Goal: Task Accomplishment & Management: Use online tool/utility

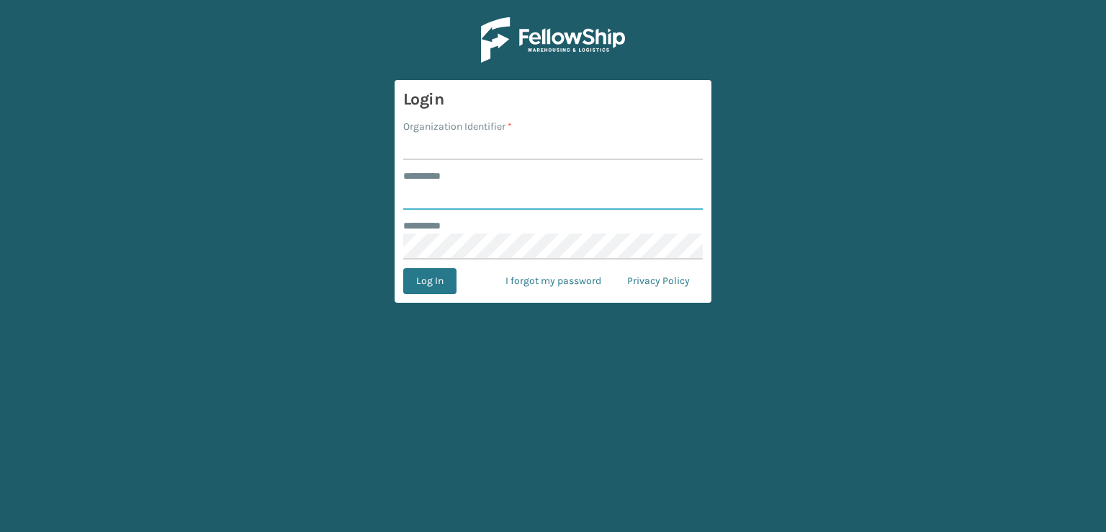
type input "***"
click at [458, 142] on input "Organization Identifier *" at bounding box center [553, 147] width 300 height 26
type input "sleepgeekz warehouse"
click at [445, 276] on button "Log In" at bounding box center [429, 281] width 53 height 26
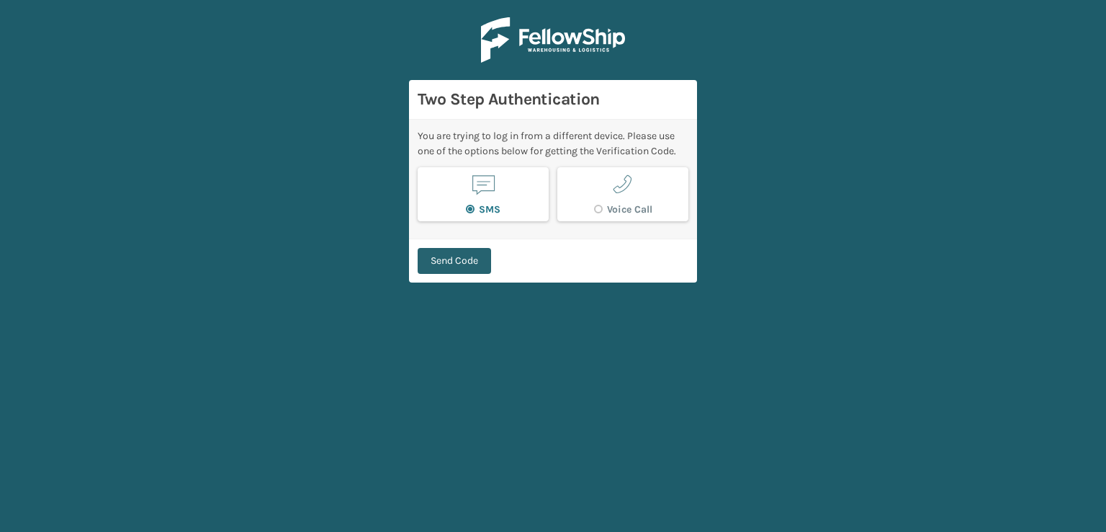
click at [465, 251] on button "Send Code" at bounding box center [454, 261] width 73 height 26
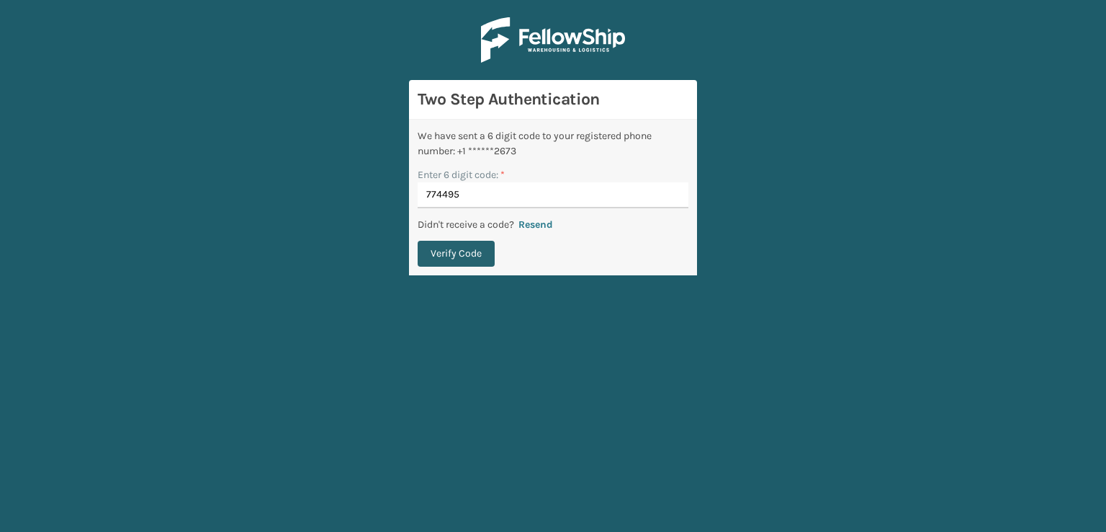
click at [478, 254] on button "Verify Code" at bounding box center [456, 254] width 77 height 26
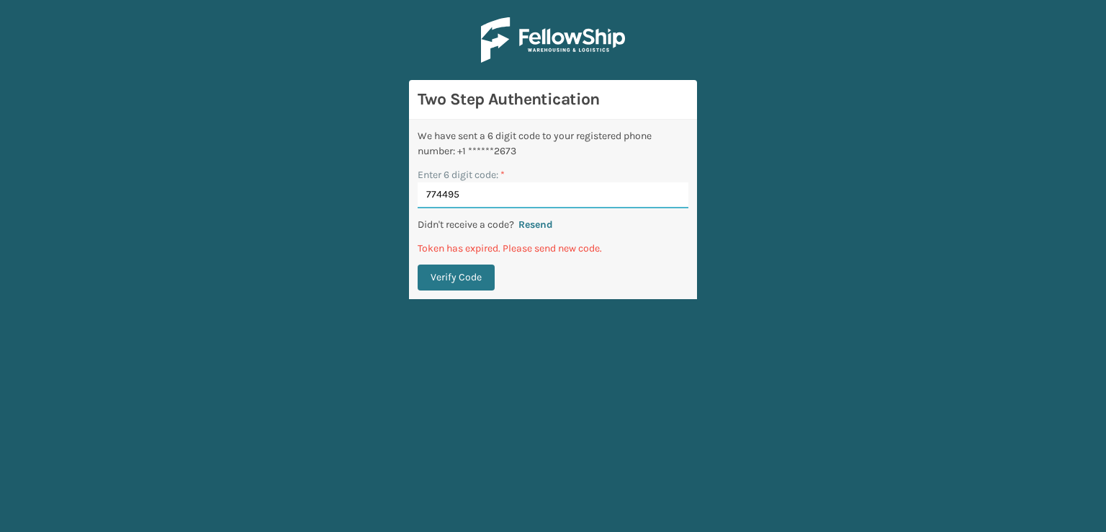
click at [539, 189] on input "774495" at bounding box center [553, 195] width 271 height 26
type input "7"
type input "774495"
click at [483, 269] on button "Verify Code" at bounding box center [456, 277] width 77 height 26
click at [550, 225] on button "Resend" at bounding box center [535, 224] width 43 height 13
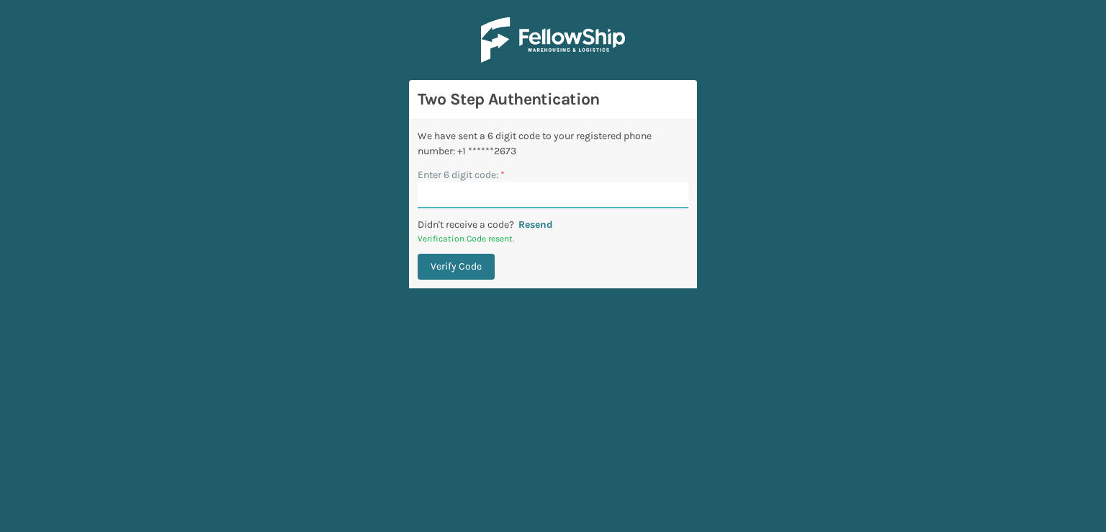
click at [533, 199] on input "Enter 6 digit code: *" at bounding box center [553, 195] width 271 height 26
type input "109988"
click at [469, 267] on button "Verify Code" at bounding box center [456, 267] width 77 height 26
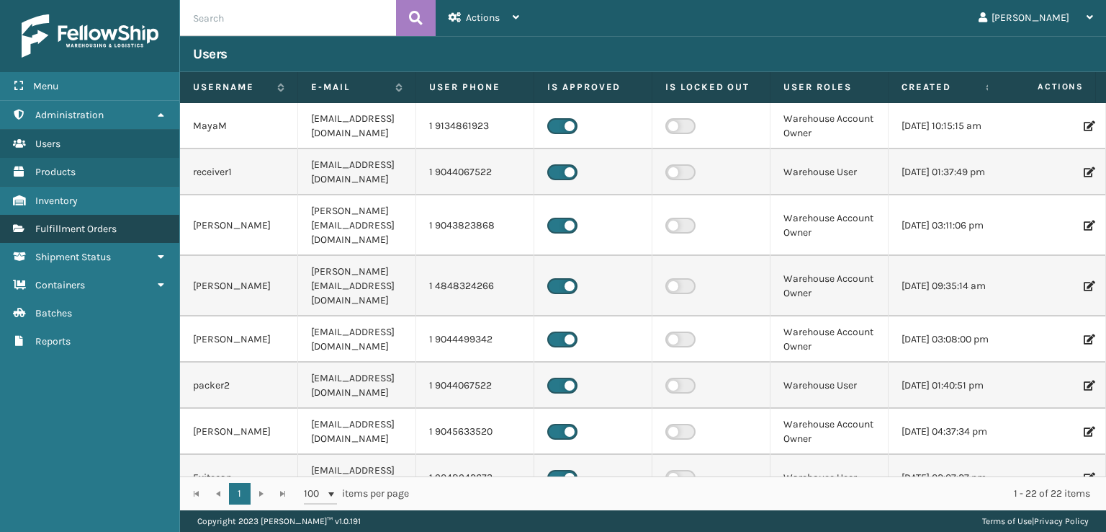
click at [45, 228] on span "Fulfillment Orders" at bounding box center [75, 229] width 81 height 12
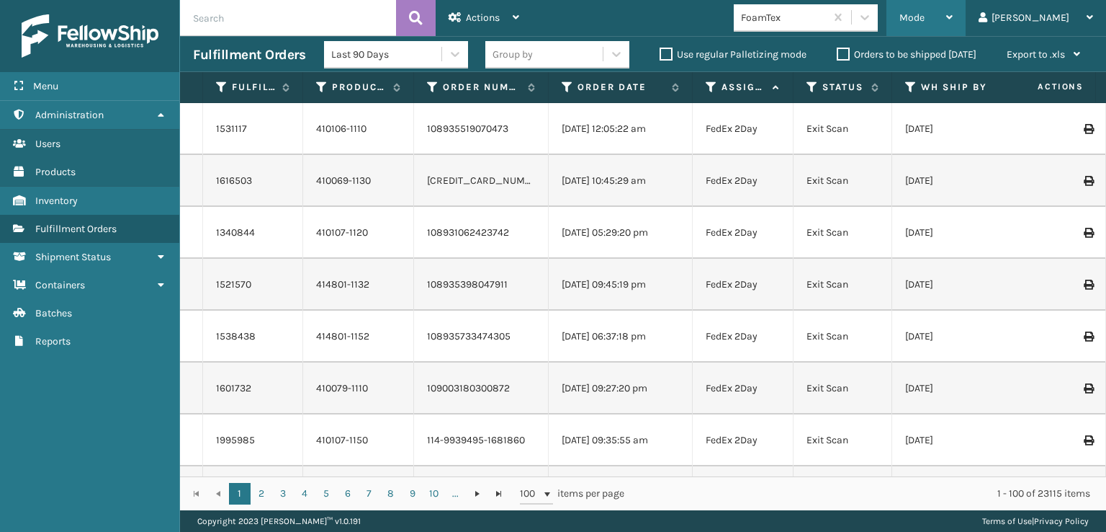
click at [953, 14] on div "Mode" at bounding box center [926, 18] width 53 height 36
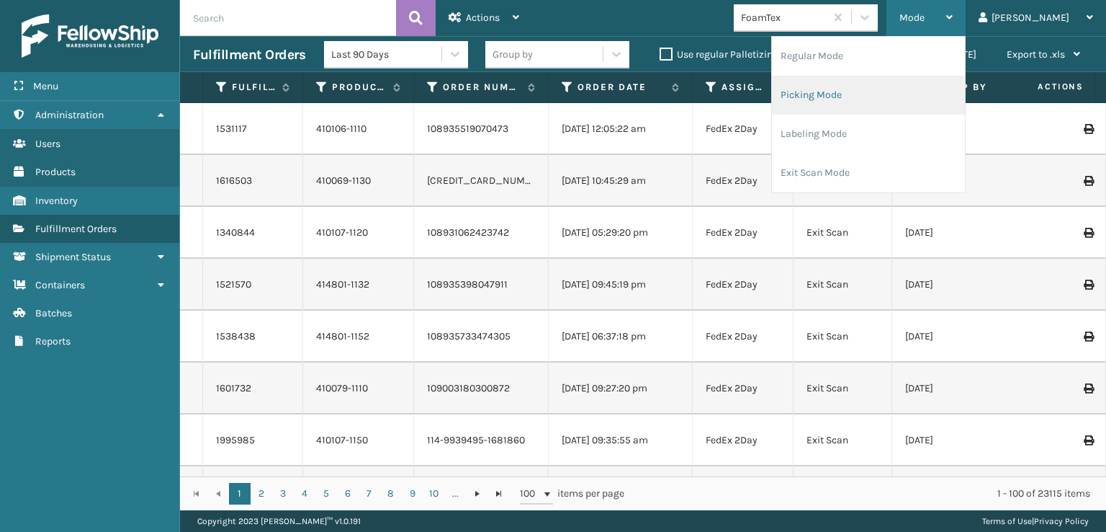
click at [920, 91] on li "Picking Mode" at bounding box center [868, 95] width 193 height 39
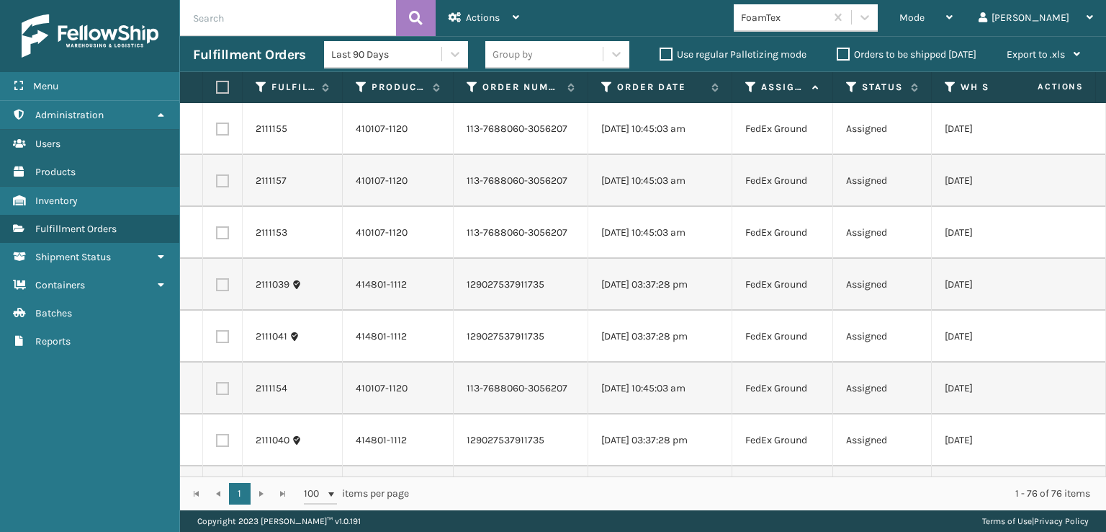
click at [222, 83] on label at bounding box center [220, 87] width 9 height 13
click at [217, 83] on input "checkbox" at bounding box center [216, 87] width 1 height 9
checkbox input "true"
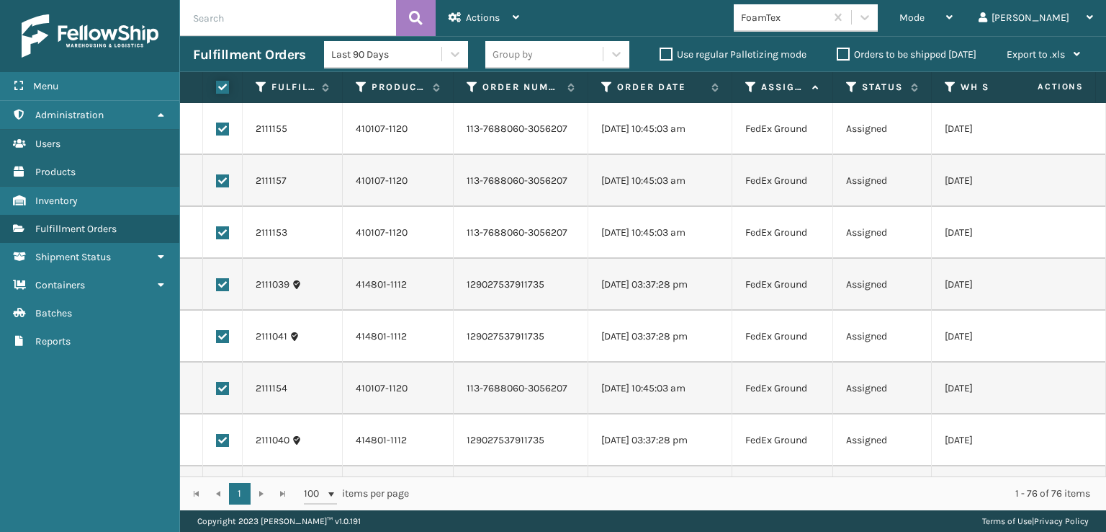
checkbox input "true"
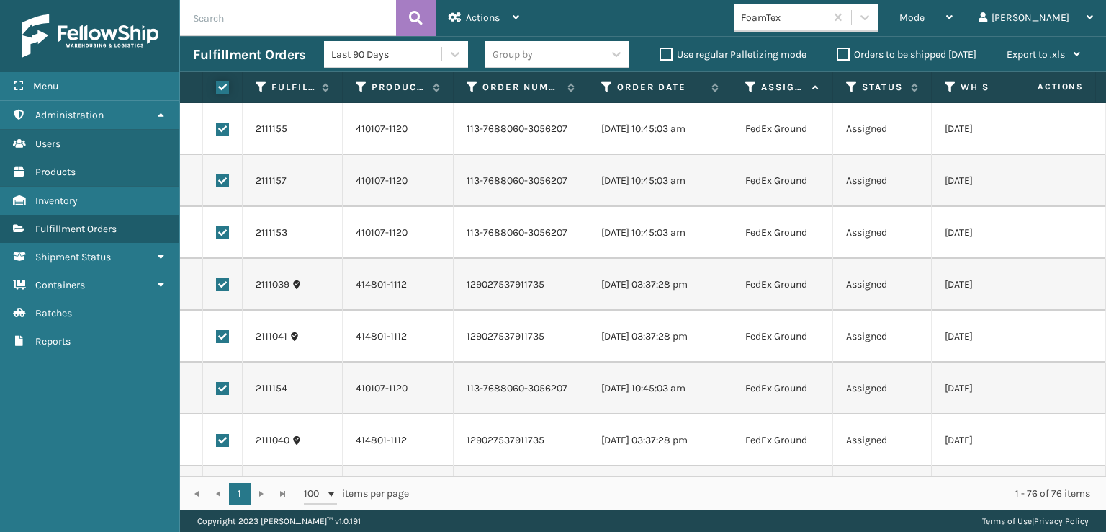
checkbox input "true"
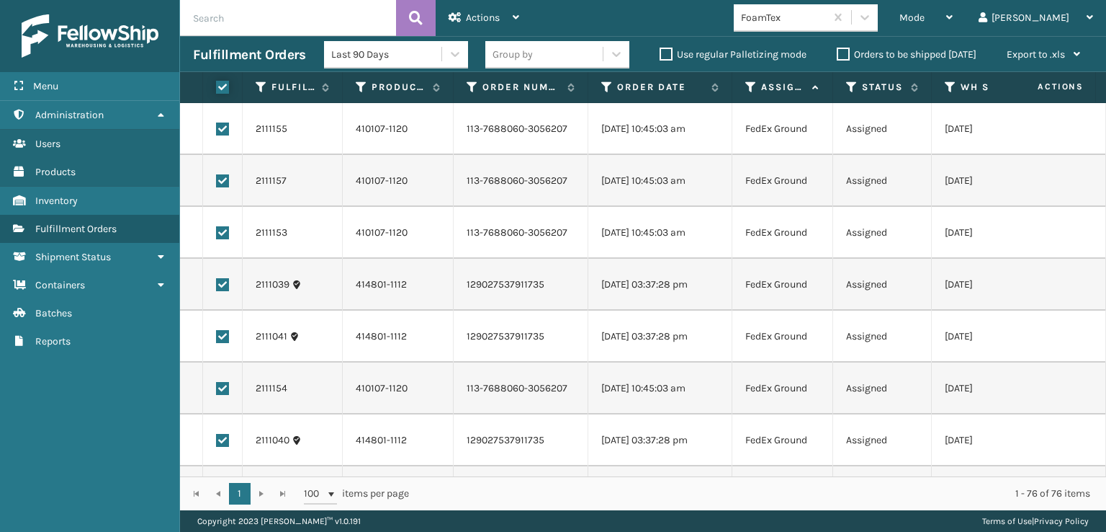
checkbox input "true"
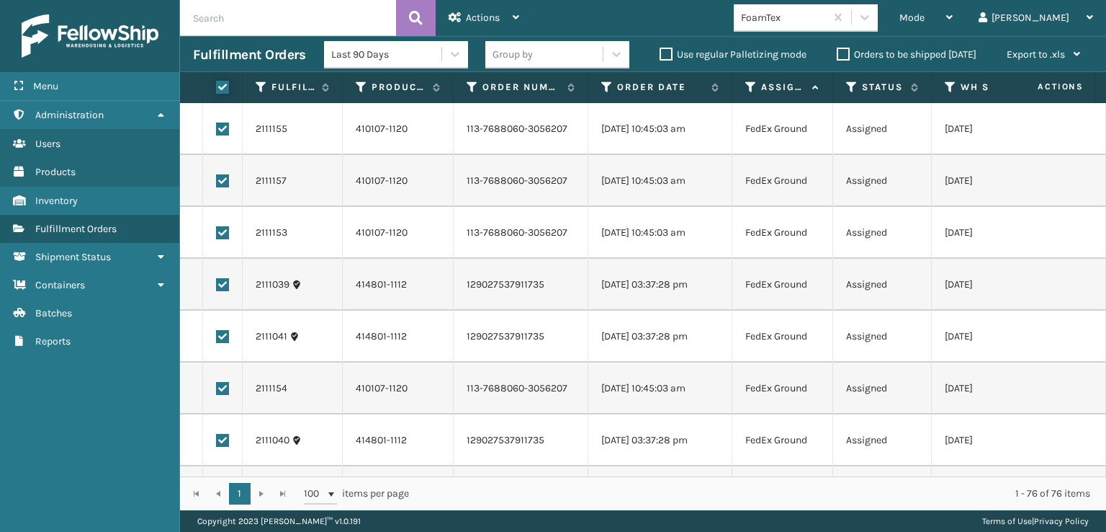
checkbox input "true"
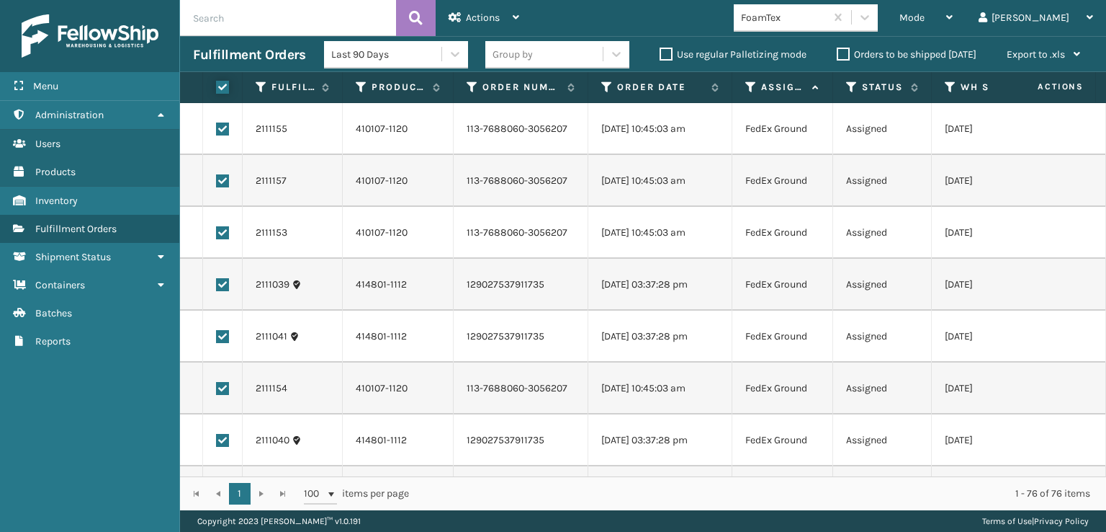
checkbox input "true"
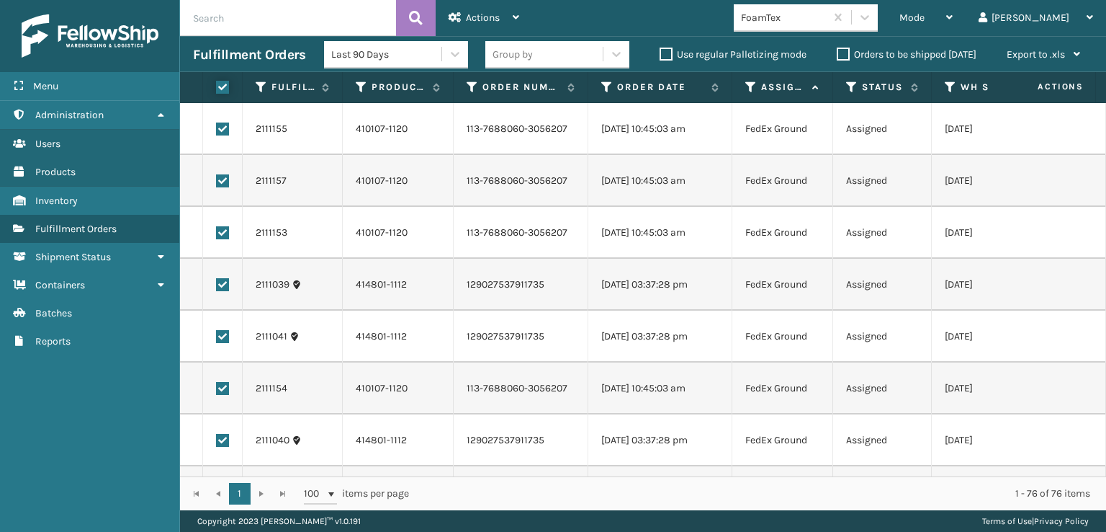
checkbox input "true"
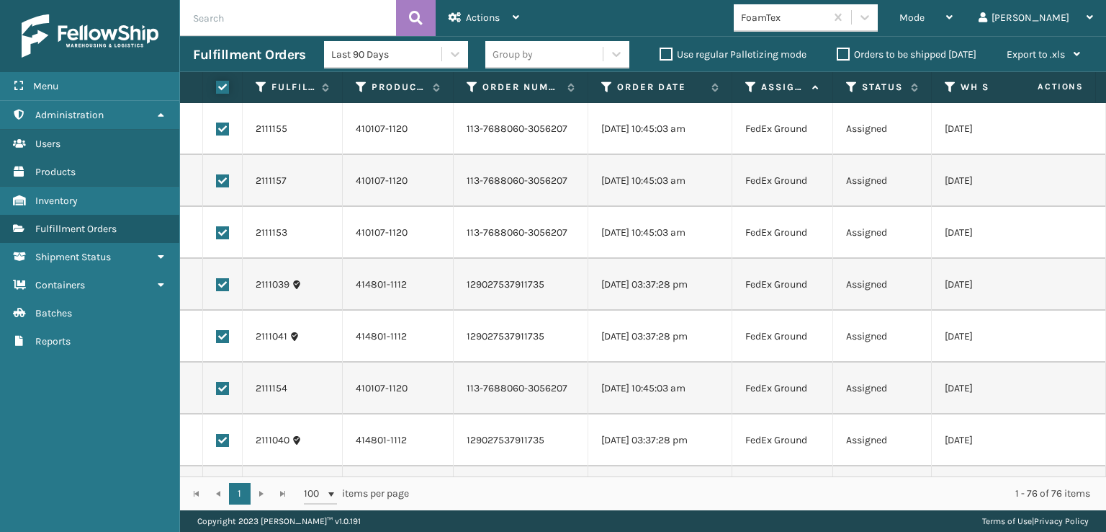
checkbox input "true"
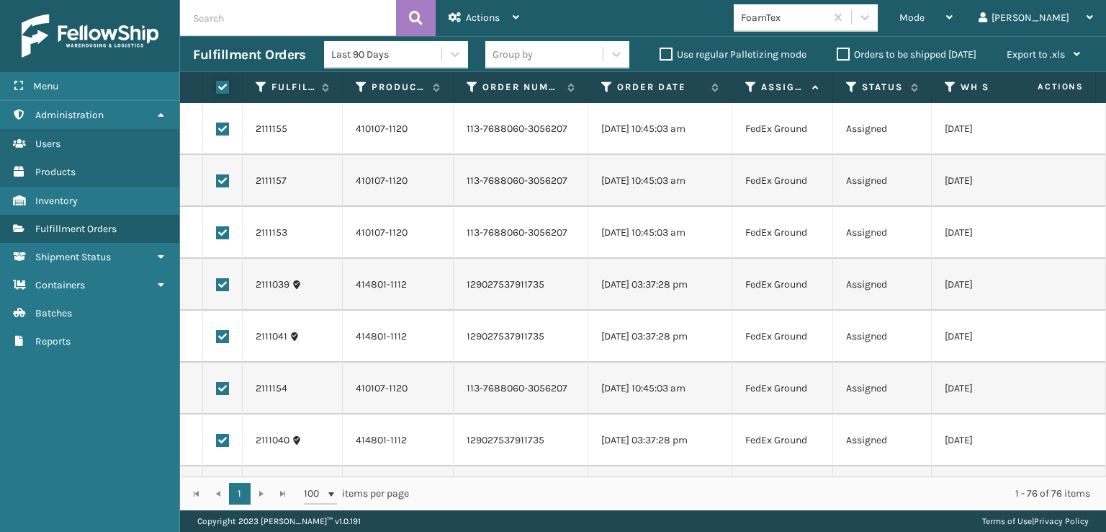
checkbox input "true"
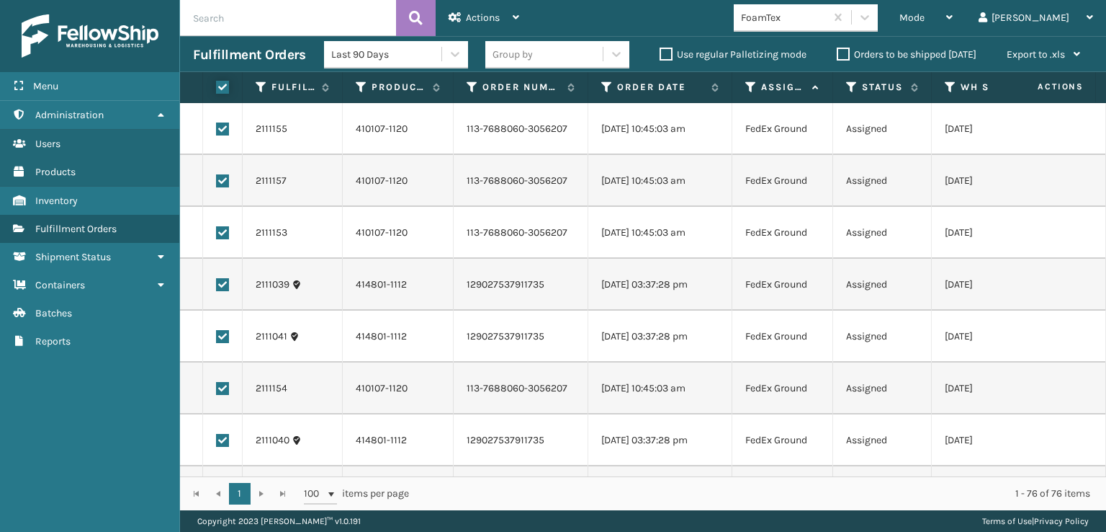
checkbox input "true"
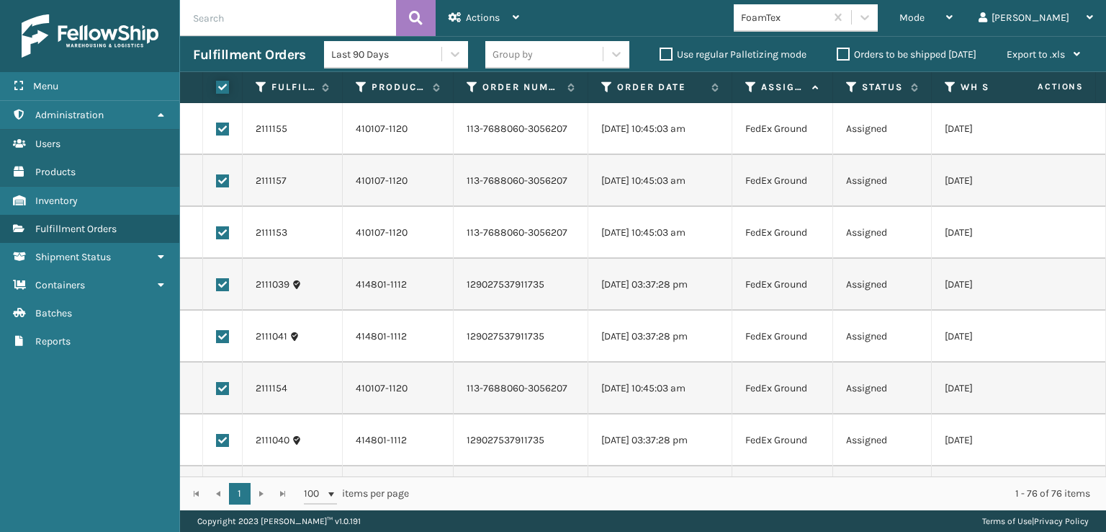
checkbox input "true"
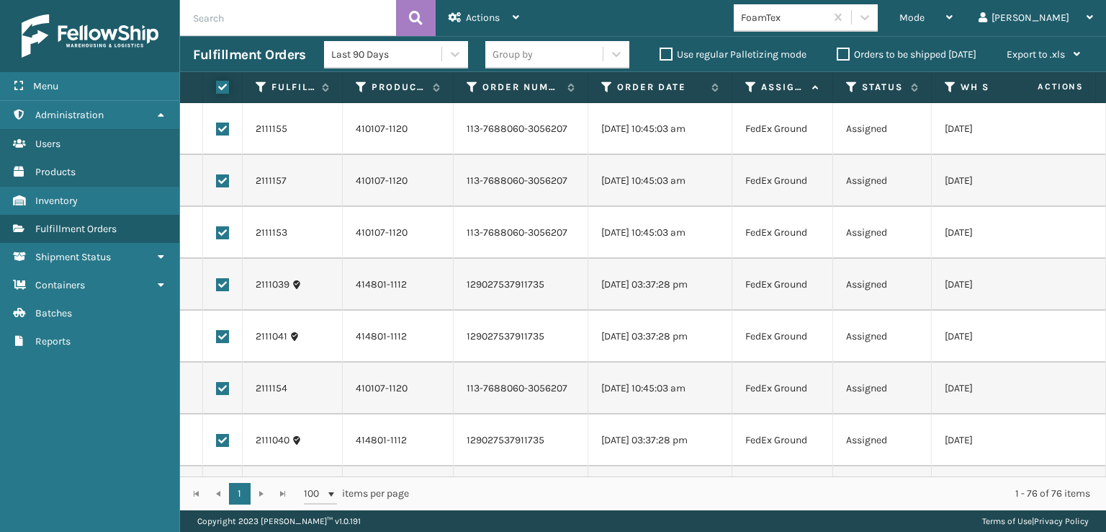
checkbox input "true"
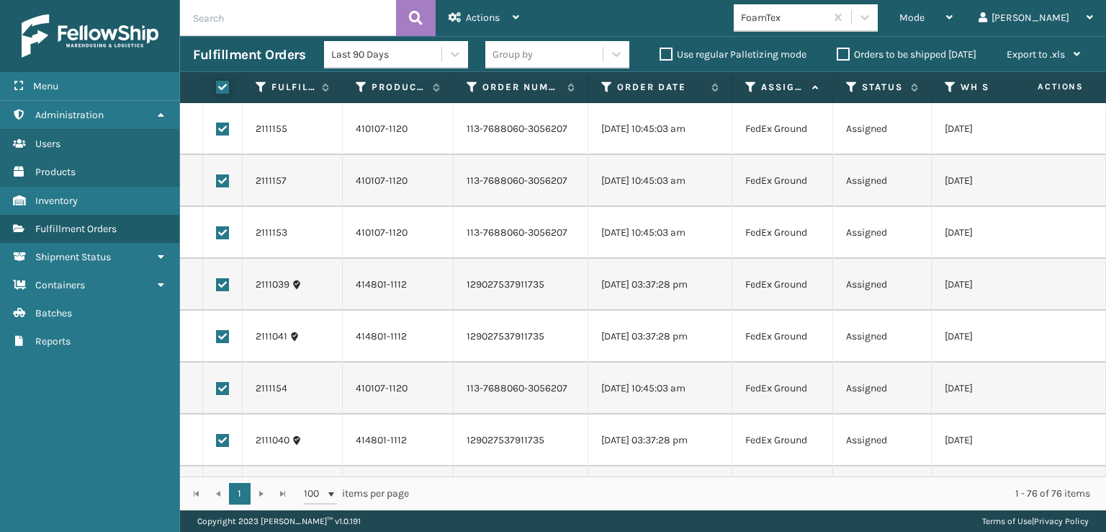
checkbox input "true"
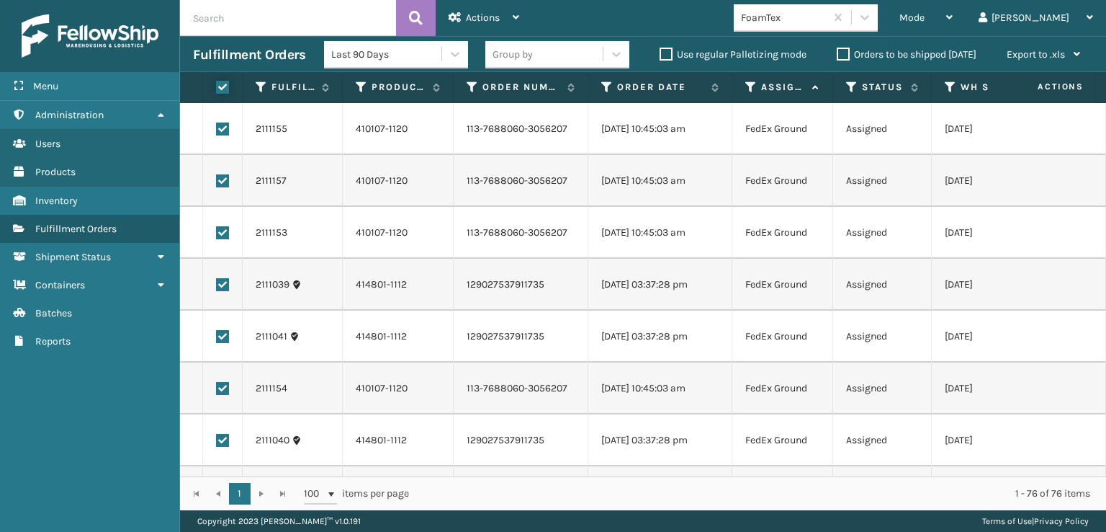
checkbox input "true"
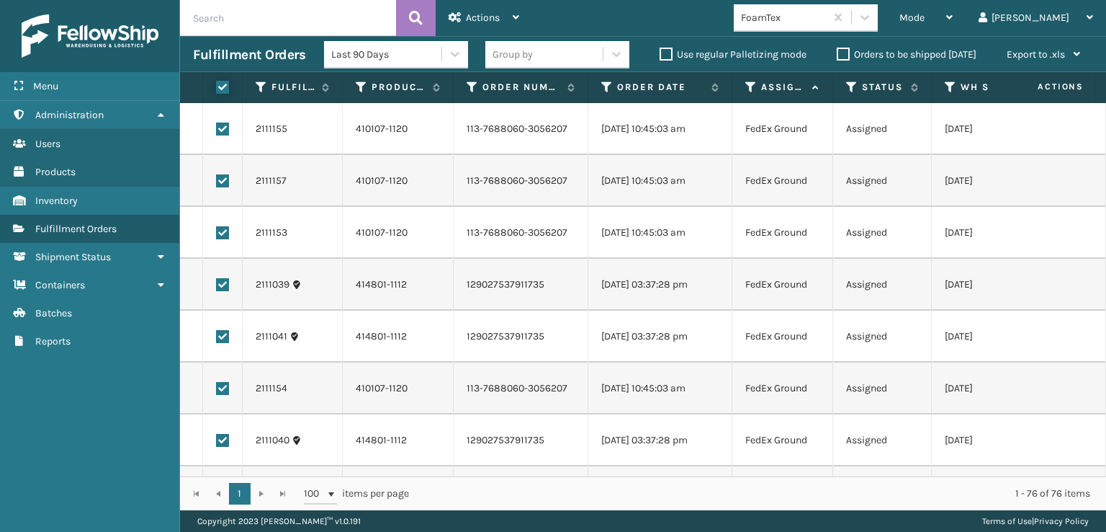
checkbox input "true"
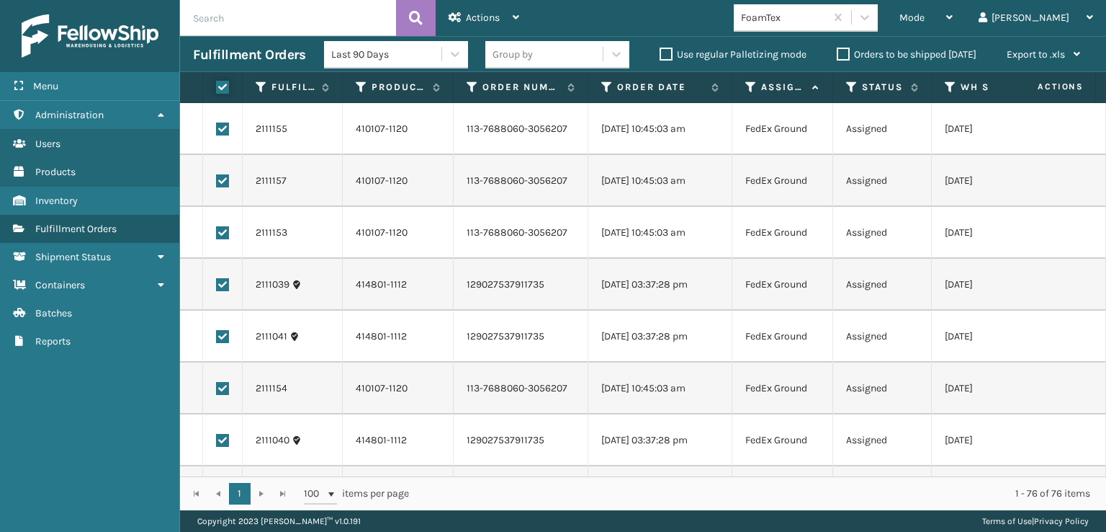
checkbox input "true"
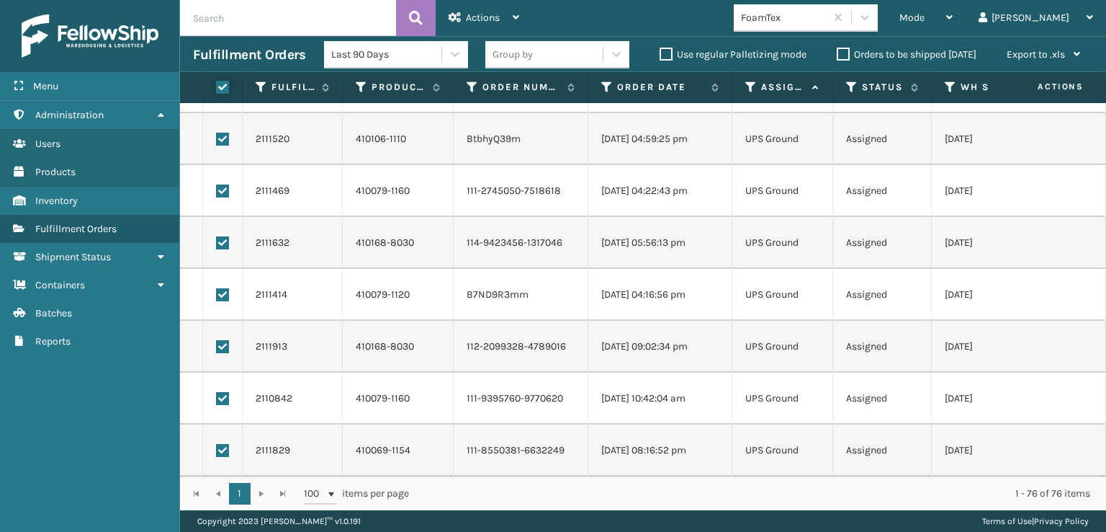
scroll to position [3578, 0]
click at [222, 444] on label at bounding box center [222, 450] width 13 height 13
click at [217, 444] on input "checkbox" at bounding box center [216, 448] width 1 height 9
checkbox input "false"
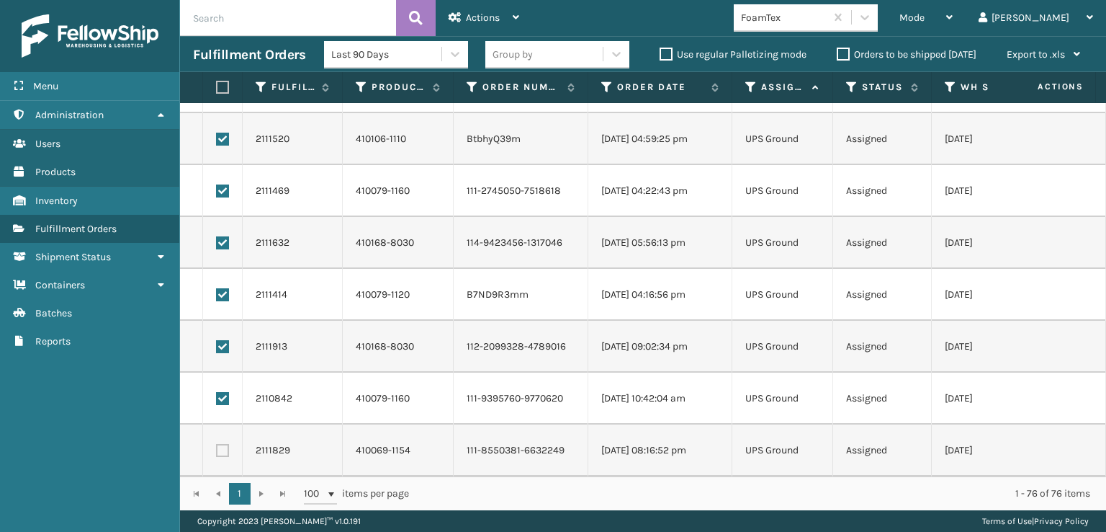
click at [223, 392] on label at bounding box center [222, 398] width 13 height 13
click at [217, 392] on input "checkbox" at bounding box center [216, 396] width 1 height 9
checkbox input "false"
click at [226, 340] on label at bounding box center [222, 346] width 13 height 13
click at [217, 340] on input "checkbox" at bounding box center [216, 344] width 1 height 9
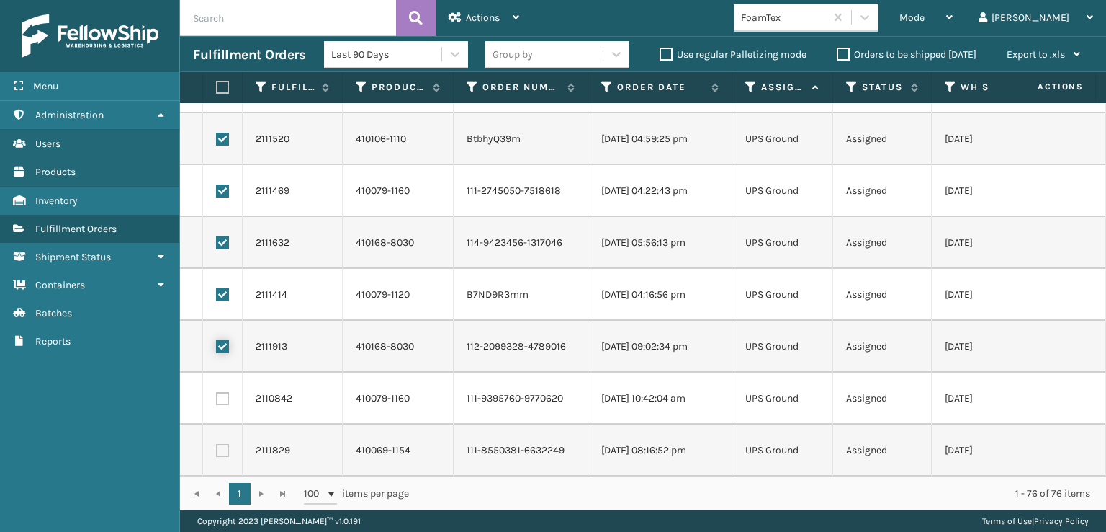
checkbox input "false"
click at [222, 275] on td at bounding box center [223, 295] width 40 height 52
click at [222, 288] on label at bounding box center [222, 294] width 13 height 13
click at [217, 288] on input "checkbox" at bounding box center [216, 292] width 1 height 9
checkbox input "false"
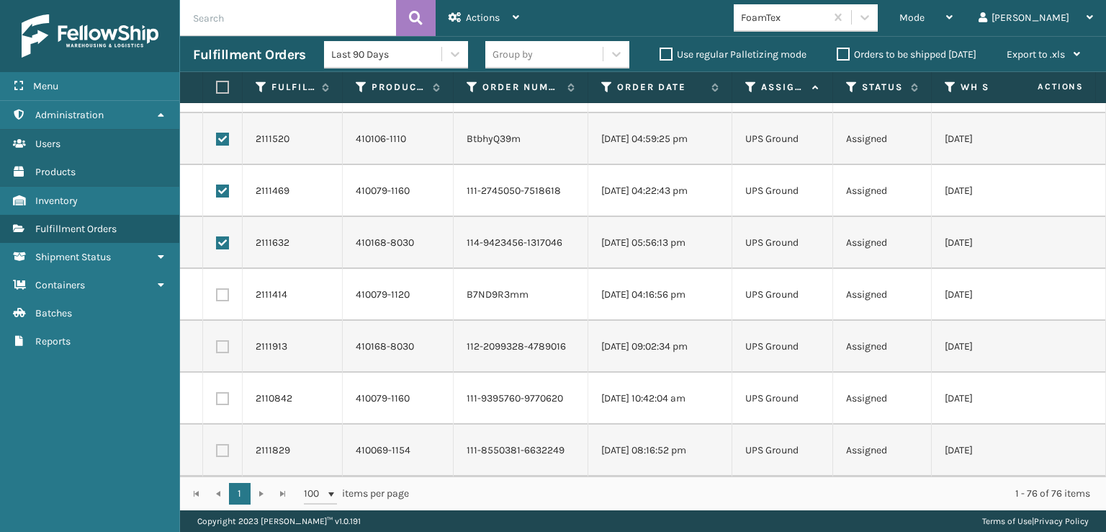
click at [225, 236] on label at bounding box center [222, 242] width 13 height 13
click at [217, 236] on input "checkbox" at bounding box center [216, 240] width 1 height 9
checkbox input "false"
click at [223, 184] on label at bounding box center [222, 190] width 13 height 13
click at [217, 184] on input "checkbox" at bounding box center [216, 188] width 1 height 9
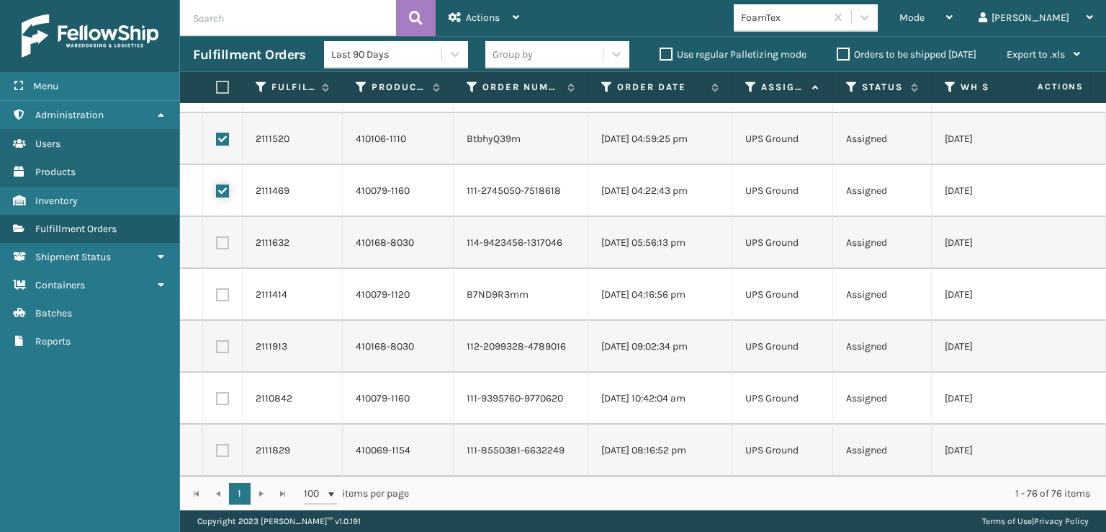
checkbox input "false"
click at [219, 133] on label at bounding box center [222, 139] width 13 height 13
click at [217, 133] on input "checkbox" at bounding box center [216, 137] width 1 height 9
checkbox input "false"
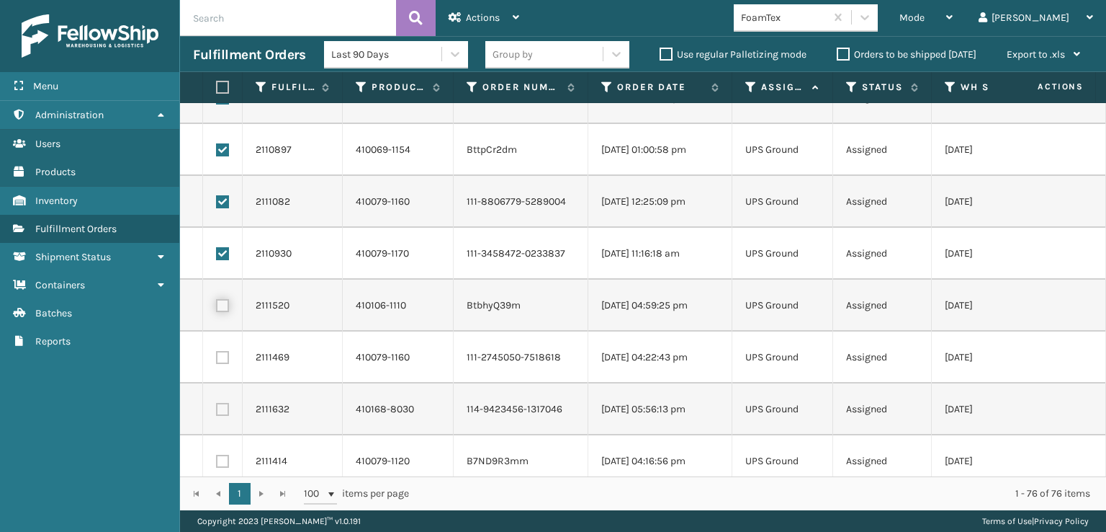
scroll to position [3362, 0]
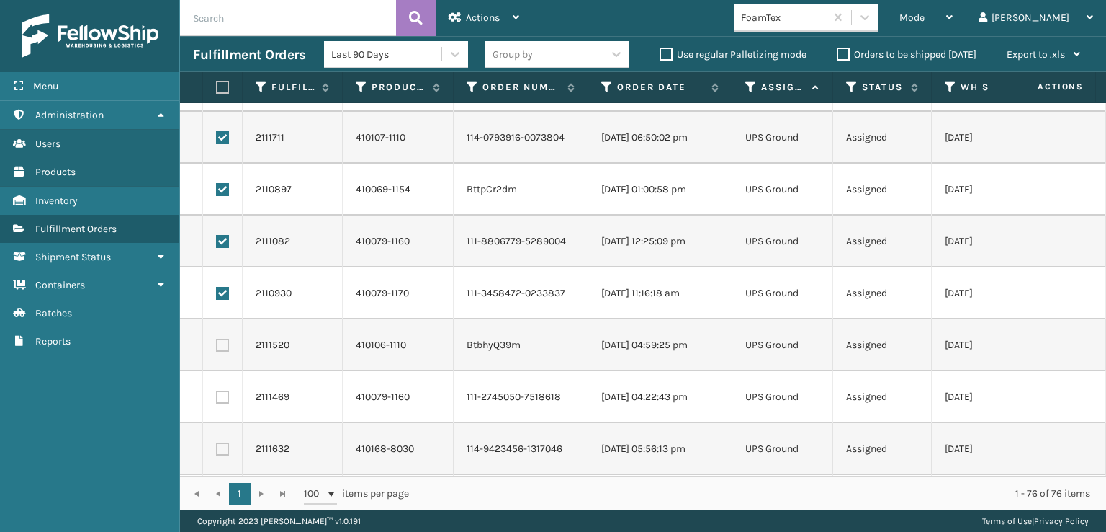
drag, startPoint x: 218, startPoint y: 292, endPoint x: 217, endPoint y: 308, distance: 15.1
click at [218, 298] on label at bounding box center [222, 293] width 13 height 13
click at [217, 296] on input "checkbox" at bounding box center [216, 291] width 1 height 9
checkbox input "false"
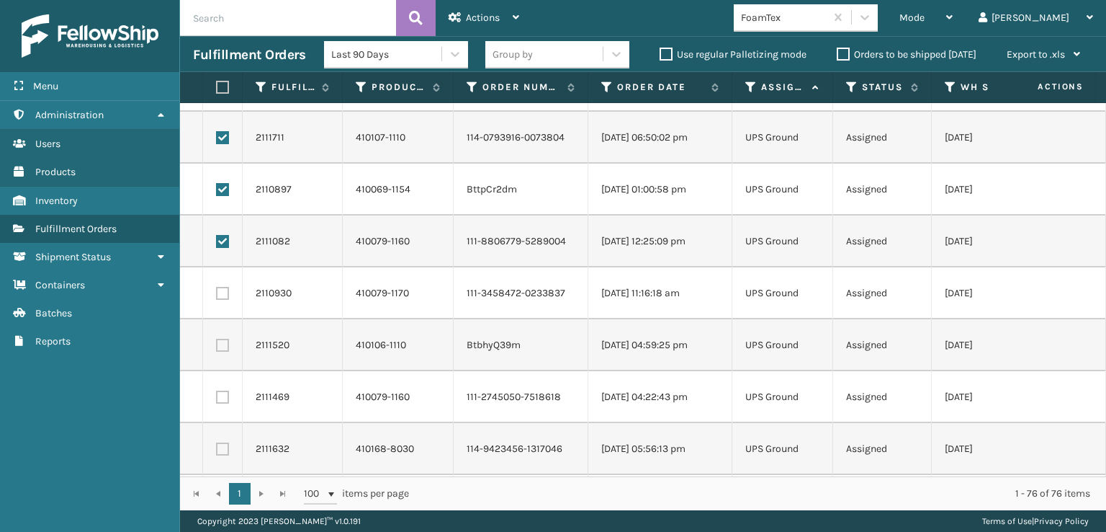
click at [218, 241] on label at bounding box center [222, 241] width 13 height 13
click at [217, 241] on input "checkbox" at bounding box center [216, 239] width 1 height 9
checkbox input "false"
click at [221, 188] on label at bounding box center [222, 189] width 13 height 13
click at [217, 188] on input "checkbox" at bounding box center [216, 187] width 1 height 9
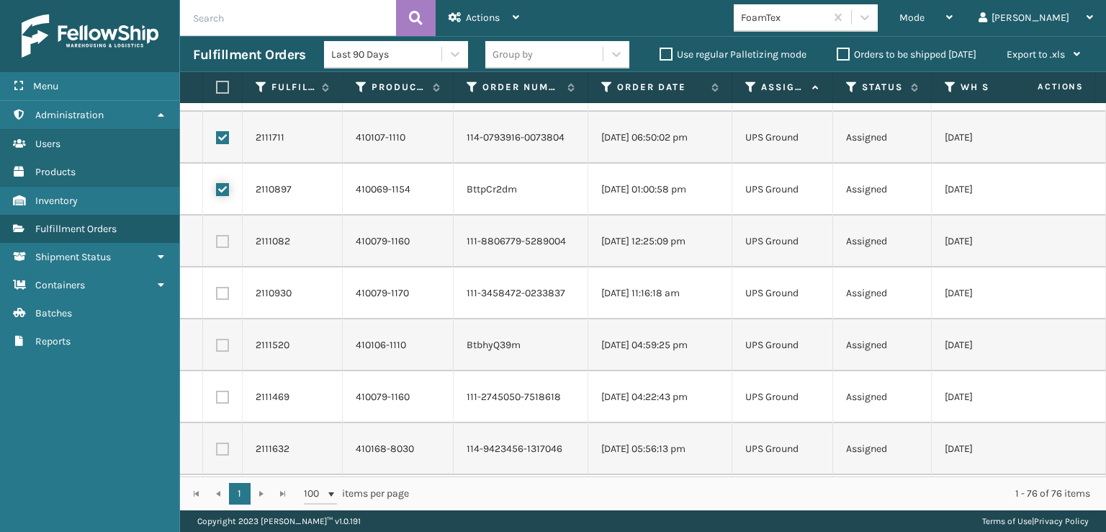
checkbox input "false"
click at [219, 137] on label at bounding box center [222, 137] width 13 height 13
click at [217, 137] on input "checkbox" at bounding box center [216, 135] width 1 height 9
checkbox input "false"
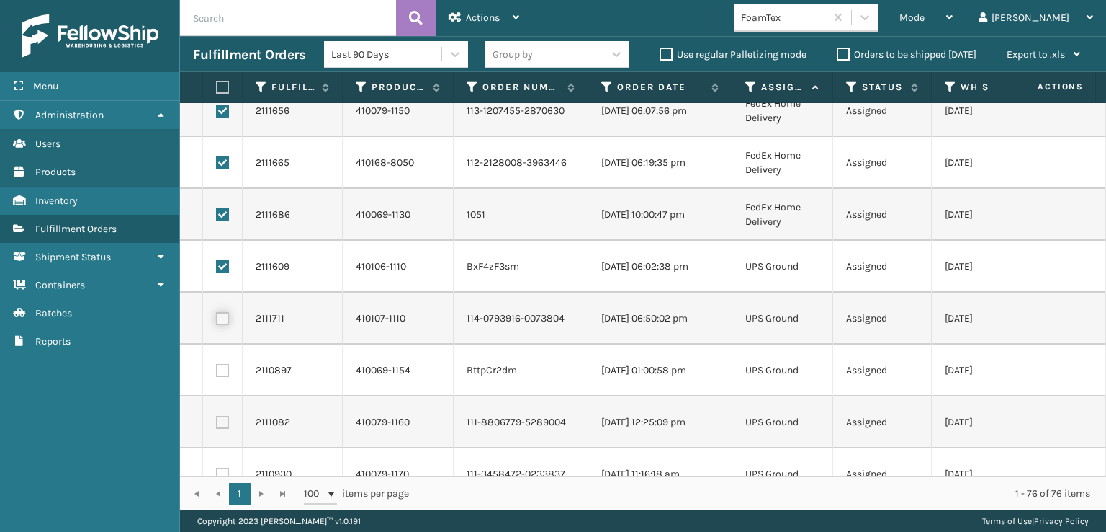
scroll to position [3146, 0]
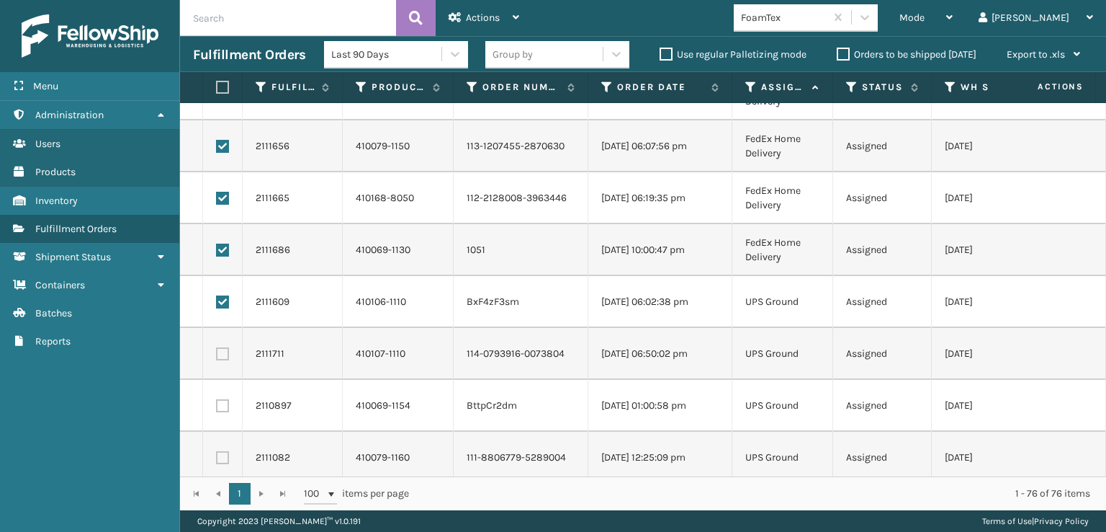
click at [223, 297] on label at bounding box center [222, 301] width 13 height 13
click at [217, 297] on input "checkbox" at bounding box center [216, 299] width 1 height 9
checkbox input "false"
click at [480, 14] on span "Actions" at bounding box center [483, 18] width 34 height 12
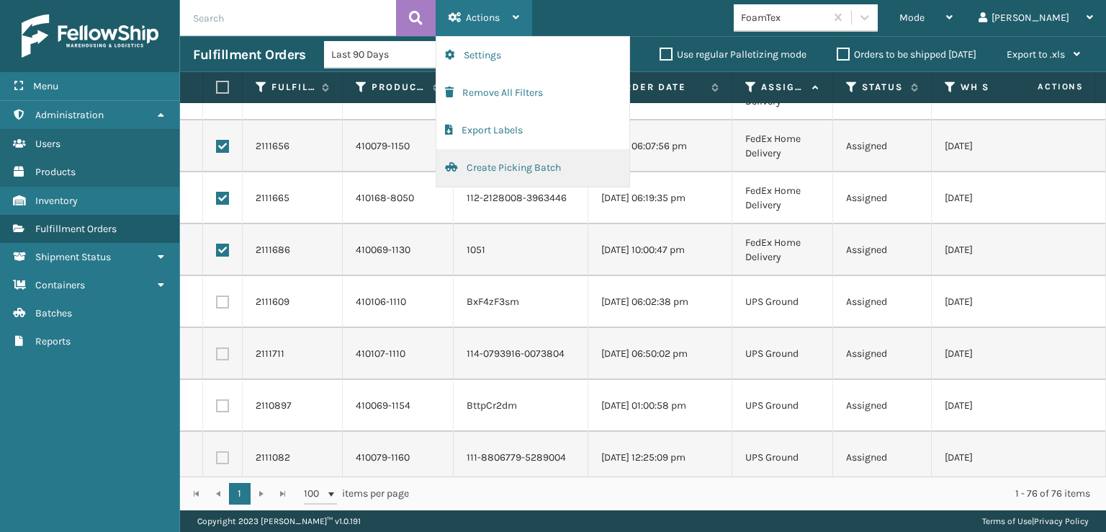
click at [498, 174] on button "Create Picking Batch" at bounding box center [532, 167] width 193 height 37
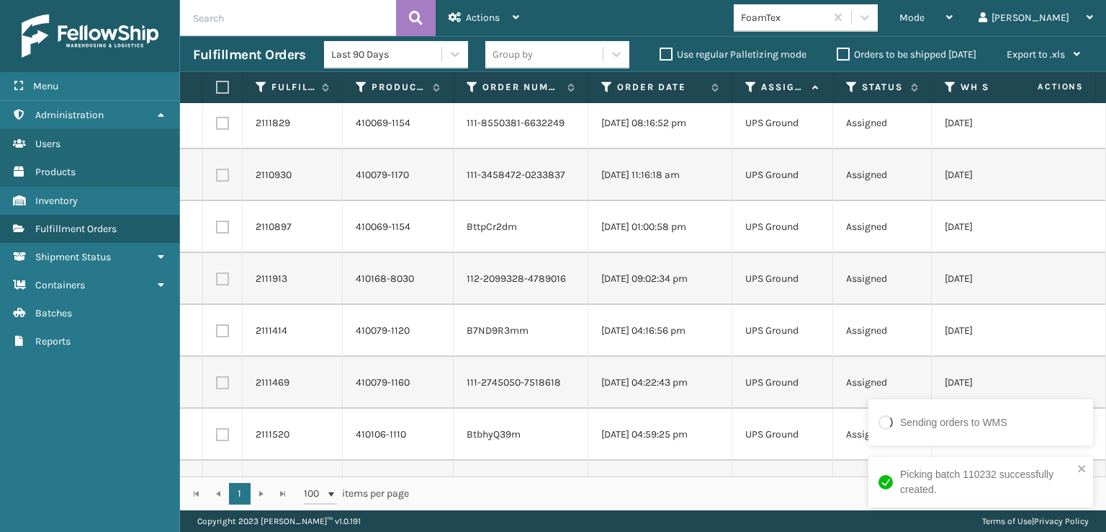
scroll to position [0, 0]
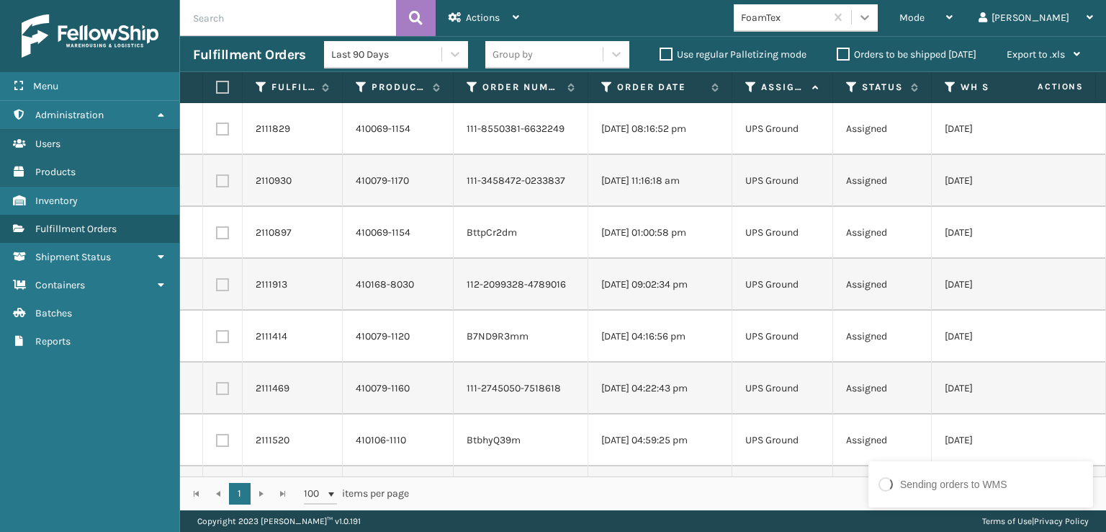
click at [872, 21] on icon at bounding box center [865, 17] width 14 height 14
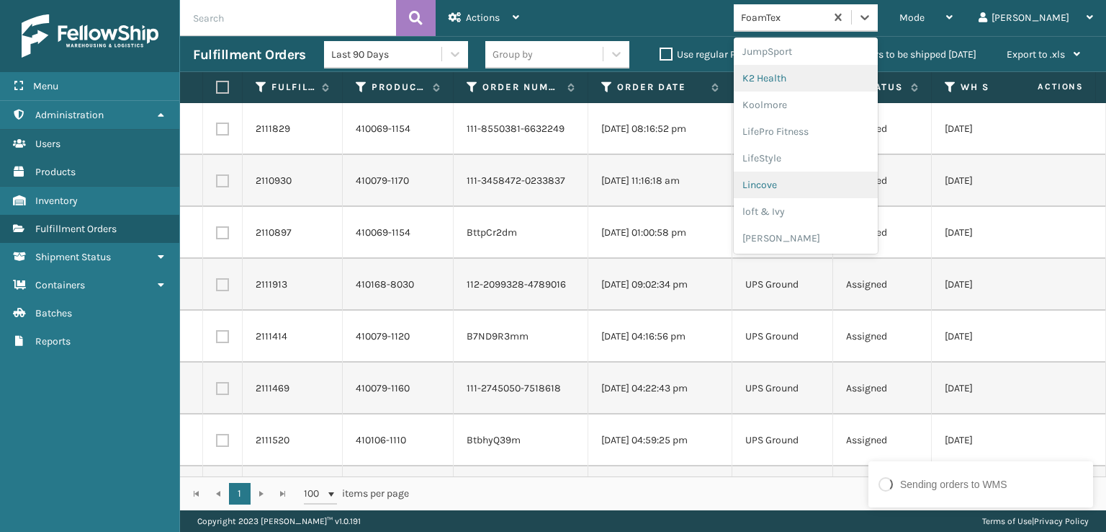
scroll to position [481, 0]
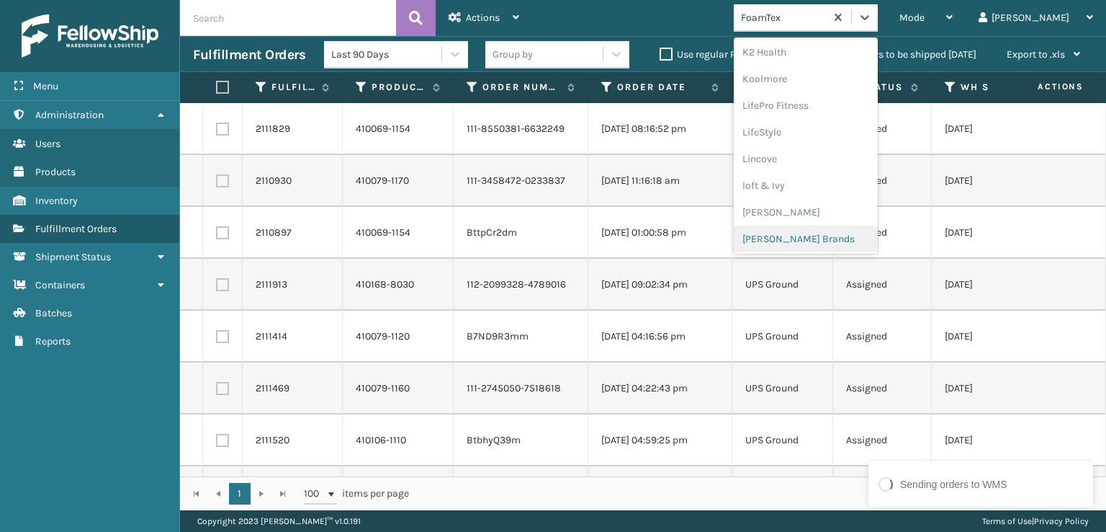
click at [836, 230] on div "[PERSON_NAME] Brands" at bounding box center [806, 238] width 144 height 27
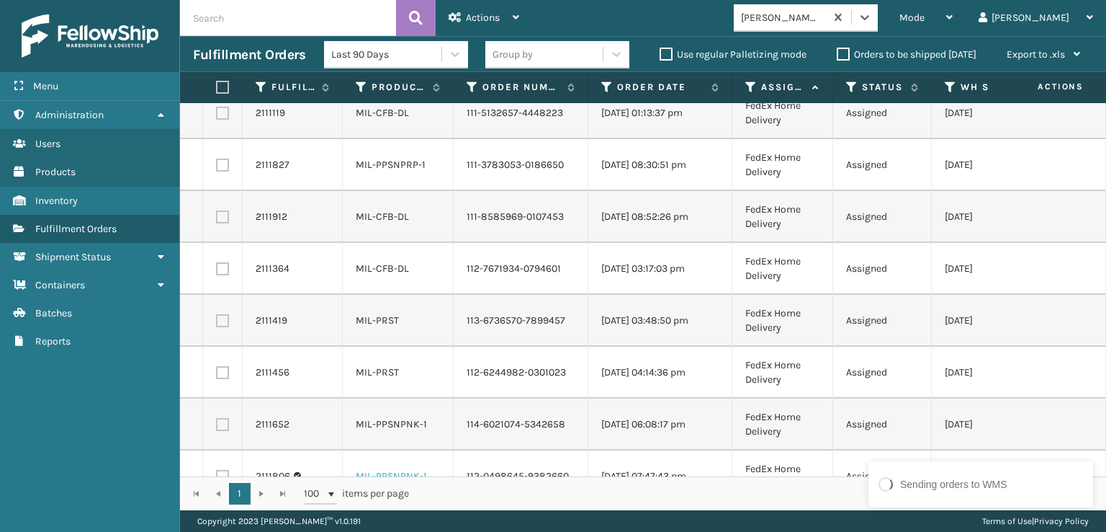
scroll to position [467, 0]
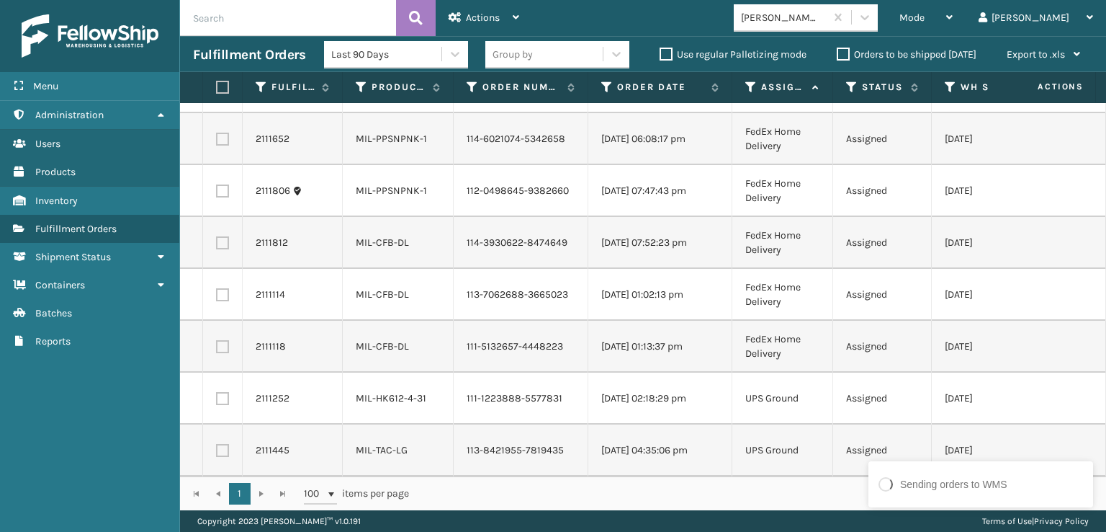
click at [218, 88] on label at bounding box center [220, 87] width 9 height 13
click at [217, 88] on input "checkbox" at bounding box center [216, 87] width 1 height 9
checkbox input "true"
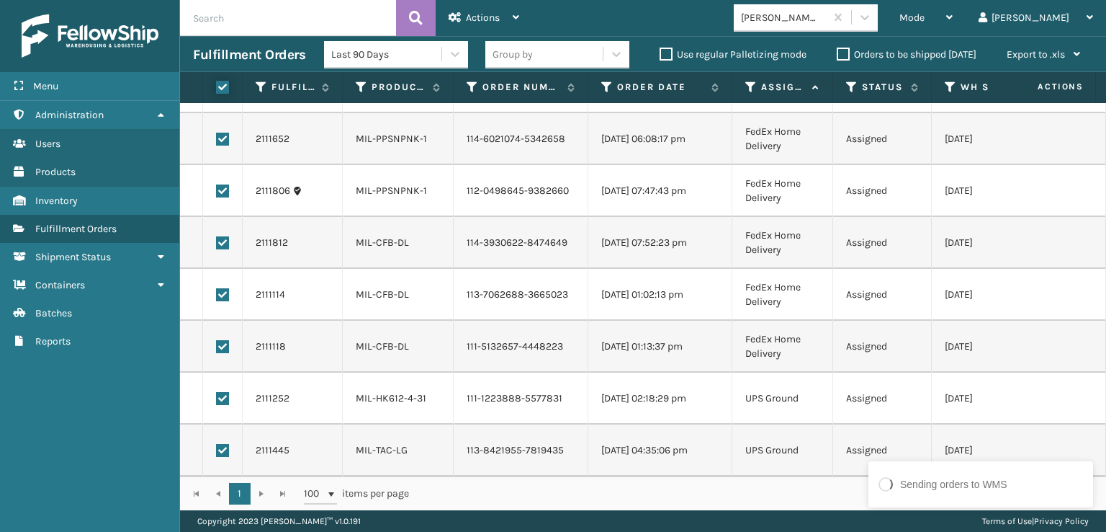
checkbox input "true"
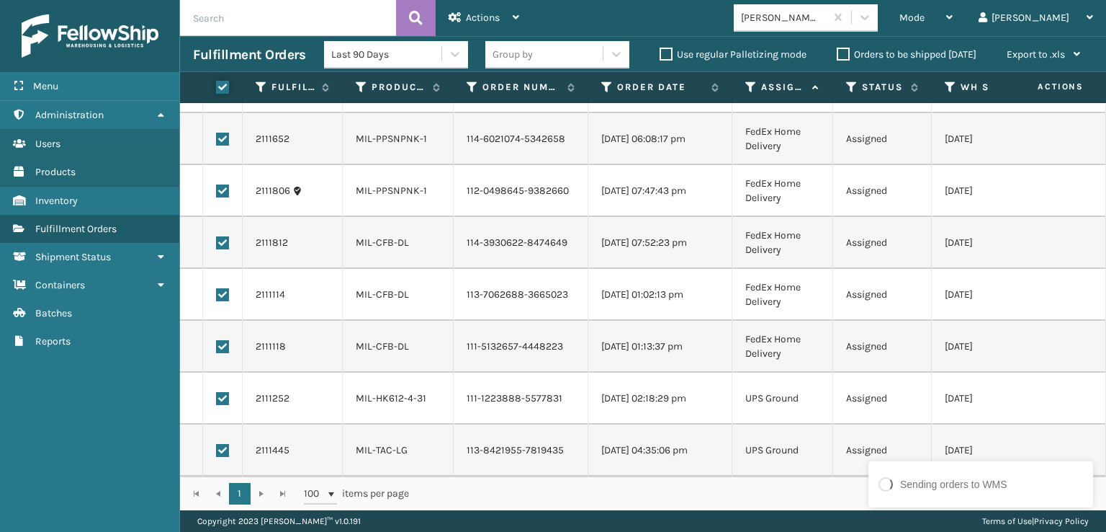
checkbox input "true"
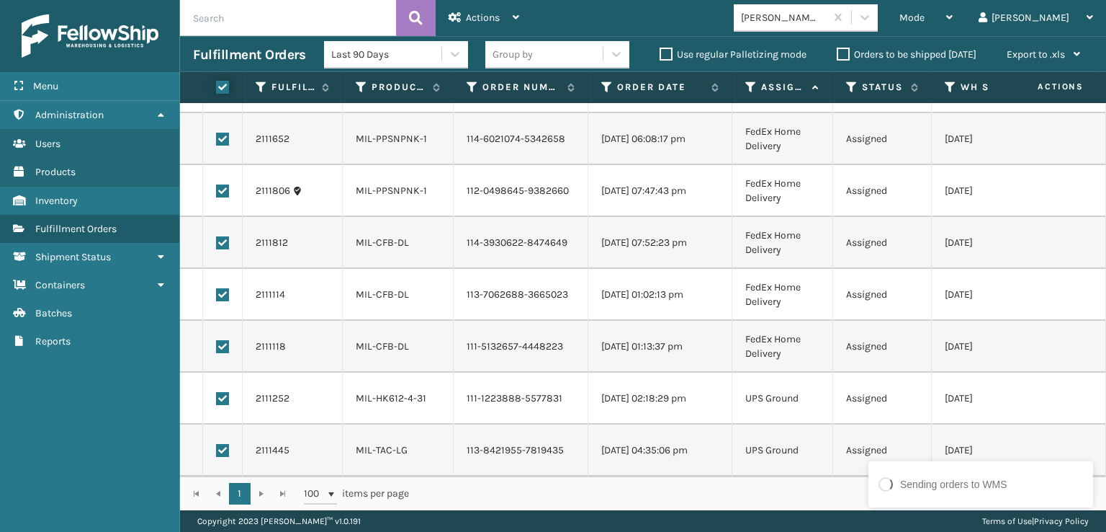
checkbox input "true"
click at [217, 444] on label at bounding box center [222, 450] width 13 height 13
click at [217, 444] on input "checkbox" at bounding box center [216, 448] width 1 height 9
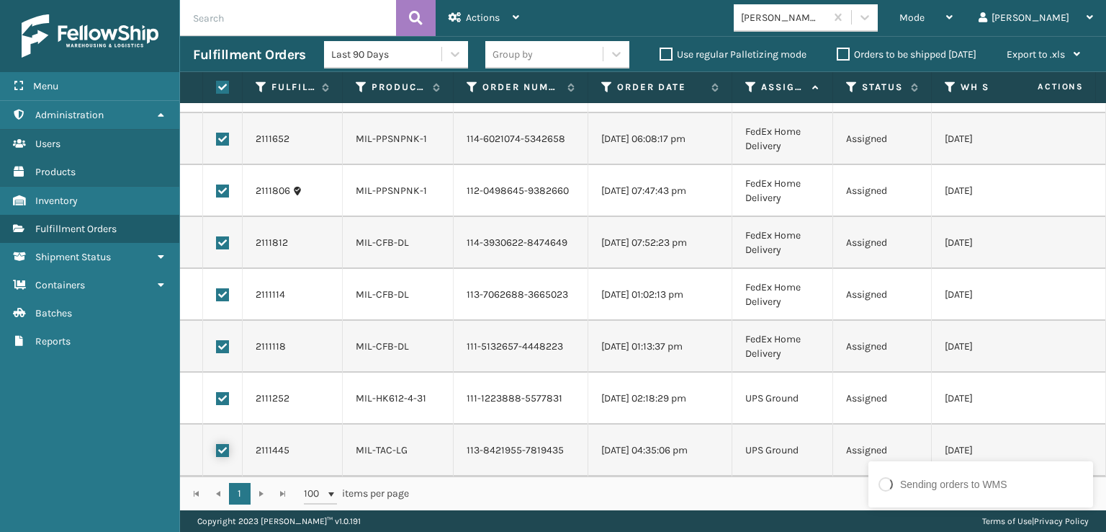
checkbox input "false"
click at [228, 392] on label at bounding box center [222, 398] width 13 height 13
click at [217, 392] on input "checkbox" at bounding box center [216, 396] width 1 height 9
checkbox input "false"
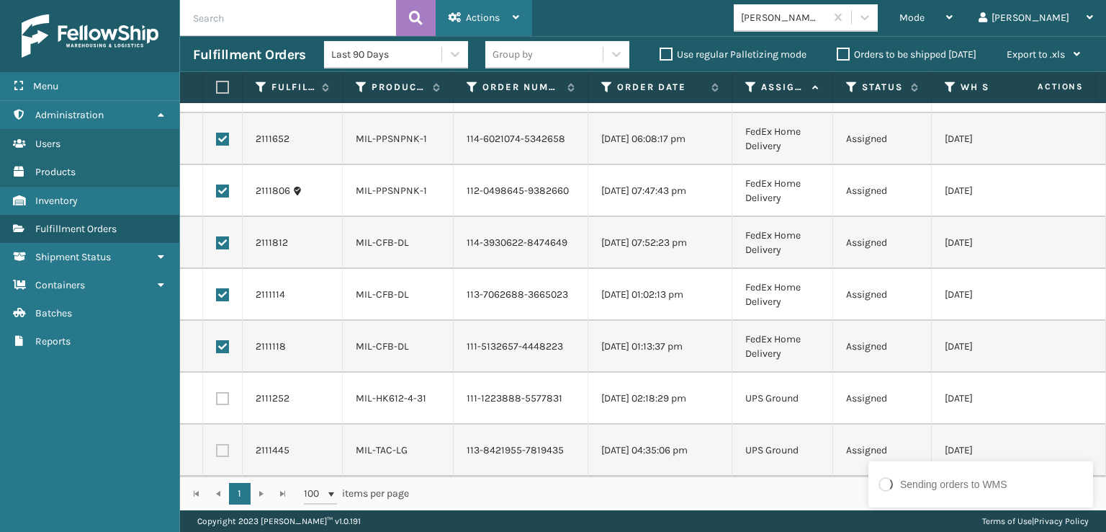
click at [501, 14] on div "Actions" at bounding box center [484, 18] width 71 height 36
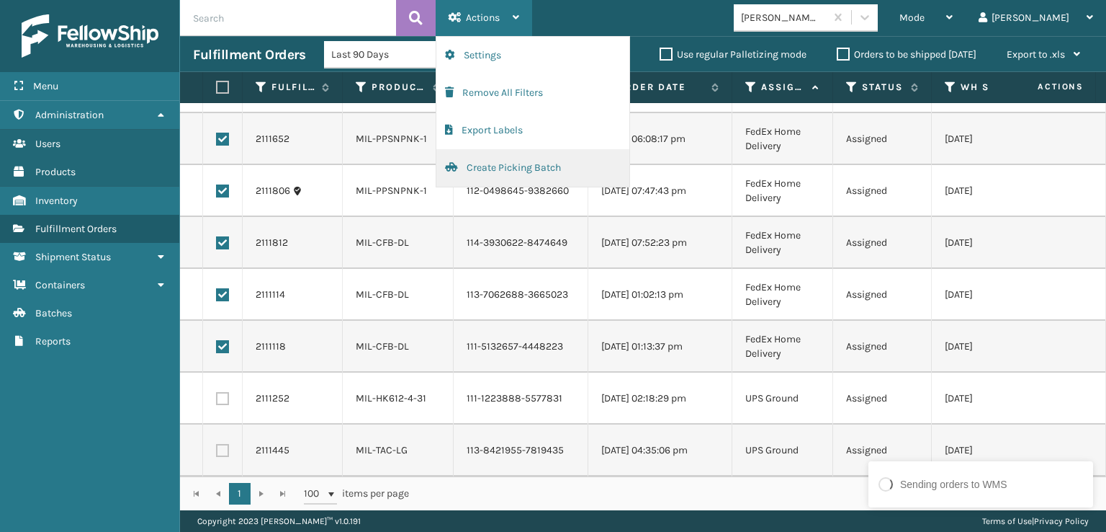
click at [504, 171] on button "Create Picking Batch" at bounding box center [532, 167] width 193 height 37
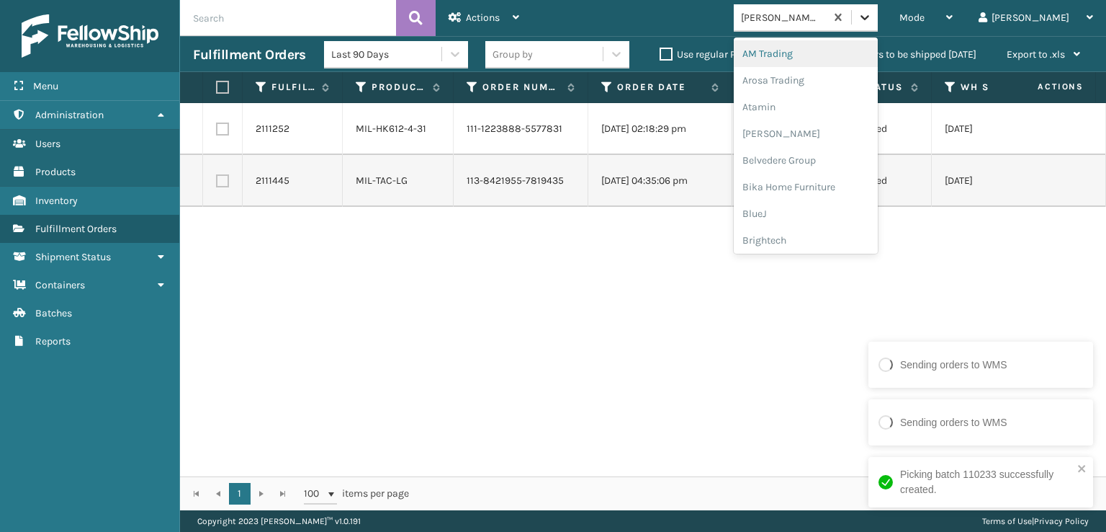
click at [872, 19] on icon at bounding box center [865, 17] width 14 height 14
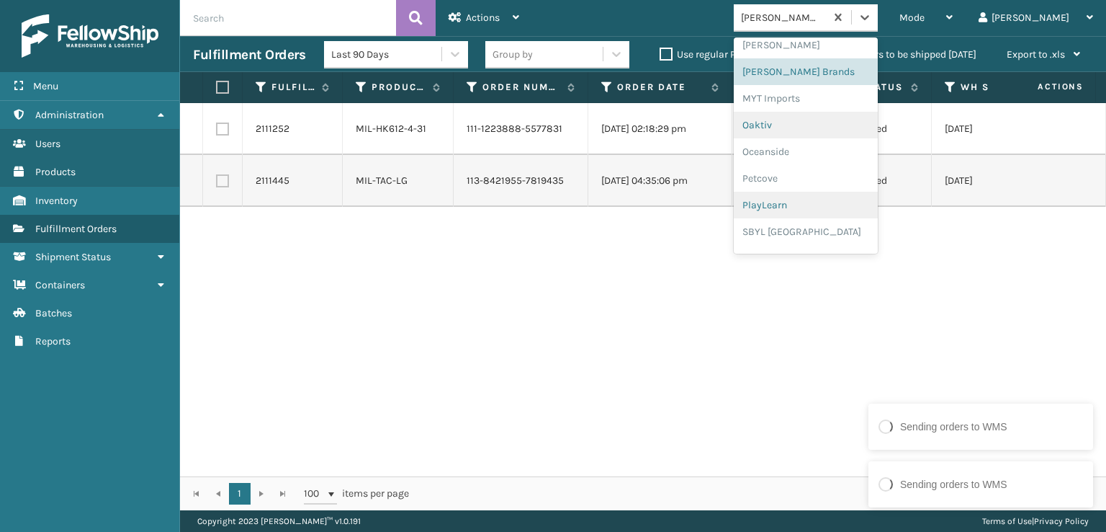
scroll to position [671, 0]
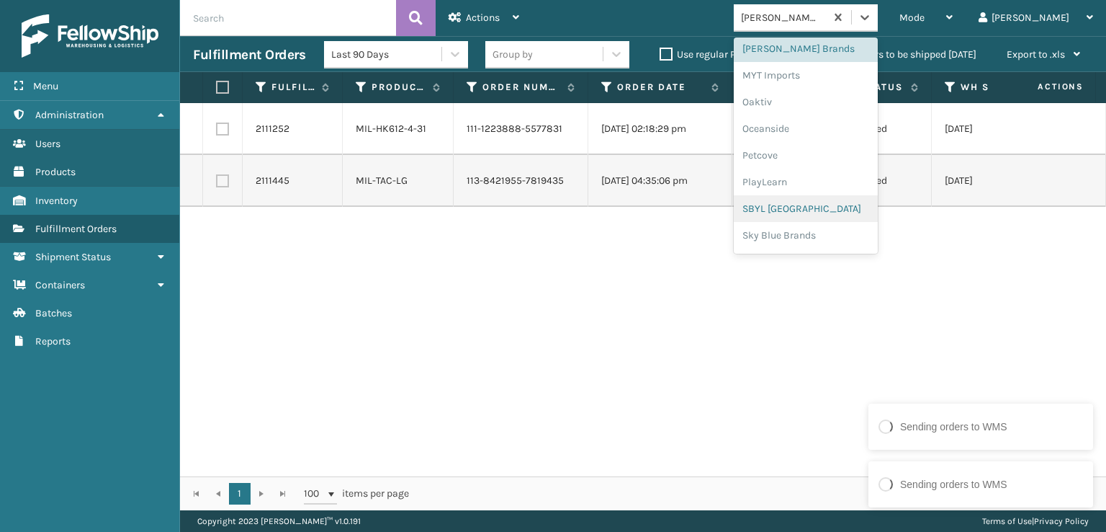
click at [848, 204] on div "SBYL [GEOGRAPHIC_DATA]" at bounding box center [806, 208] width 144 height 27
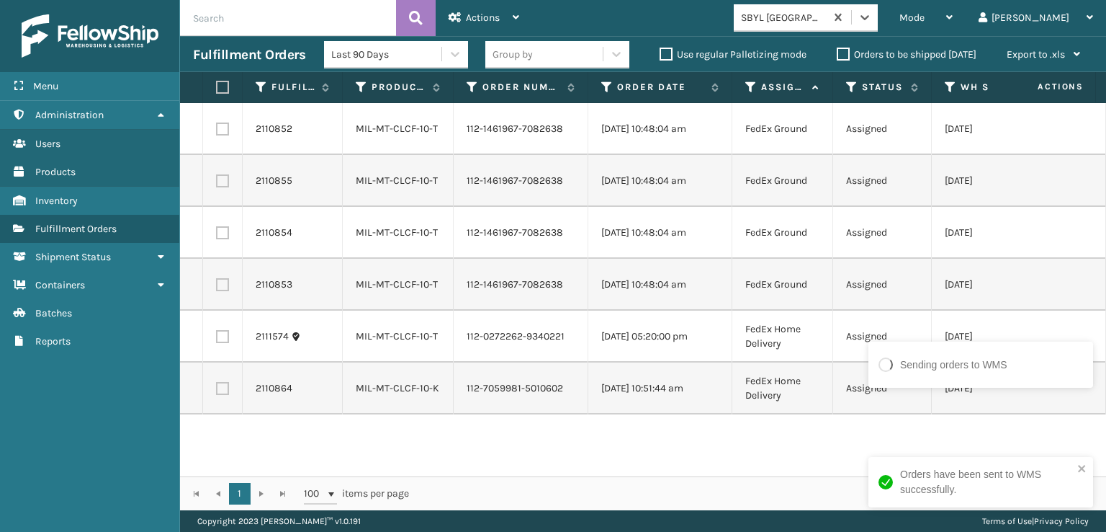
click at [225, 83] on label at bounding box center [220, 87] width 9 height 13
click at [217, 83] on input "checkbox" at bounding box center [216, 87] width 1 height 9
checkbox input "true"
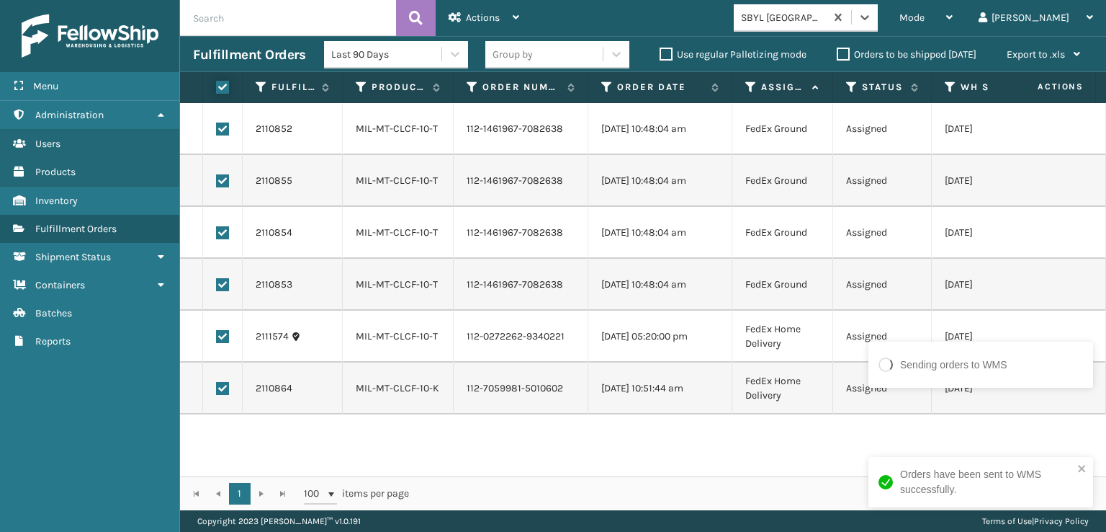
checkbox input "true"
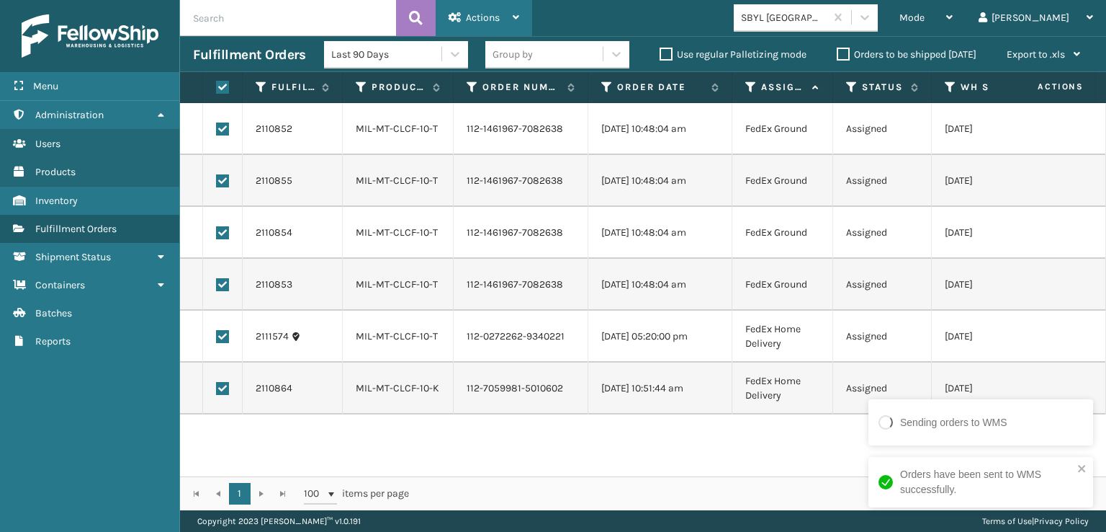
click at [511, 17] on div "Actions" at bounding box center [484, 18] width 71 height 36
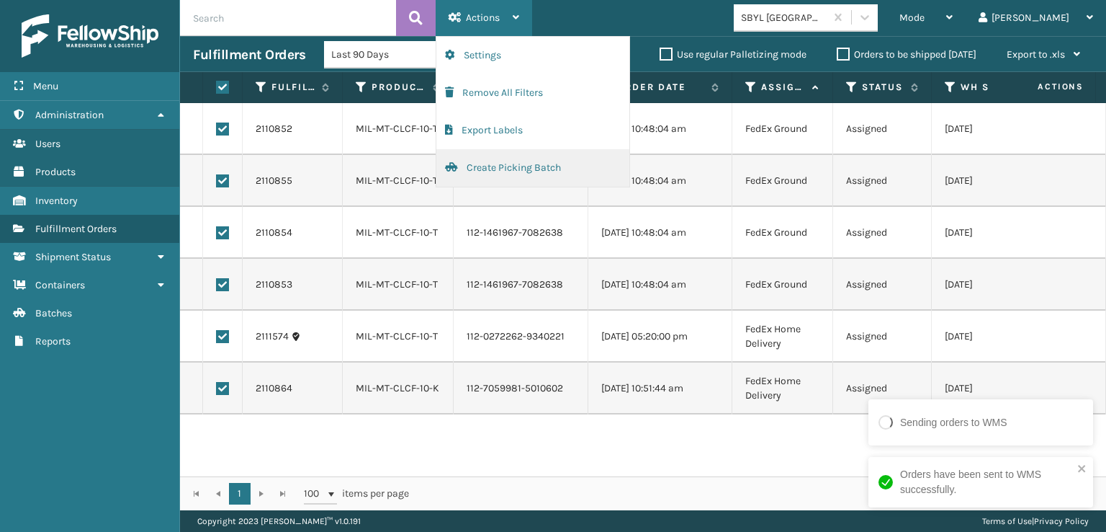
click at [524, 164] on button "Create Picking Batch" at bounding box center [532, 167] width 193 height 37
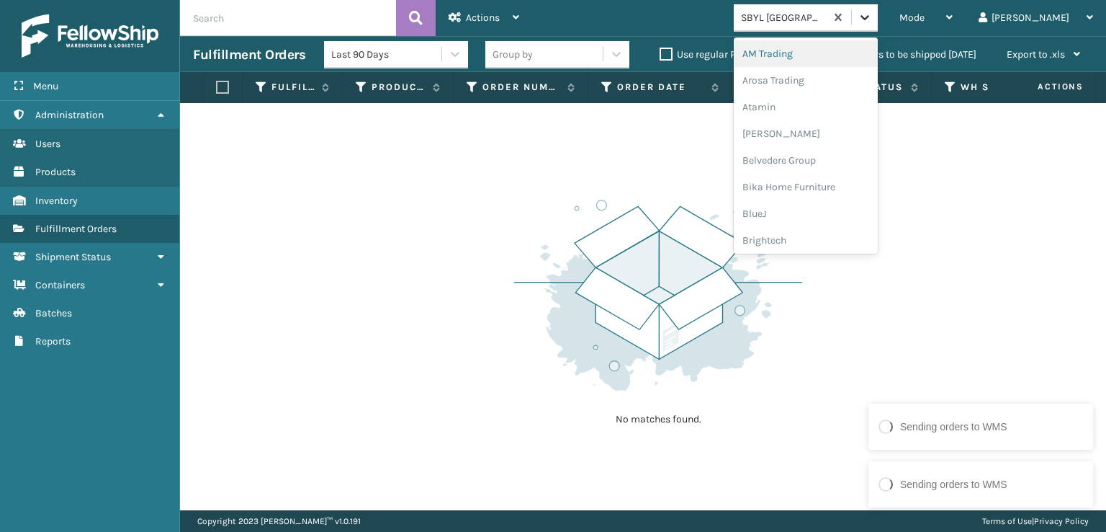
click at [872, 15] on icon at bounding box center [865, 17] width 14 height 14
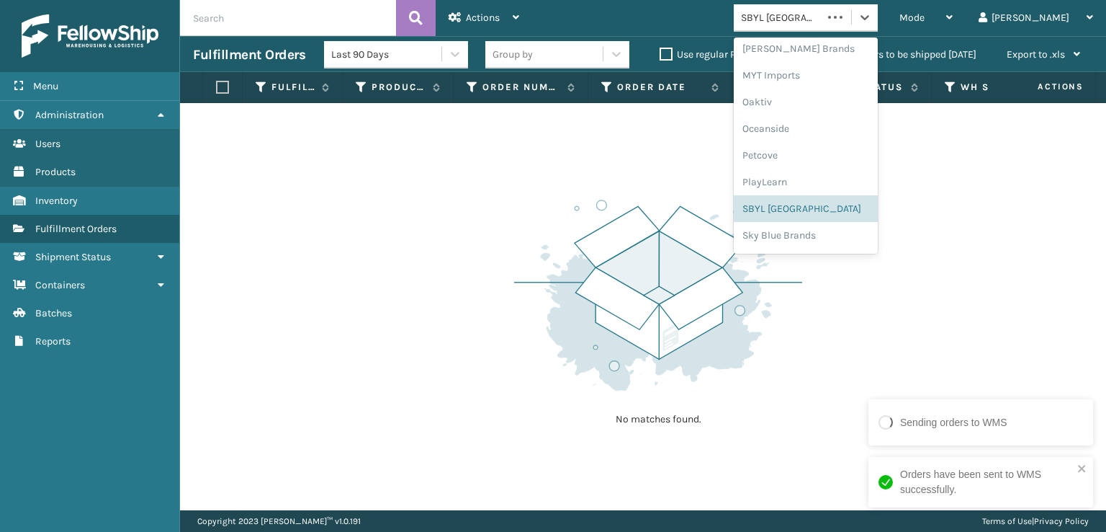
scroll to position [722, 0]
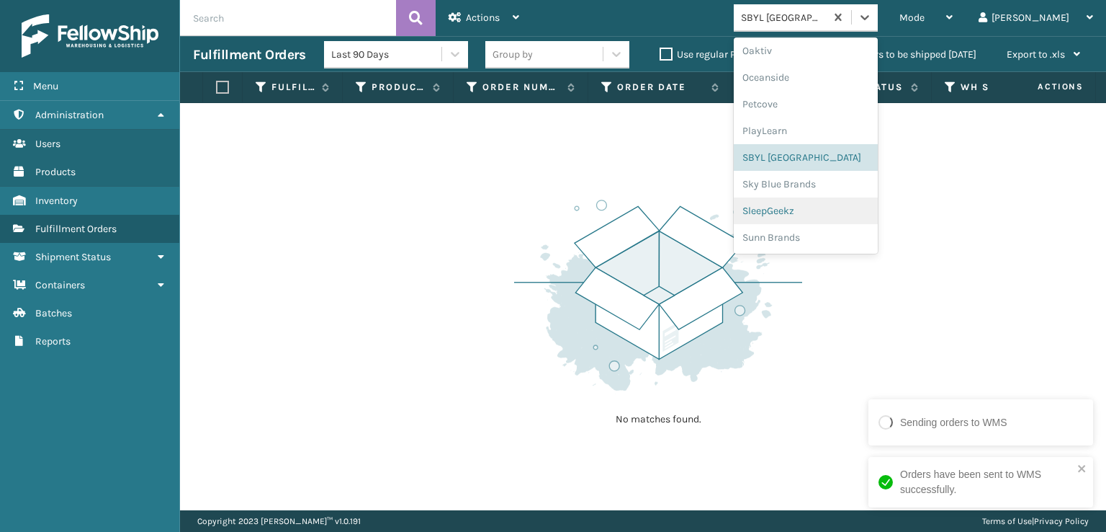
click at [828, 205] on div "SleepGeekz" at bounding box center [806, 210] width 144 height 27
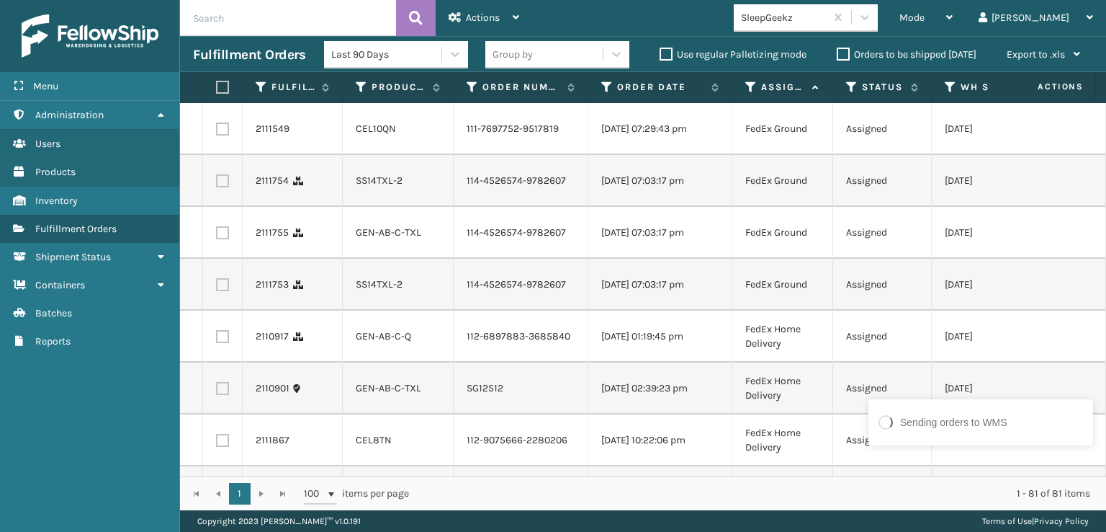
click at [217, 127] on label at bounding box center [222, 128] width 13 height 13
click at [217, 127] on input "checkbox" at bounding box center [216, 126] width 1 height 9
checkbox input "true"
click at [224, 187] on label at bounding box center [222, 180] width 13 height 13
click at [217, 184] on input "checkbox" at bounding box center [216, 178] width 1 height 9
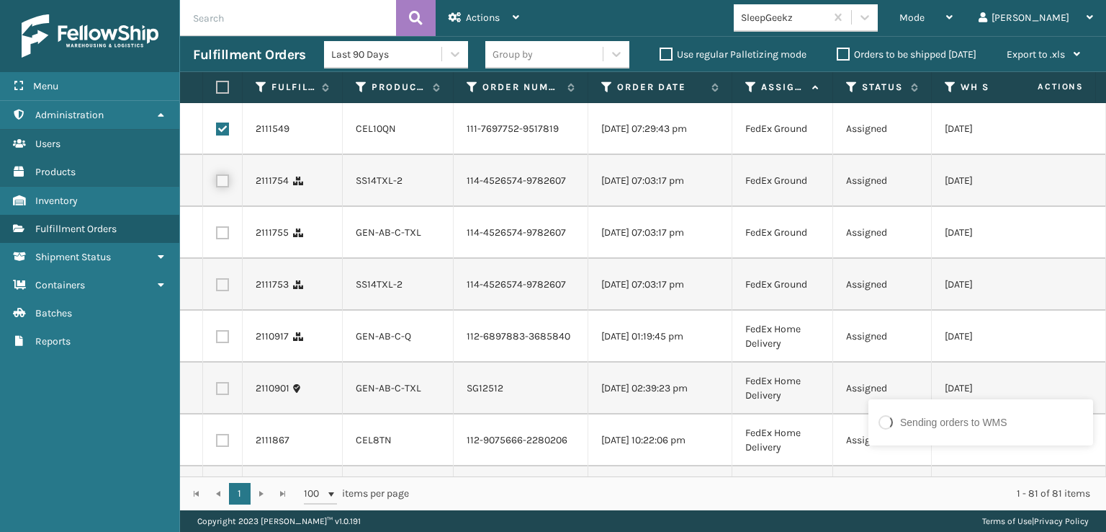
checkbox input "true"
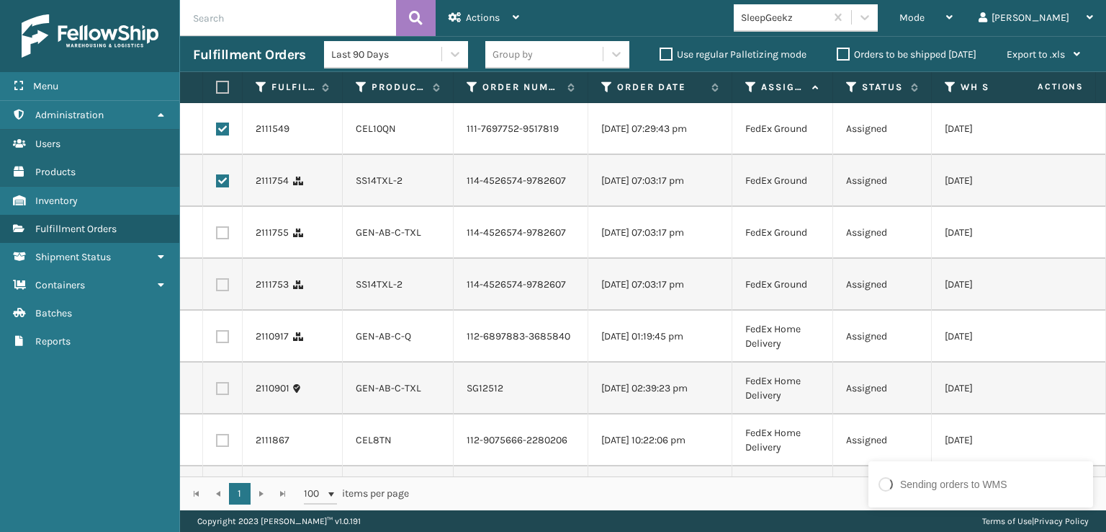
click at [222, 239] on label at bounding box center [222, 232] width 13 height 13
click at [217, 236] on input "checkbox" at bounding box center [216, 230] width 1 height 9
checkbox input "true"
click at [223, 291] on label at bounding box center [222, 284] width 13 height 13
click at [217, 287] on input "checkbox" at bounding box center [216, 282] width 1 height 9
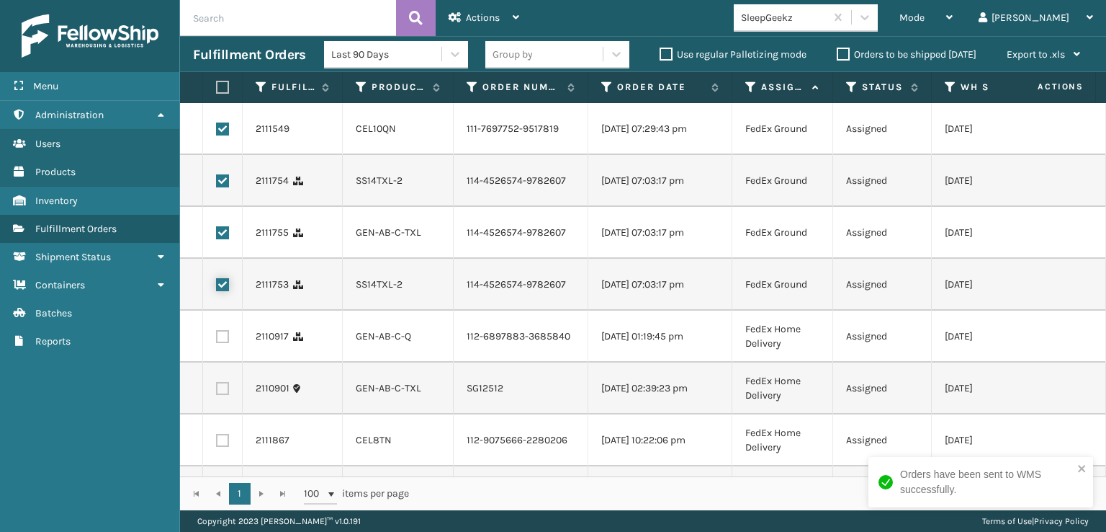
checkbox input "true"
click at [225, 343] on label at bounding box center [222, 336] width 13 height 13
click at [217, 339] on input "checkbox" at bounding box center [216, 334] width 1 height 9
checkbox input "true"
click at [216, 395] on label at bounding box center [222, 388] width 13 height 13
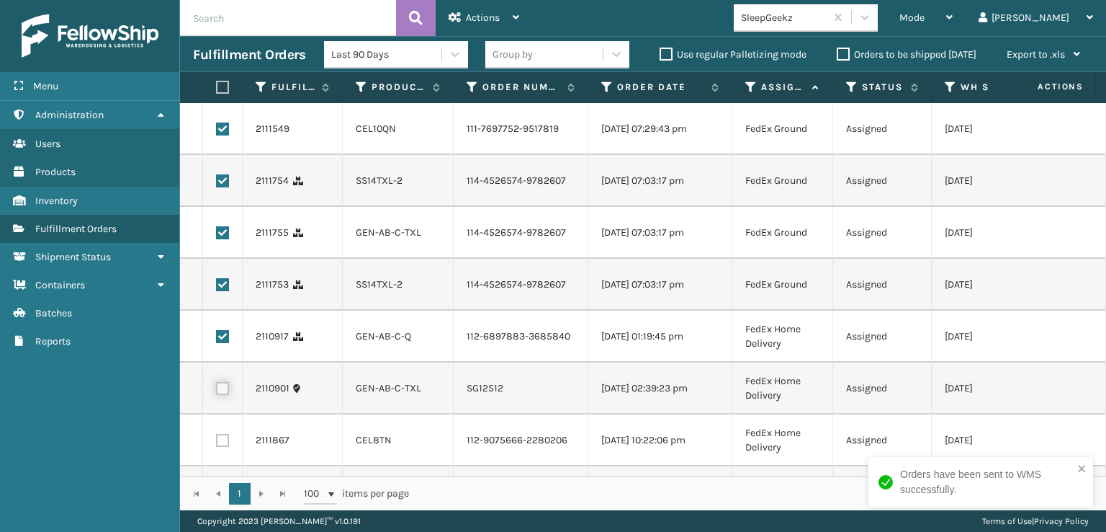
click at [216, 391] on input "checkbox" at bounding box center [216, 386] width 1 height 9
checkbox input "true"
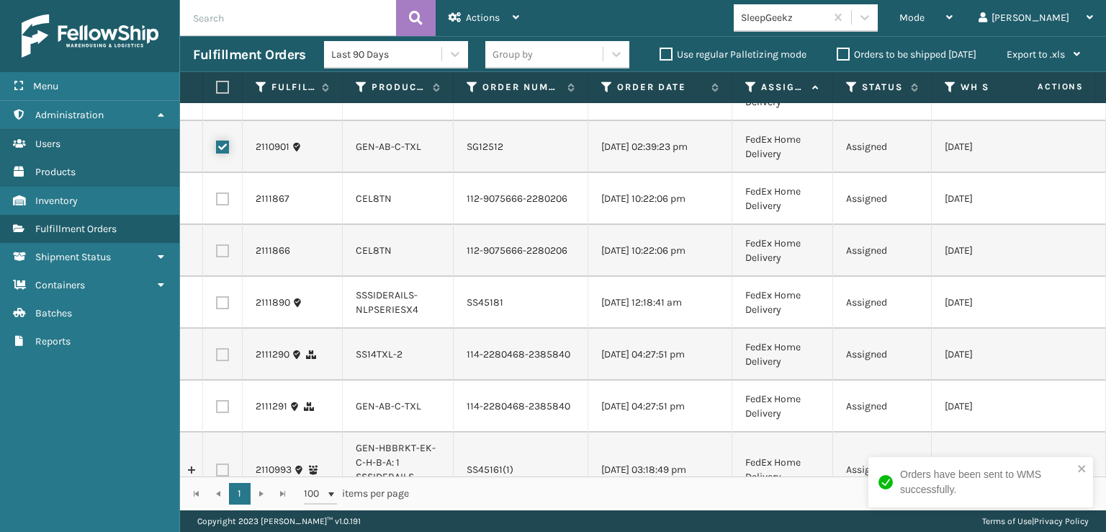
scroll to position [288, 0]
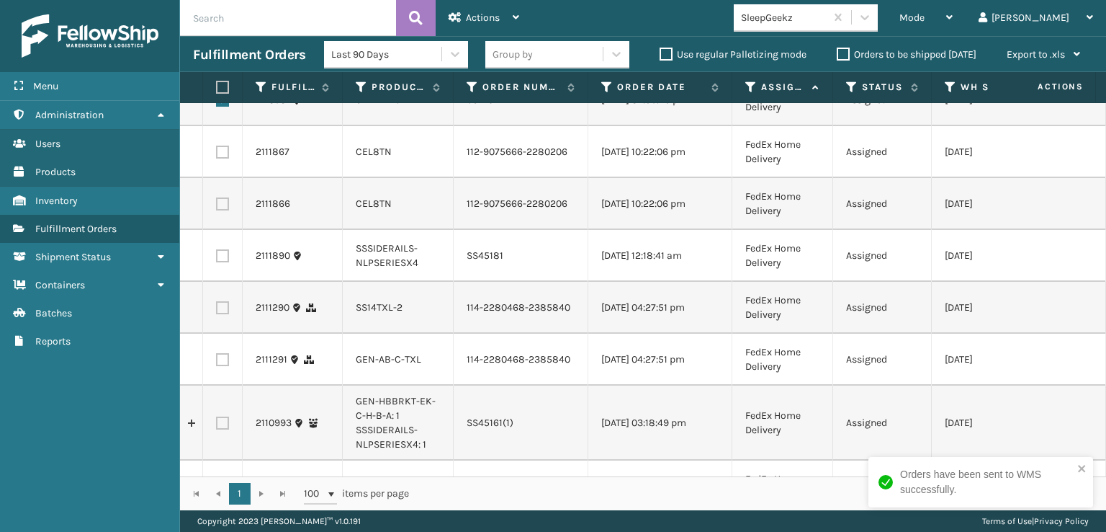
click at [227, 158] on label at bounding box center [222, 151] width 13 height 13
click at [217, 155] on input "checkbox" at bounding box center [216, 149] width 1 height 9
checkbox input "true"
click at [226, 210] on label at bounding box center [222, 203] width 13 height 13
click at [217, 207] on input "checkbox" at bounding box center [216, 201] width 1 height 9
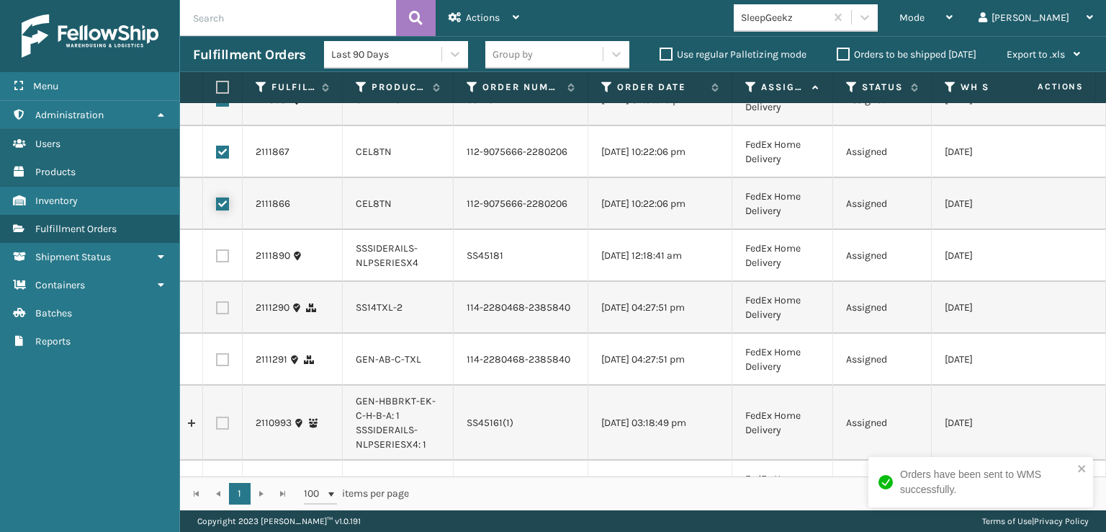
checkbox input "true"
click at [222, 314] on label at bounding box center [222, 307] width 13 height 13
click at [217, 310] on input "checkbox" at bounding box center [216, 305] width 1 height 9
checkbox input "true"
drag, startPoint x: 220, startPoint y: 447, endPoint x: 216, endPoint y: 436, distance: 10.7
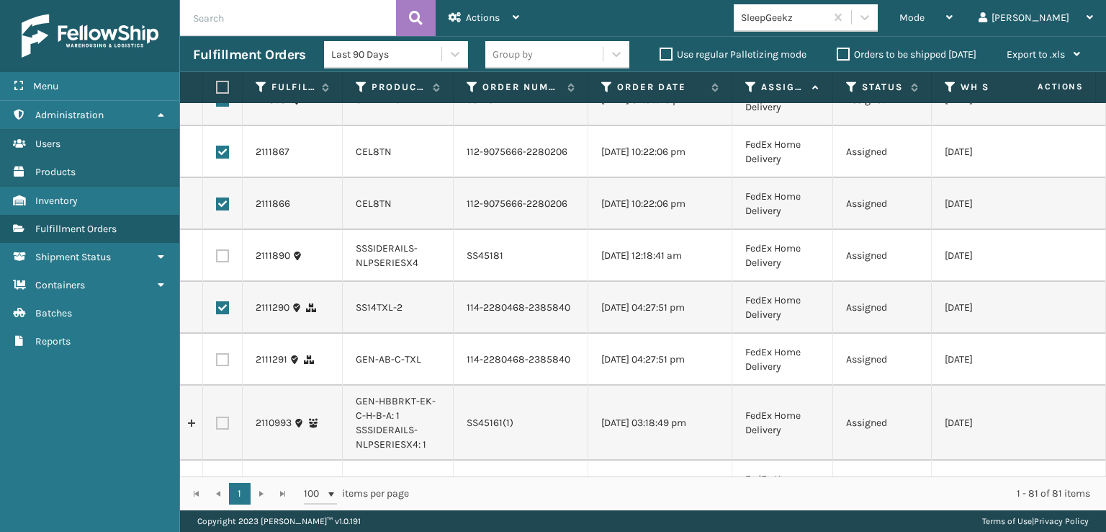
click at [219, 366] on label at bounding box center [222, 359] width 13 height 13
click at [217, 362] on input "checkbox" at bounding box center [216, 357] width 1 height 9
checkbox input "true"
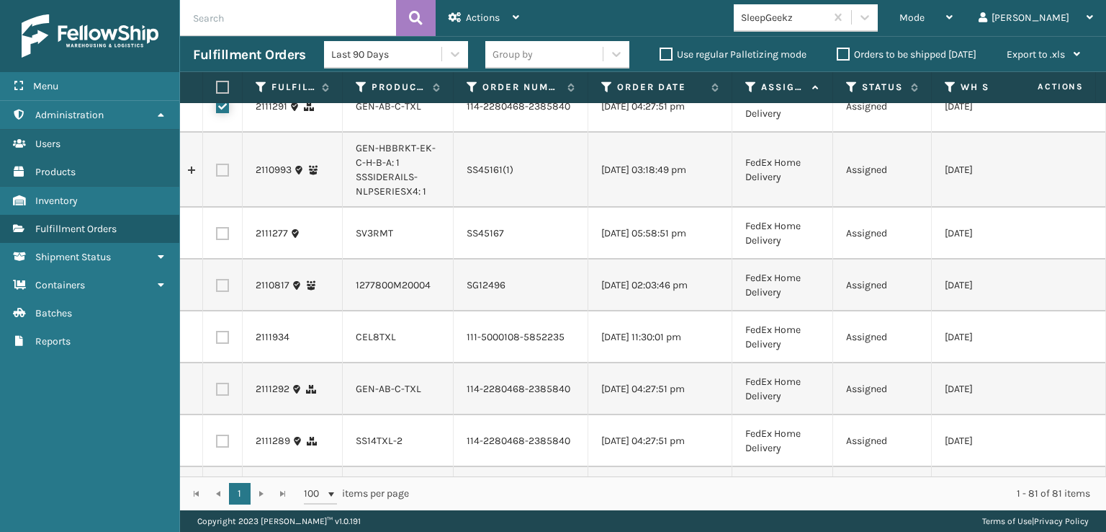
scroll to position [576, 0]
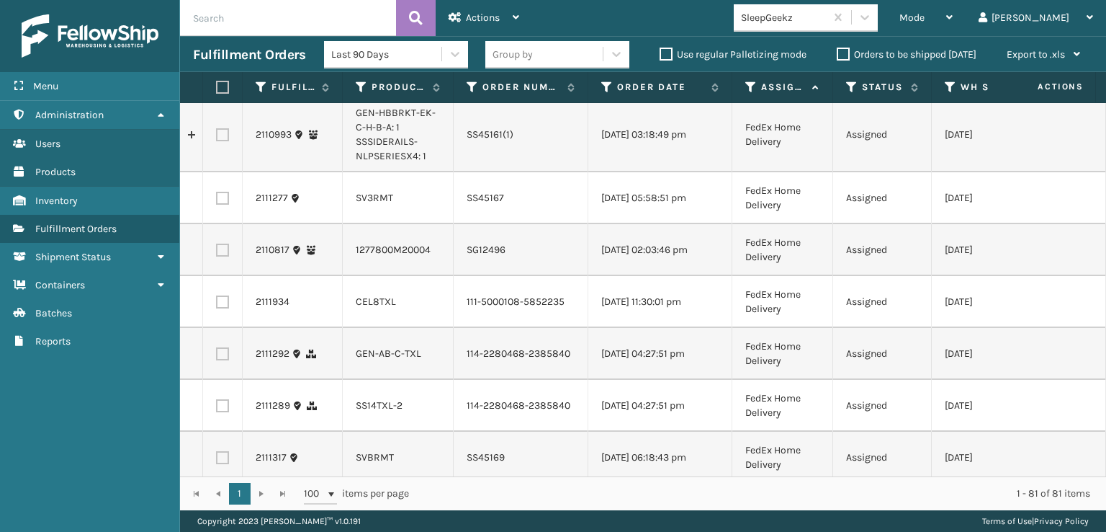
click at [225, 308] on label at bounding box center [222, 301] width 13 height 13
click at [217, 305] on input "checkbox" at bounding box center [216, 299] width 1 height 9
checkbox input "true"
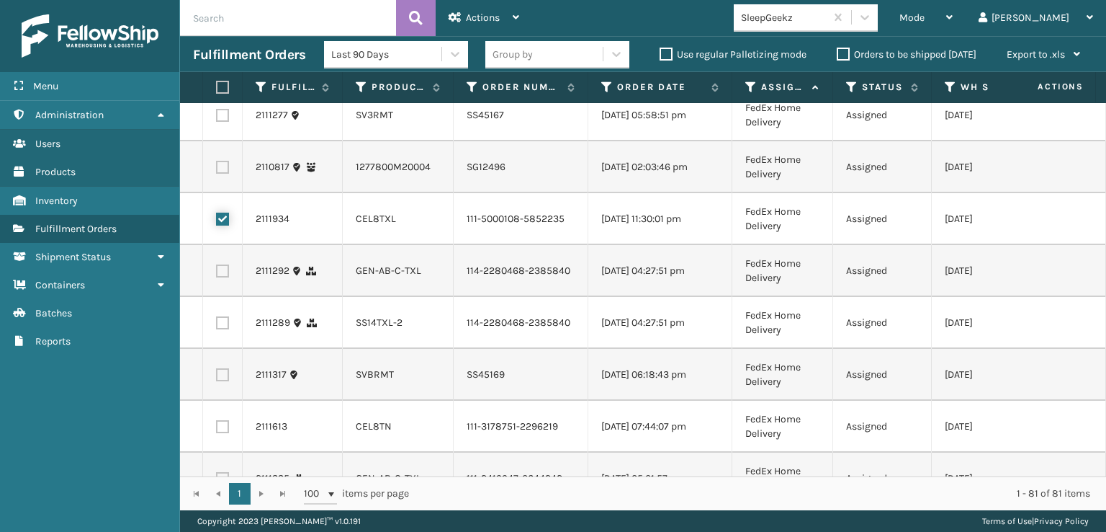
scroll to position [720, 0]
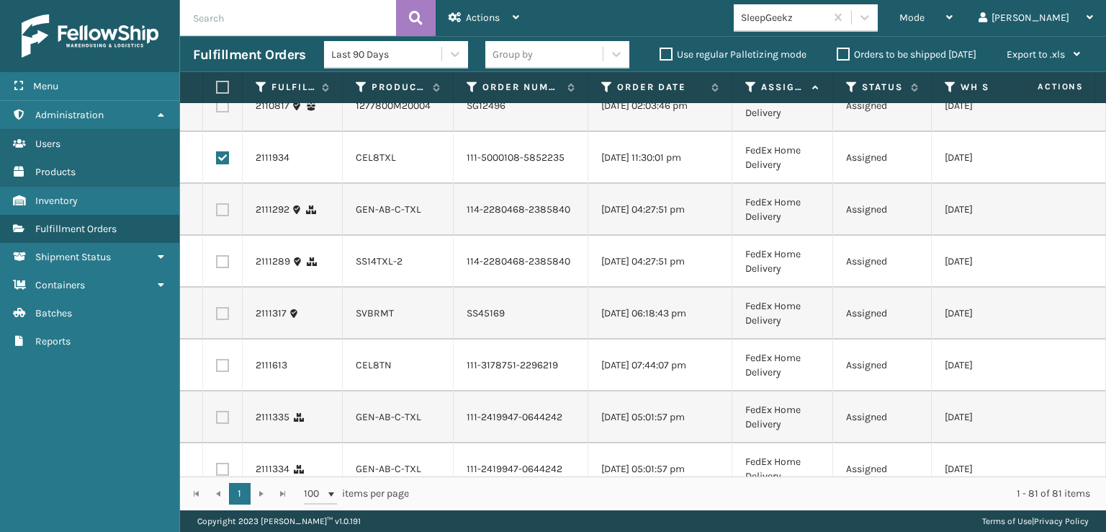
click at [225, 216] on label at bounding box center [222, 209] width 13 height 13
click at [217, 212] on input "checkbox" at bounding box center [216, 207] width 1 height 9
checkbox input "true"
click at [224, 268] on label at bounding box center [222, 261] width 13 height 13
click at [217, 264] on input "checkbox" at bounding box center [216, 259] width 1 height 9
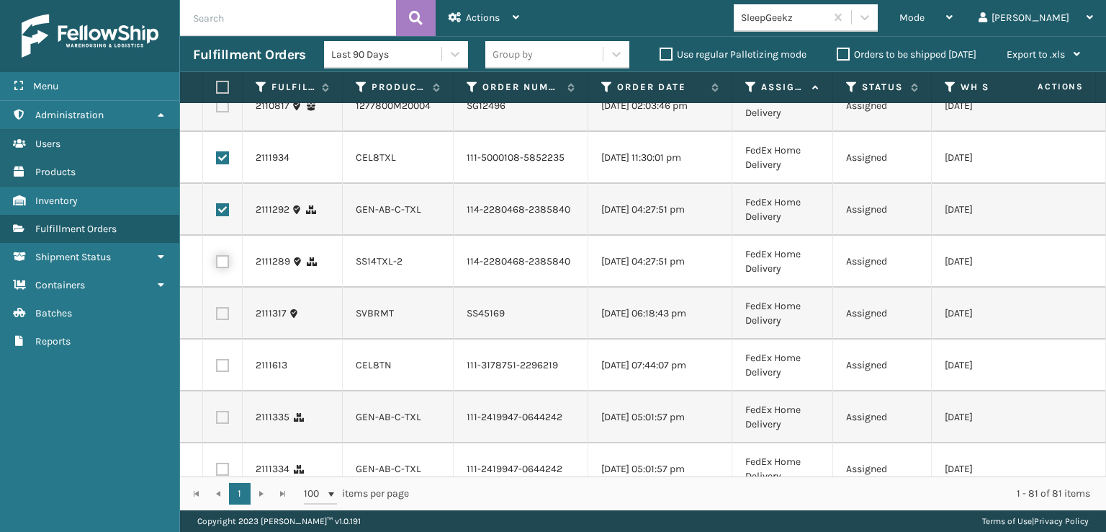
checkbox input "true"
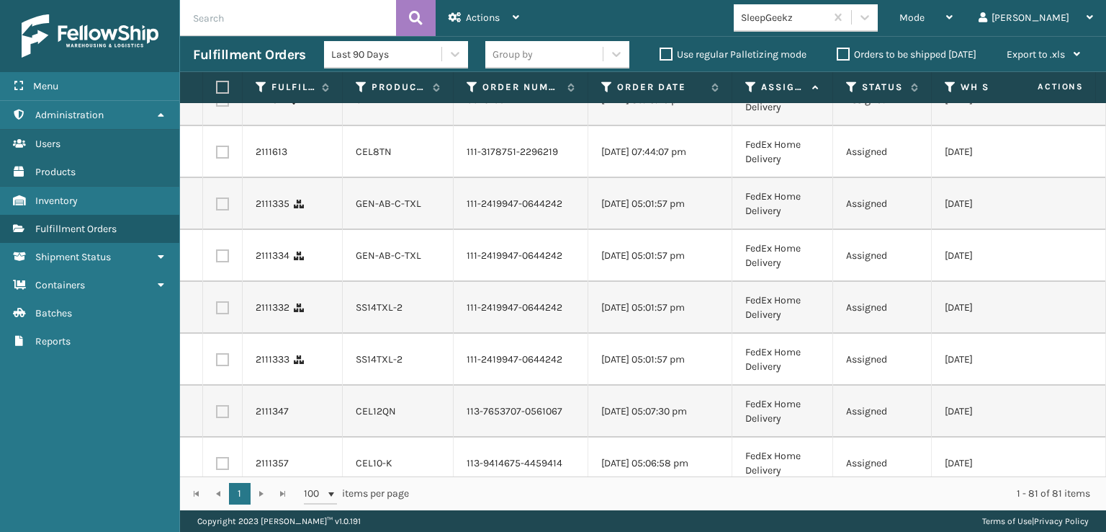
scroll to position [936, 0]
click at [223, 156] on label at bounding box center [222, 149] width 13 height 13
click at [217, 152] on input "checkbox" at bounding box center [216, 147] width 1 height 9
checkbox input "true"
click at [223, 207] on label at bounding box center [222, 200] width 13 height 13
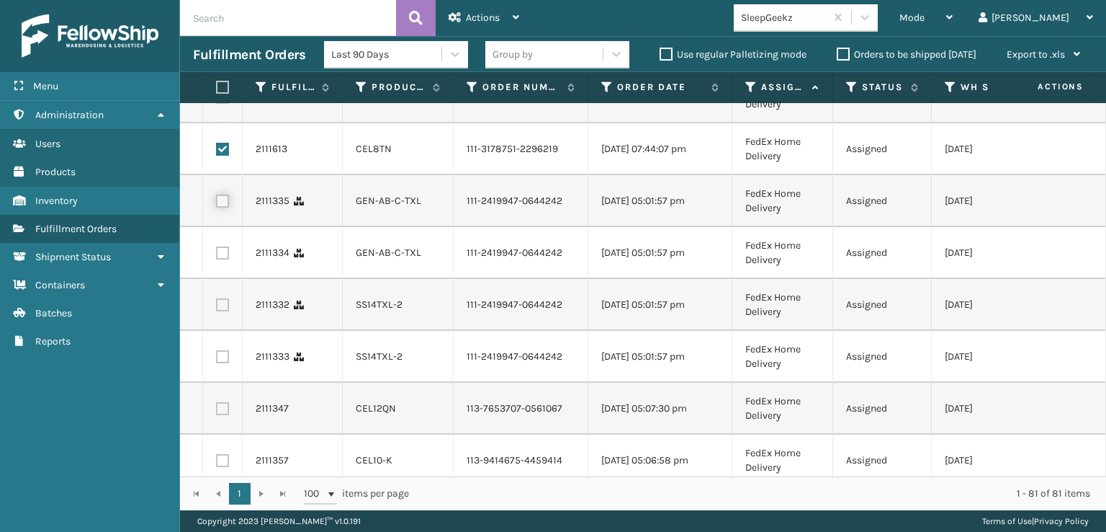
click at [217, 204] on input "checkbox" at bounding box center [216, 198] width 1 height 9
checkbox input "true"
click at [222, 259] on label at bounding box center [222, 252] width 13 height 13
click at [217, 256] on input "checkbox" at bounding box center [216, 250] width 1 height 9
checkbox input "true"
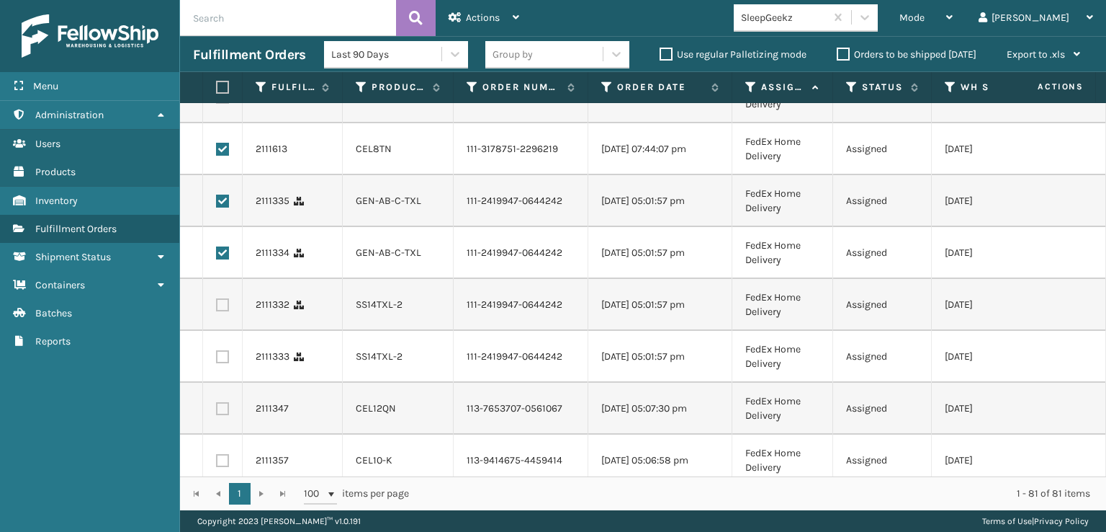
click at [224, 311] on label at bounding box center [222, 304] width 13 height 13
click at [217, 308] on input "checkbox" at bounding box center [216, 302] width 1 height 9
checkbox input "true"
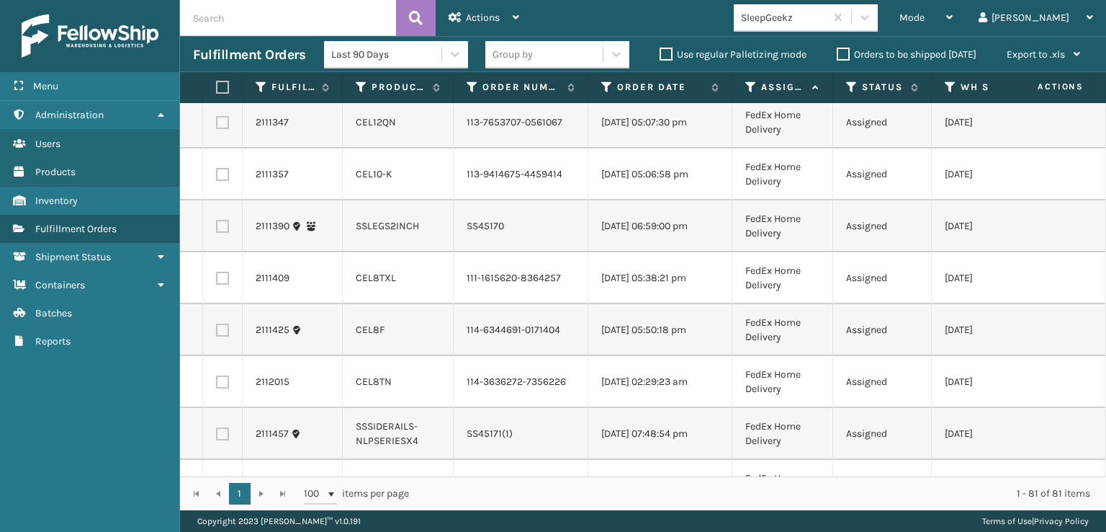
scroll to position [1224, 0]
click at [217, 75] on label at bounding box center [222, 68] width 13 height 13
click at [217, 71] on input "checkbox" at bounding box center [216, 66] width 1 height 9
checkbox input "true"
click at [228, 127] on label at bounding box center [222, 120] width 13 height 13
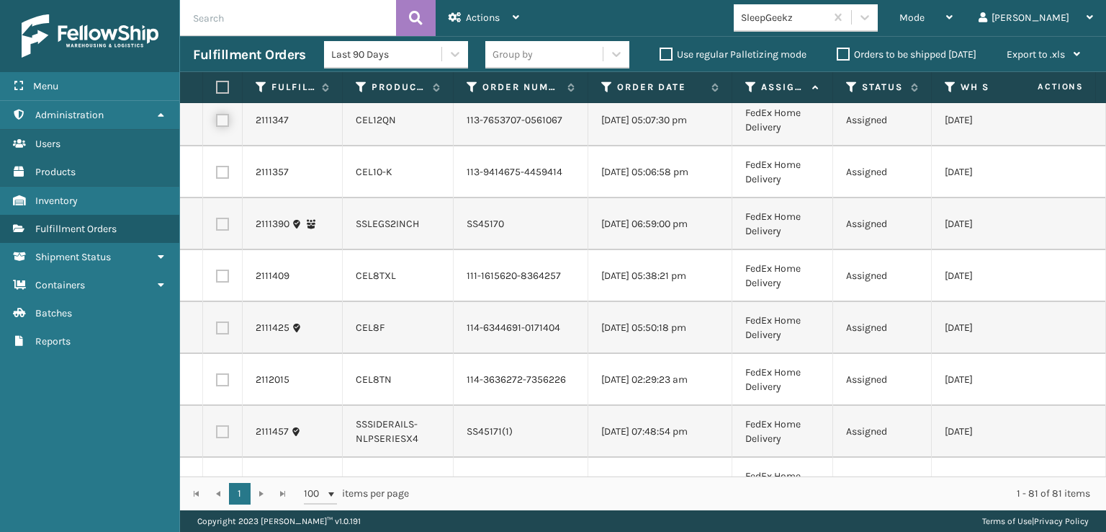
click at [217, 123] on input "checkbox" at bounding box center [216, 118] width 1 height 9
checkbox input "true"
click at [227, 179] on label at bounding box center [222, 172] width 13 height 13
click at [217, 175] on input "checkbox" at bounding box center [216, 170] width 1 height 9
checkbox input "true"
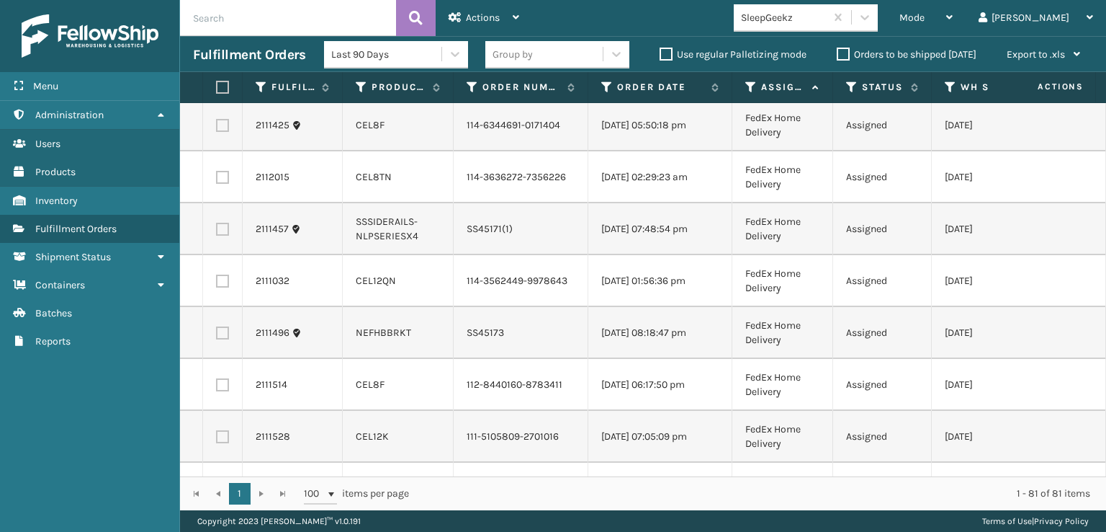
scroll to position [1440, 0]
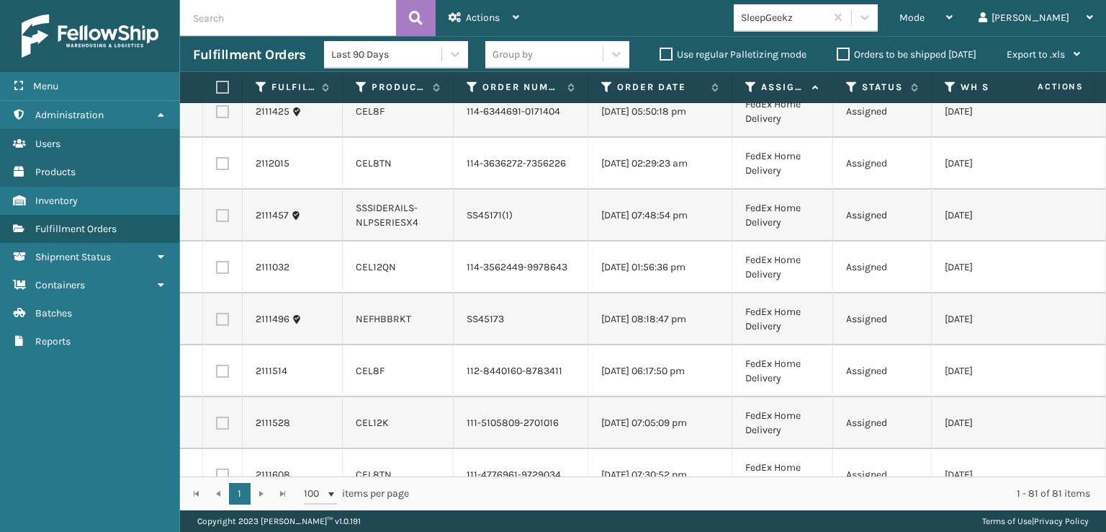
click at [220, 66] on label at bounding box center [222, 59] width 13 height 13
click at [217, 63] on input "checkbox" at bounding box center [216, 57] width 1 height 9
checkbox input "true"
click at [224, 118] on label at bounding box center [222, 111] width 13 height 13
click at [217, 115] on input "checkbox" at bounding box center [216, 109] width 1 height 9
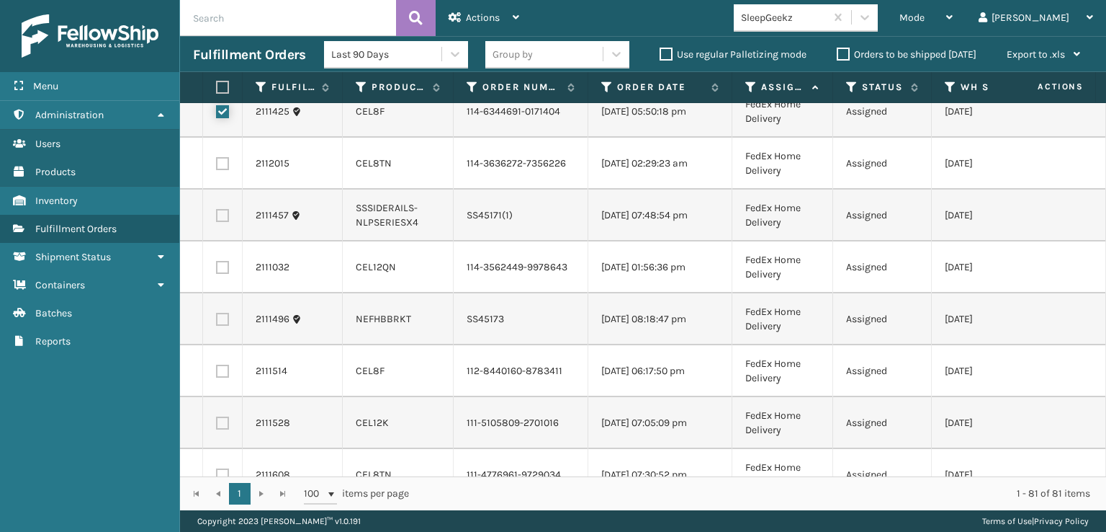
checkbox input "true"
drag, startPoint x: 225, startPoint y: 355, endPoint x: 225, endPoint y: 347, distance: 7.9
click at [225, 170] on label at bounding box center [222, 163] width 13 height 13
click at [217, 166] on input "checkbox" at bounding box center [216, 161] width 1 height 9
checkbox input "true"
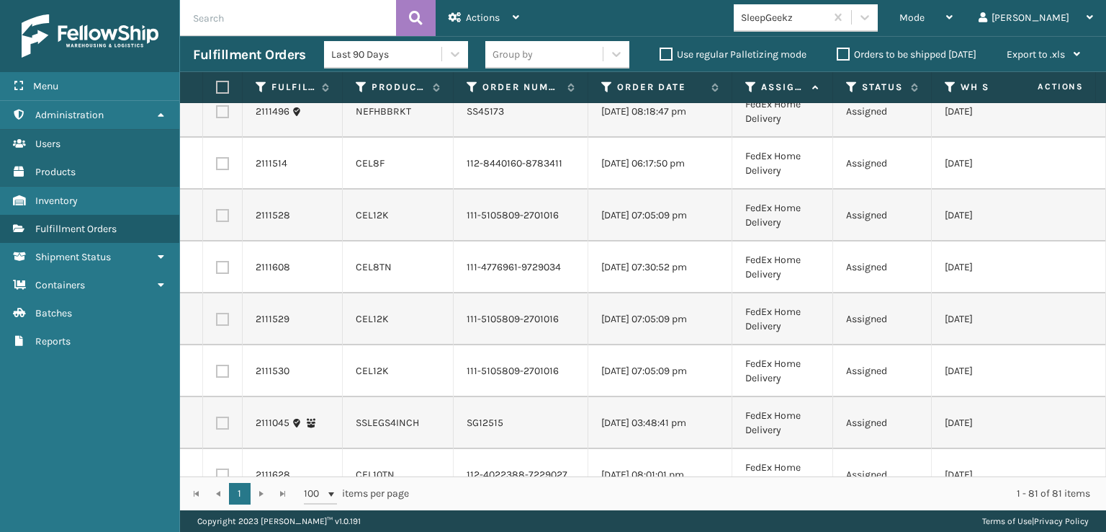
scroll to position [1656, 0]
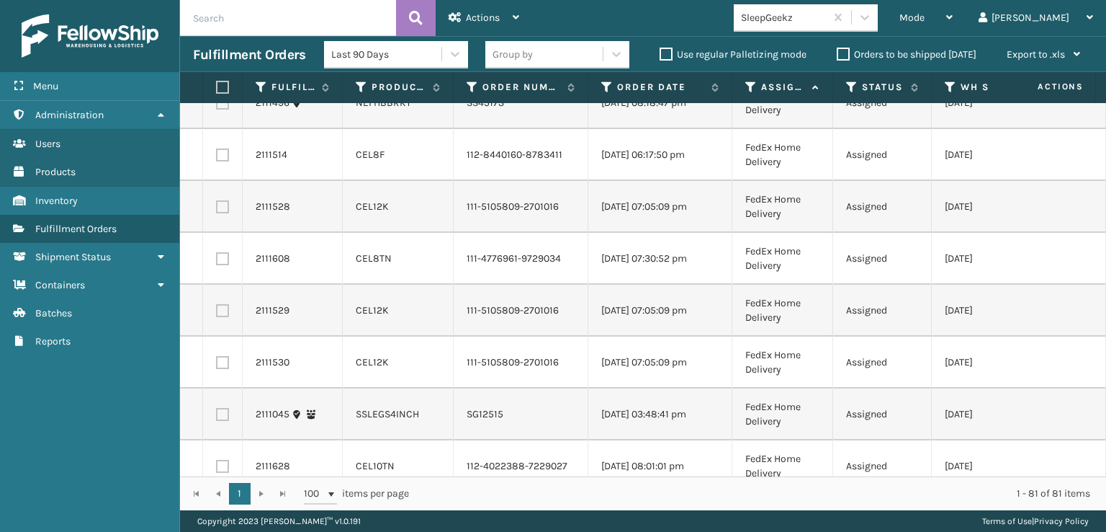
click at [219, 58] on label at bounding box center [222, 51] width 13 height 13
click at [217, 54] on input "checkbox" at bounding box center [216, 49] width 1 height 9
checkbox input "true"
click at [226, 161] on label at bounding box center [222, 154] width 13 height 13
click at [217, 158] on input "checkbox" at bounding box center [216, 152] width 1 height 9
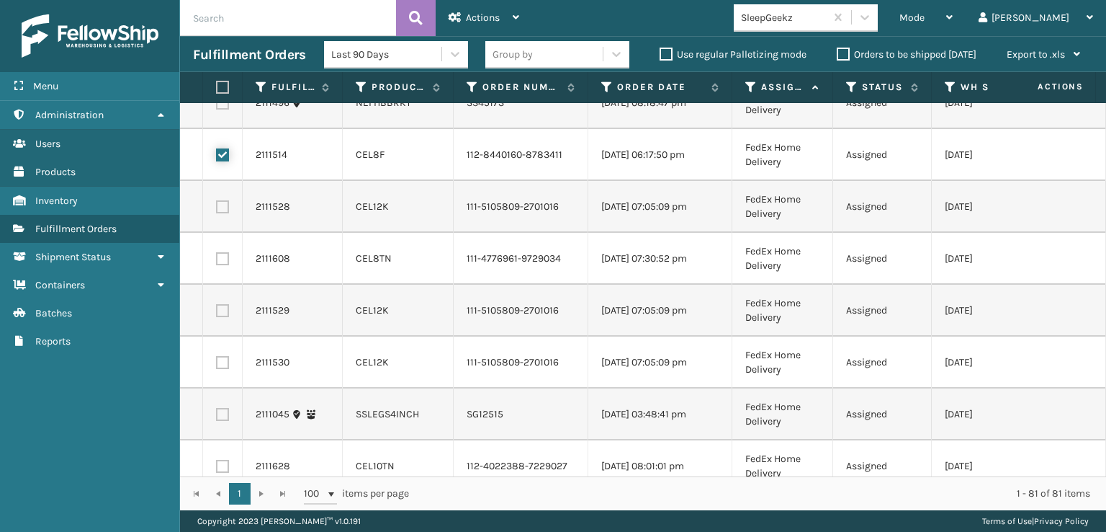
checkbox input "true"
click at [222, 213] on label at bounding box center [222, 206] width 13 height 13
click at [217, 210] on input "checkbox" at bounding box center [216, 204] width 1 height 9
checkbox input "true"
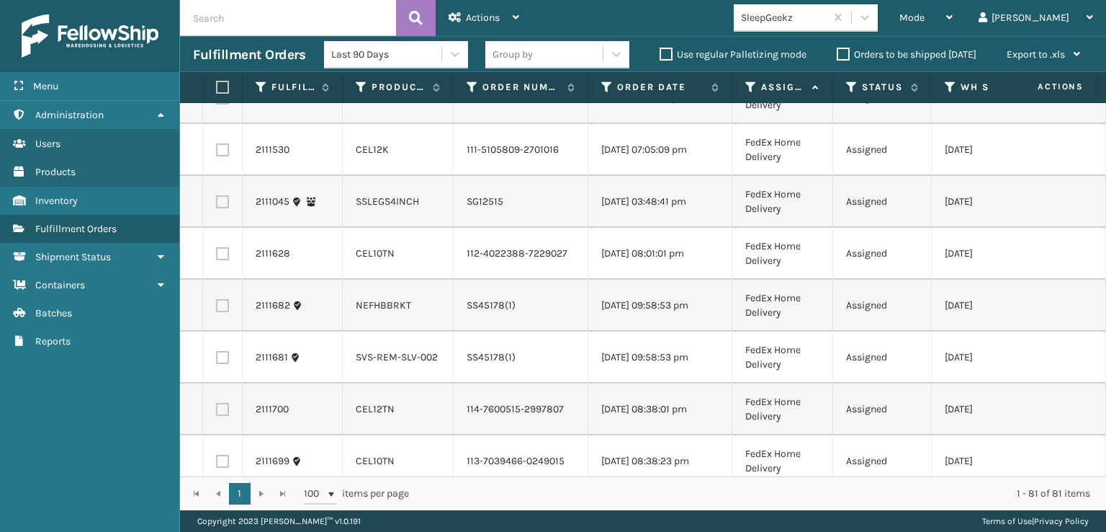
scroll to position [1873, 0]
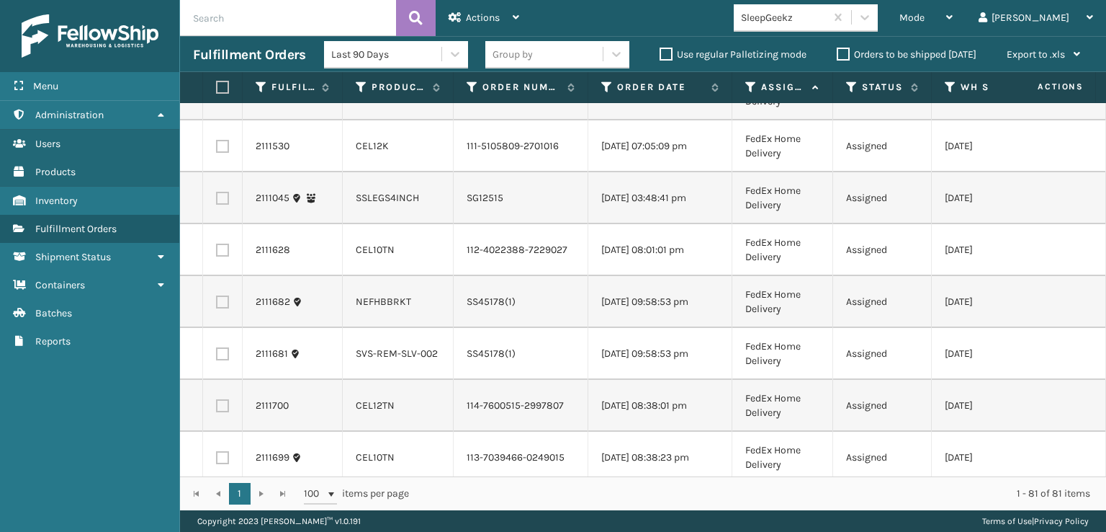
click at [224, 49] on label at bounding box center [222, 42] width 13 height 13
click at [217, 45] on input "checkbox" at bounding box center [216, 40] width 1 height 9
checkbox input "true"
click at [224, 101] on label at bounding box center [222, 94] width 13 height 13
click at [217, 97] on input "checkbox" at bounding box center [216, 92] width 1 height 9
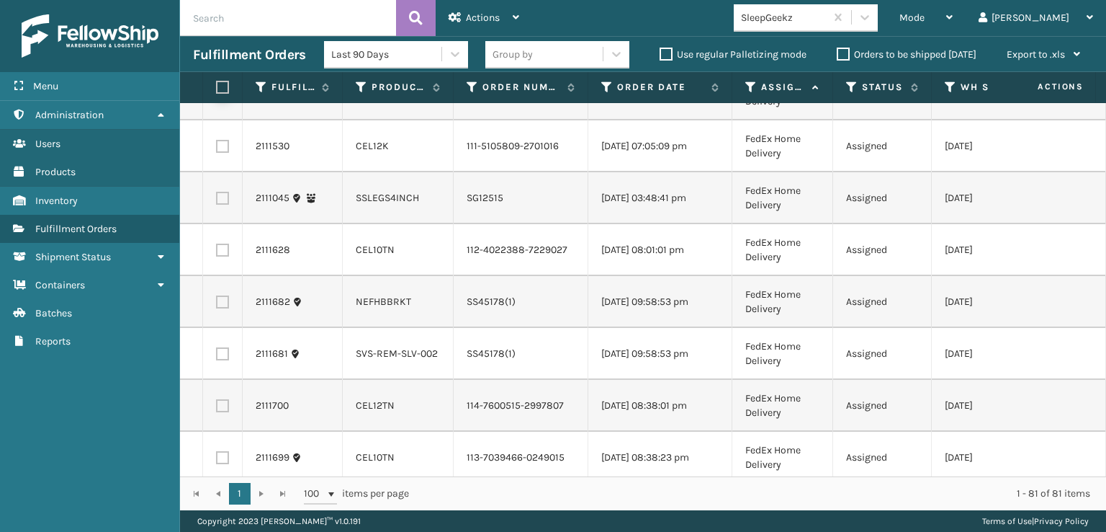
checkbox input "true"
click at [218, 153] on label at bounding box center [222, 146] width 13 height 13
click at [217, 149] on input "checkbox" at bounding box center [216, 144] width 1 height 9
checkbox input "true"
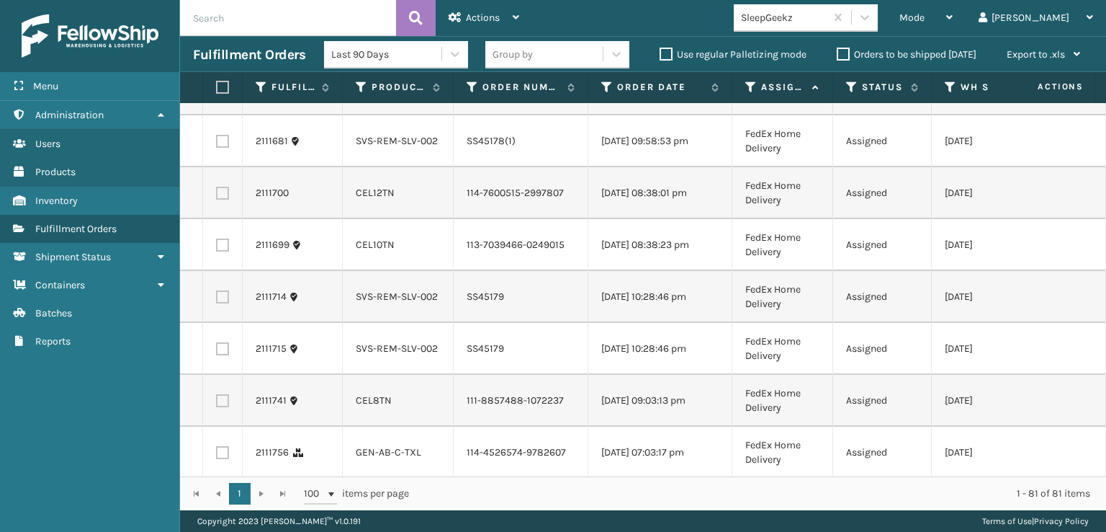
scroll to position [2161, 0]
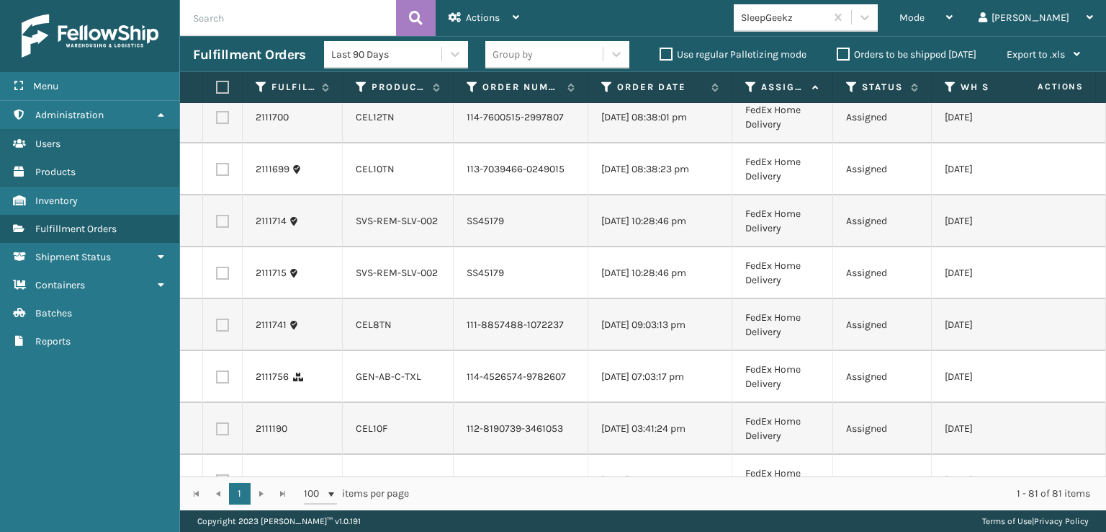
checkbox input "true"
click at [223, 124] on label at bounding box center [222, 117] width 13 height 13
click at [217, 120] on input "checkbox" at bounding box center [216, 115] width 1 height 9
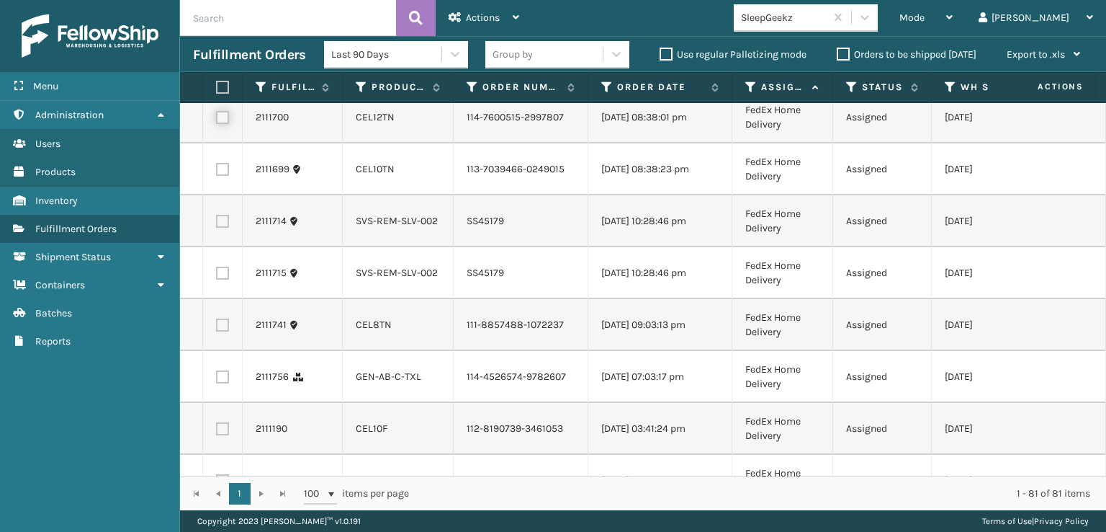
checkbox input "true"
click at [226, 176] on label at bounding box center [222, 169] width 13 height 13
click at [217, 172] on input "checkbox" at bounding box center [216, 167] width 1 height 9
checkbox input "true"
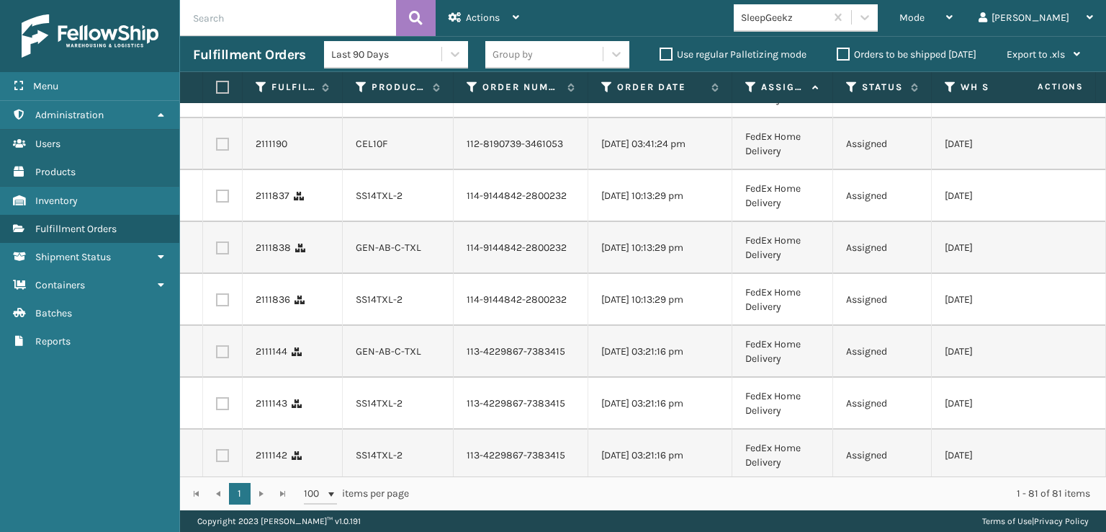
scroll to position [2449, 0]
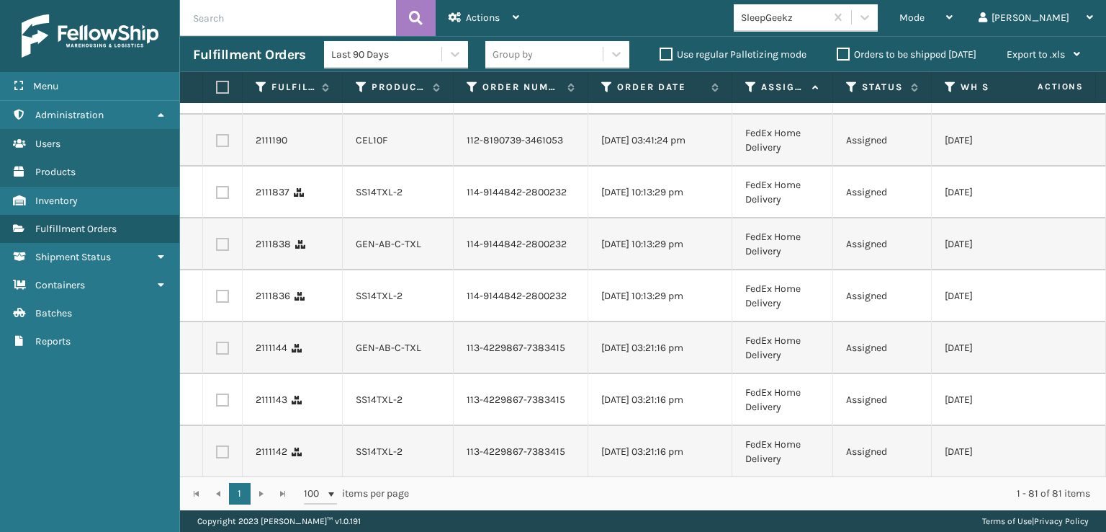
click at [222, 43] on label at bounding box center [222, 36] width 13 height 13
click at [217, 40] on input "checkbox" at bounding box center [216, 34] width 1 height 9
checkbox input "true"
click at [220, 95] on label at bounding box center [222, 88] width 13 height 13
click at [217, 91] on input "checkbox" at bounding box center [216, 86] width 1 height 9
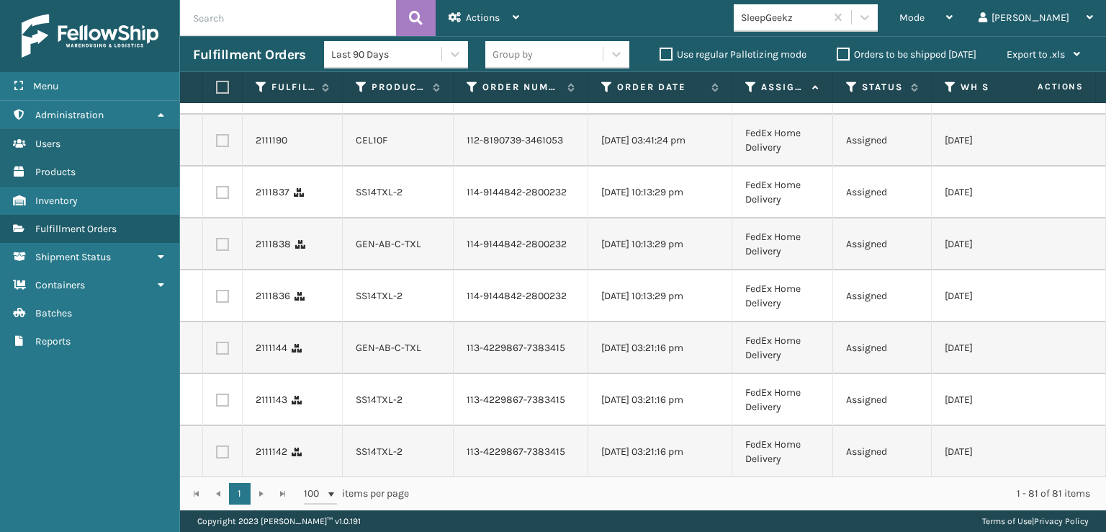
checkbox input "true"
click at [223, 147] on label at bounding box center [222, 140] width 13 height 13
click at [217, 143] on input "checkbox" at bounding box center [216, 138] width 1 height 9
checkbox input "true"
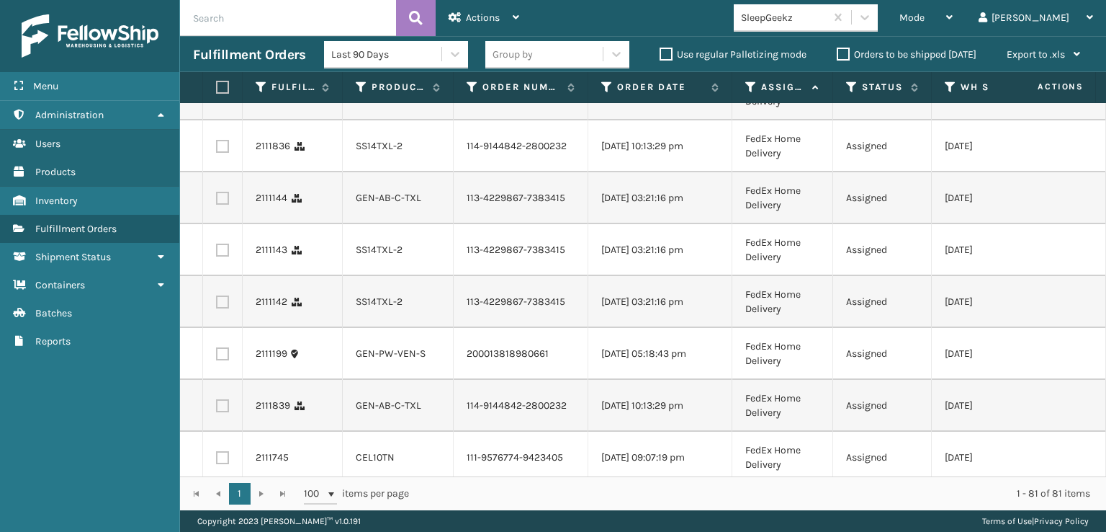
scroll to position [2665, 0]
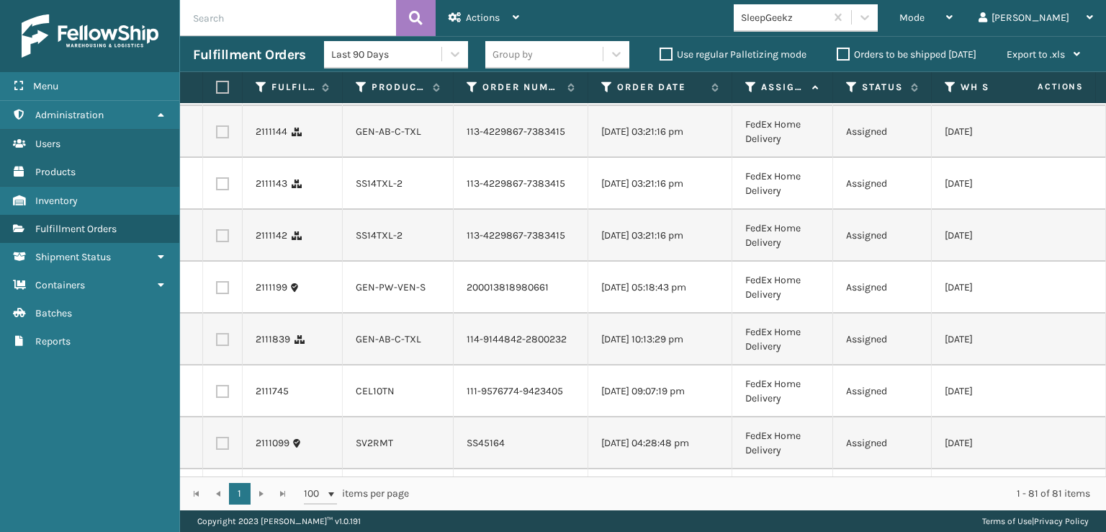
checkbox input "true"
click at [230, 54] on td at bounding box center [223, 28] width 40 height 52
click at [224, 35] on label at bounding box center [222, 28] width 13 height 13
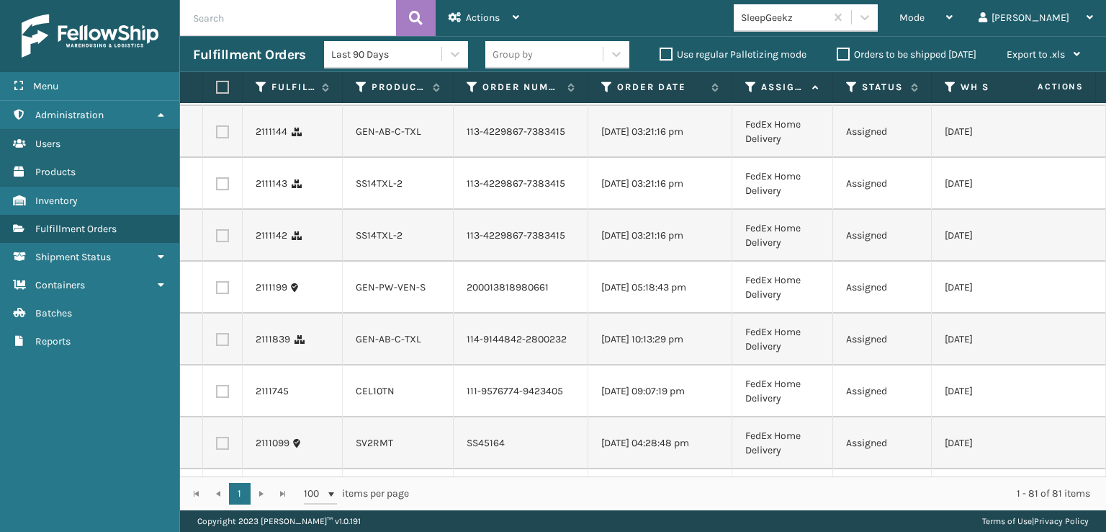
click at [217, 31] on input "checkbox" at bounding box center [216, 26] width 1 height 9
checkbox input "true"
click at [222, 86] on label at bounding box center [222, 79] width 13 height 13
click at [217, 83] on input "checkbox" at bounding box center [216, 77] width 1 height 9
checkbox input "true"
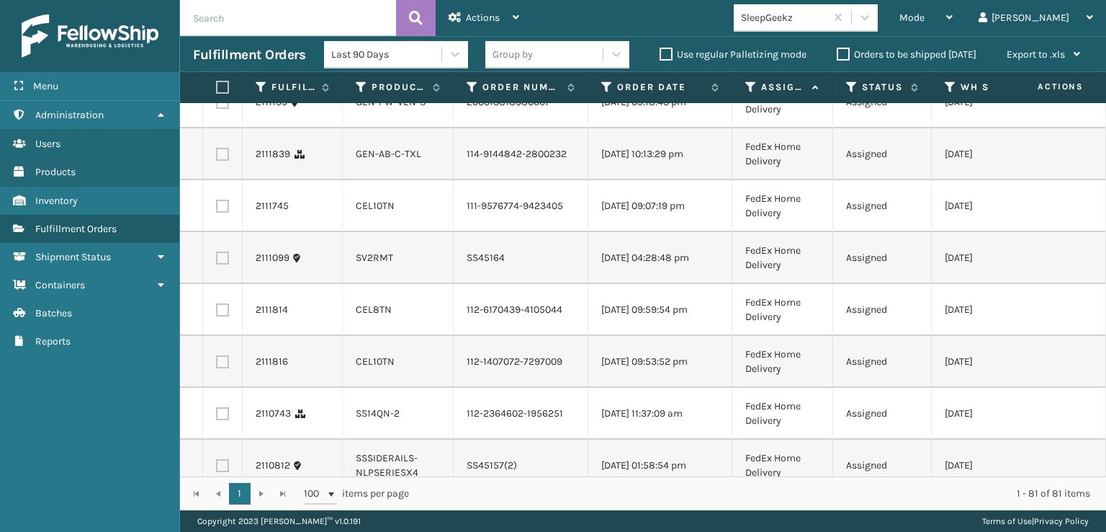
scroll to position [2881, 0]
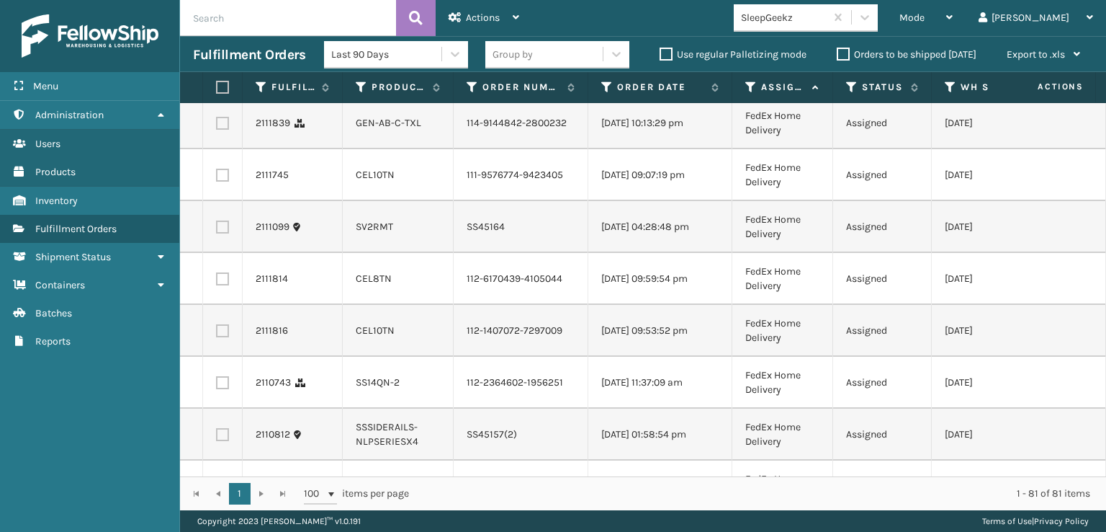
checkbox input "true"
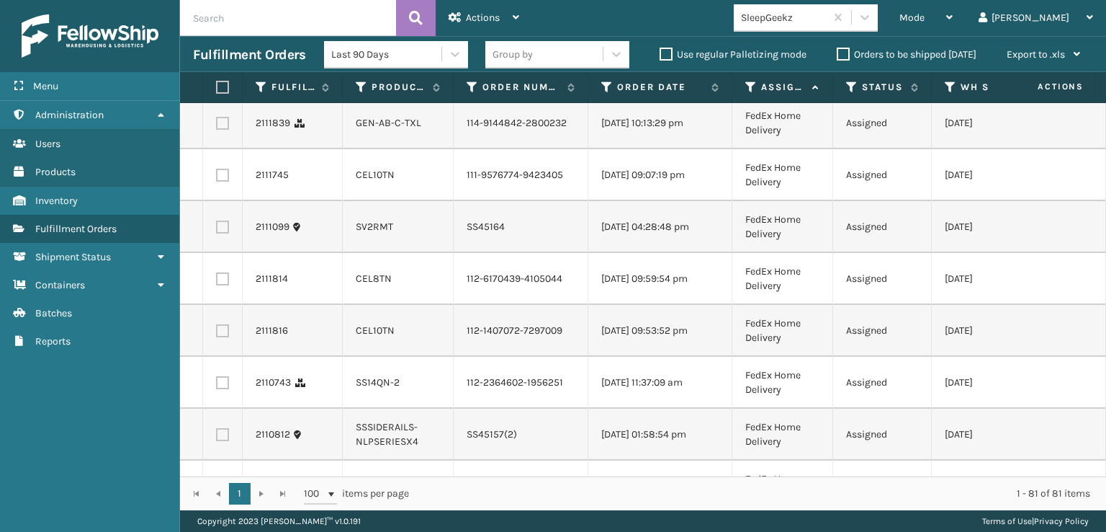
checkbox input "true"
click at [225, 26] on label at bounding box center [222, 19] width 13 height 13
click at [217, 22] on input "checkbox" at bounding box center [216, 17] width 1 height 9
checkbox input "true"
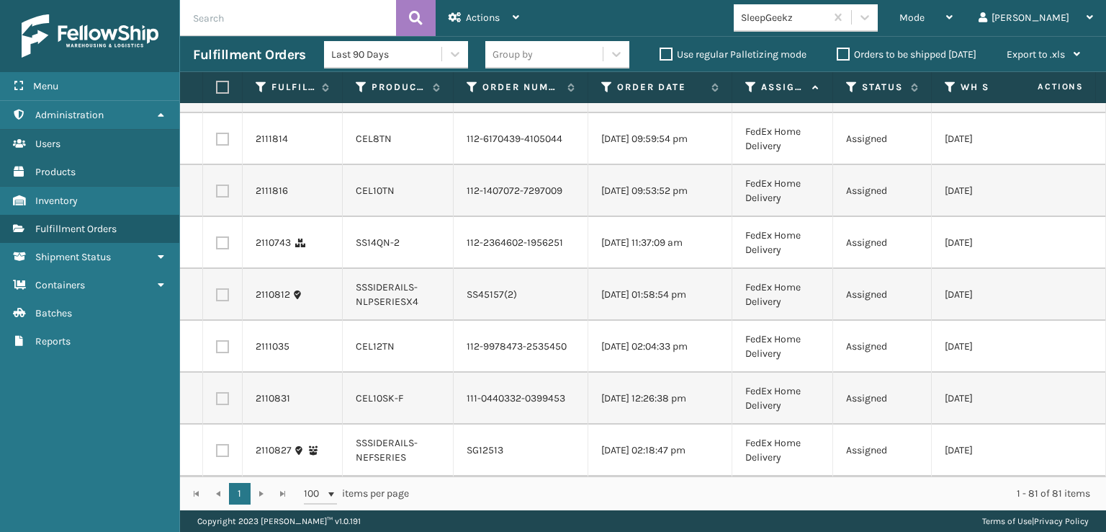
scroll to position [3097, 0]
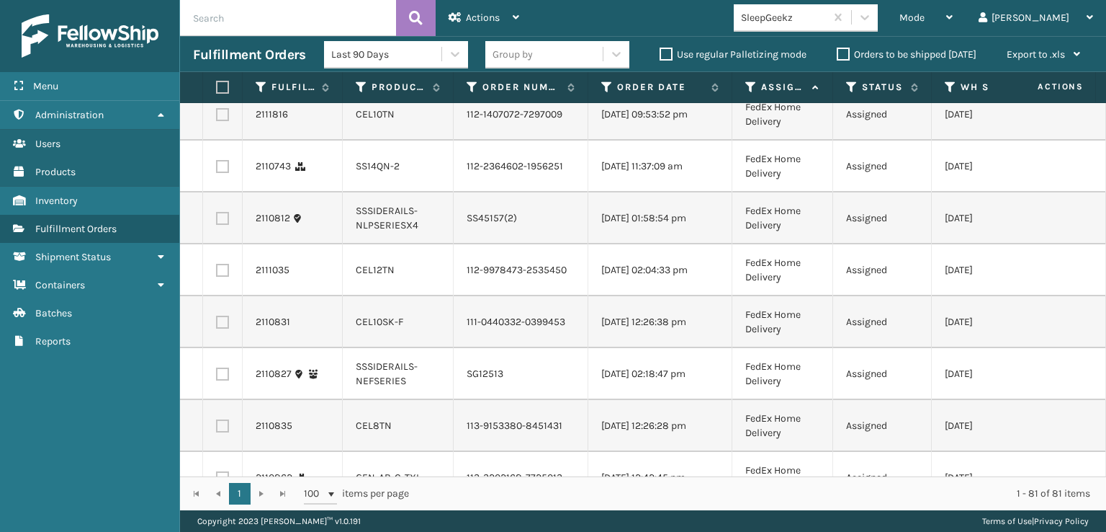
checkbox input "true"
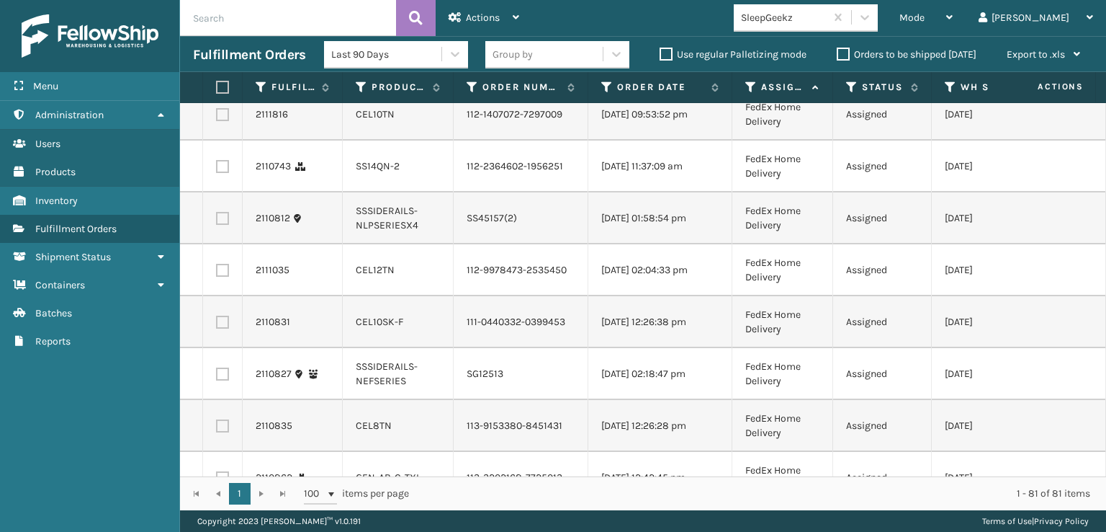
checkbox input "true"
click at [225, 69] on label at bounding box center [222, 62] width 13 height 13
click at [217, 66] on input "checkbox" at bounding box center [216, 60] width 1 height 9
checkbox input "true"
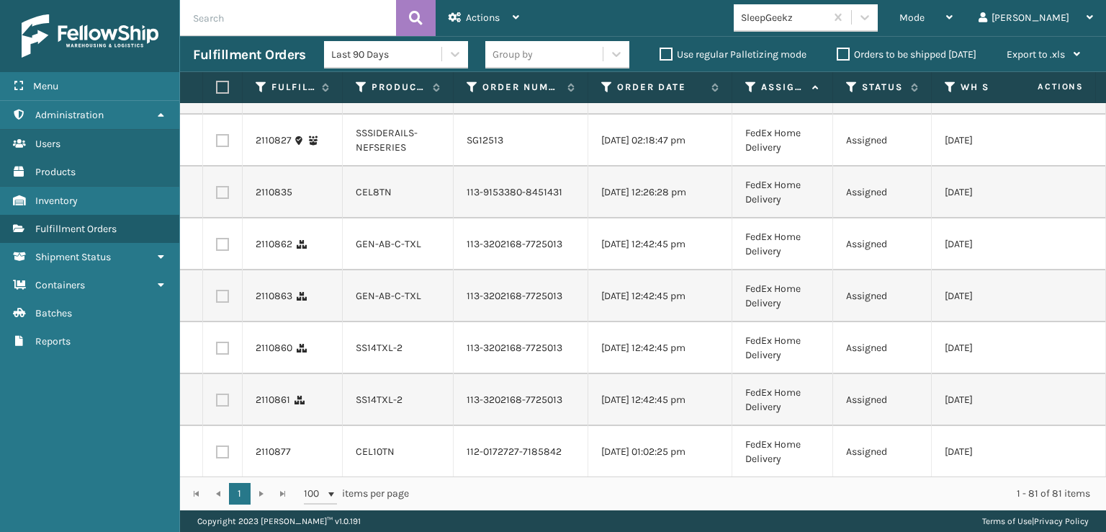
scroll to position [3385, 0]
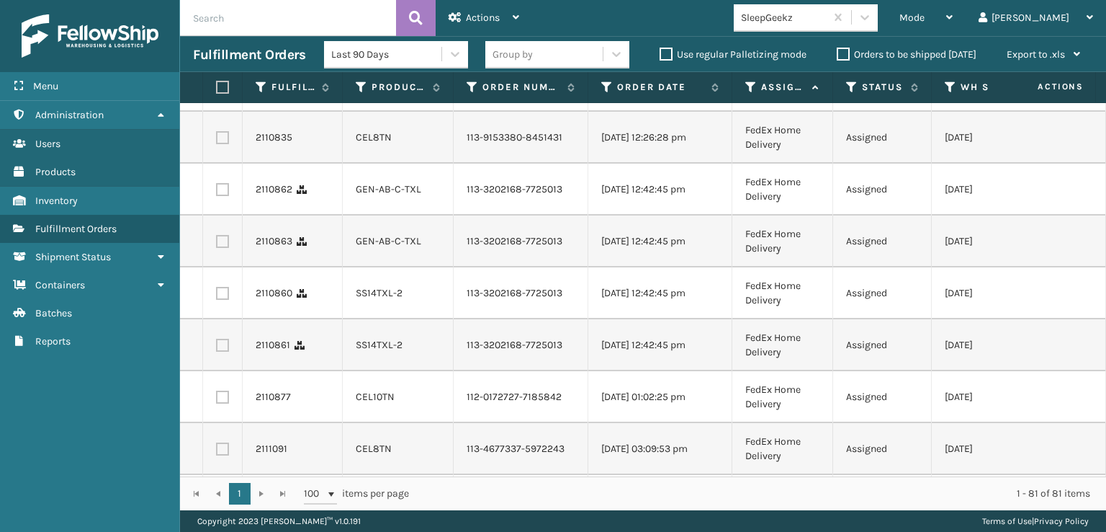
checkbox input "true"
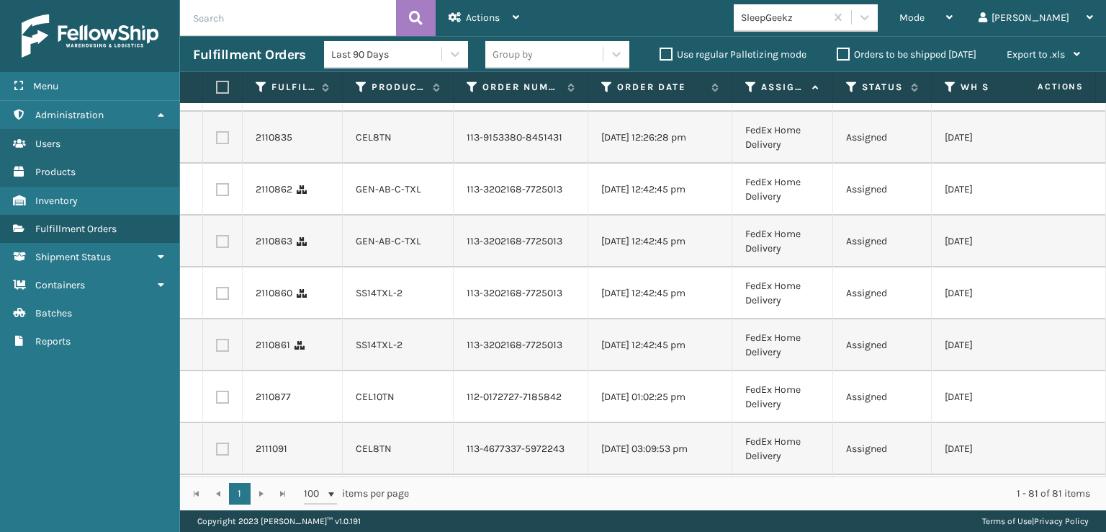
checkbox input "true"
click at [226, 40] on label at bounding box center [222, 33] width 13 height 13
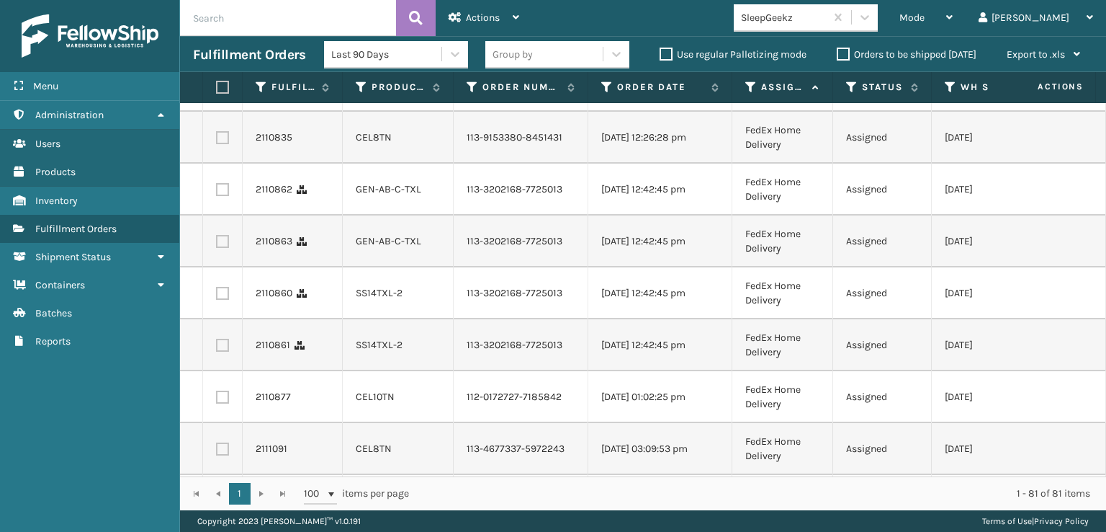
click at [217, 37] on input "checkbox" at bounding box center [216, 31] width 1 height 9
checkbox input "true"
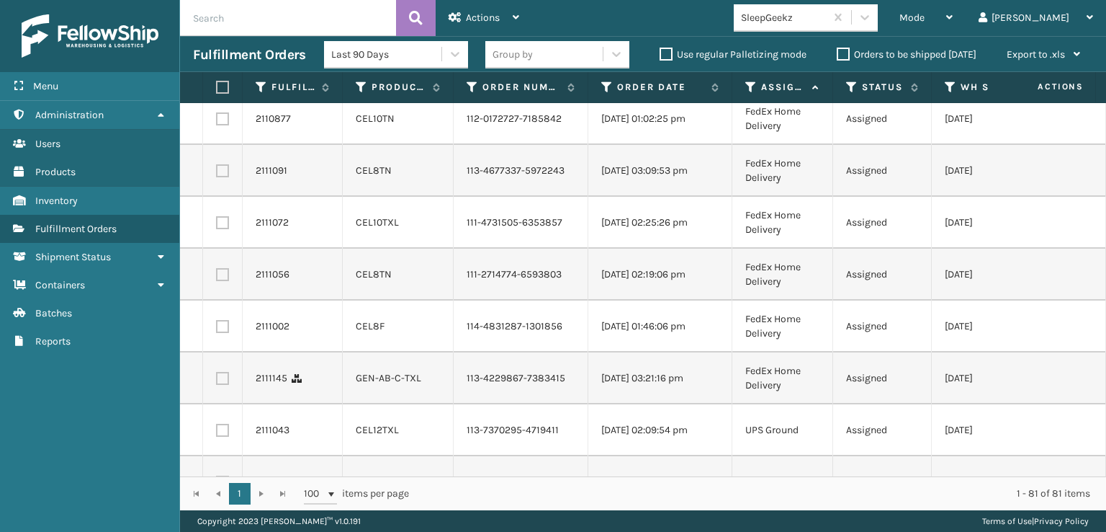
scroll to position [3673, 0]
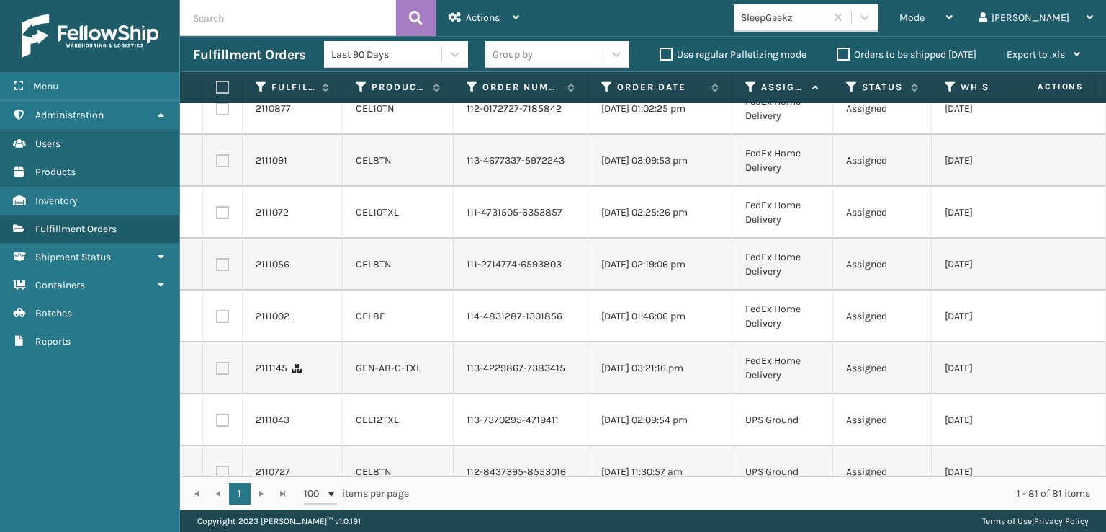
checkbox input "true"
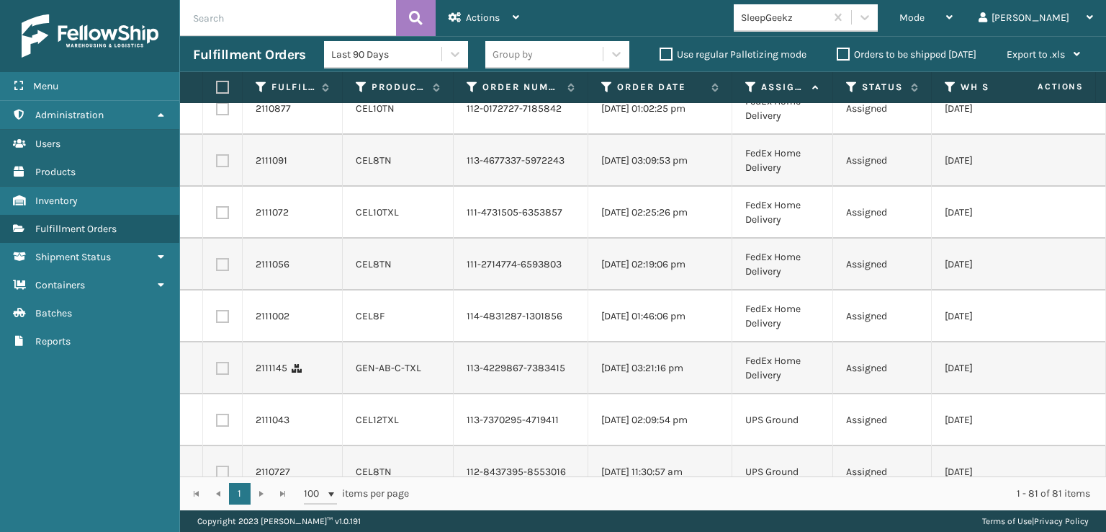
checkbox input "true"
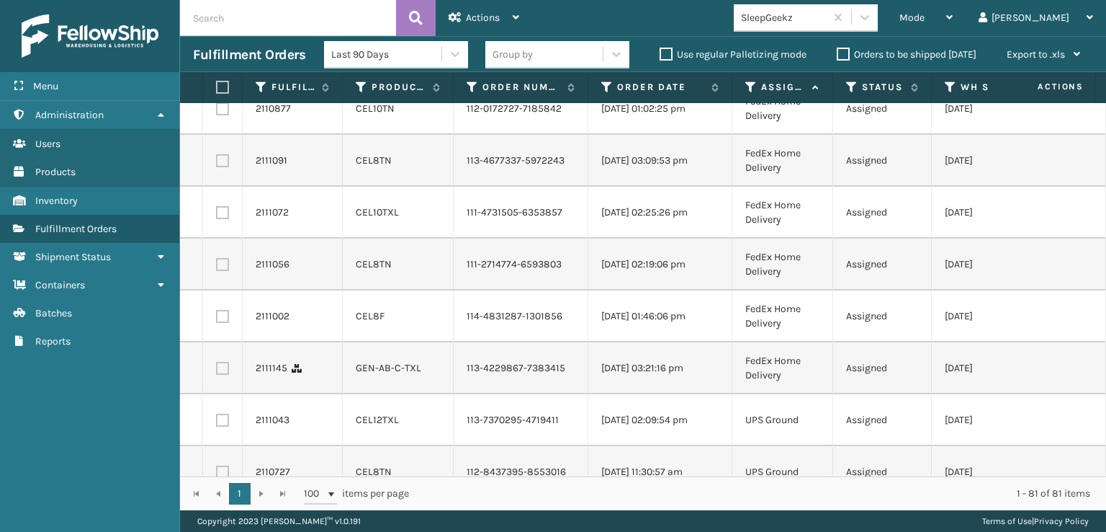
click at [223, 12] on label at bounding box center [222, 5] width 13 height 13
click at [217, 8] on input "checkbox" at bounding box center [216, 3] width 1 height 9
checkbox input "true"
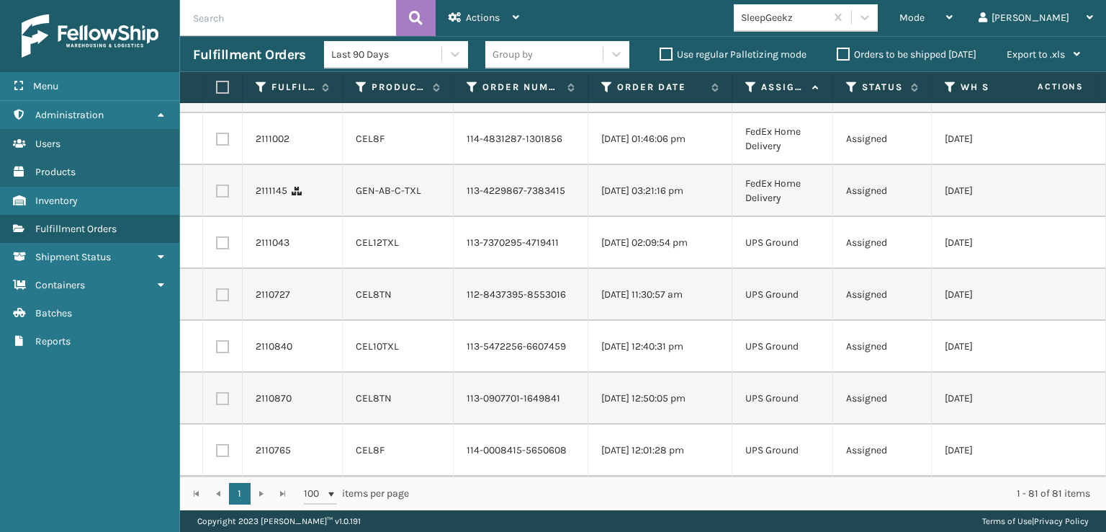
scroll to position [3961, 0]
checkbox input "true"
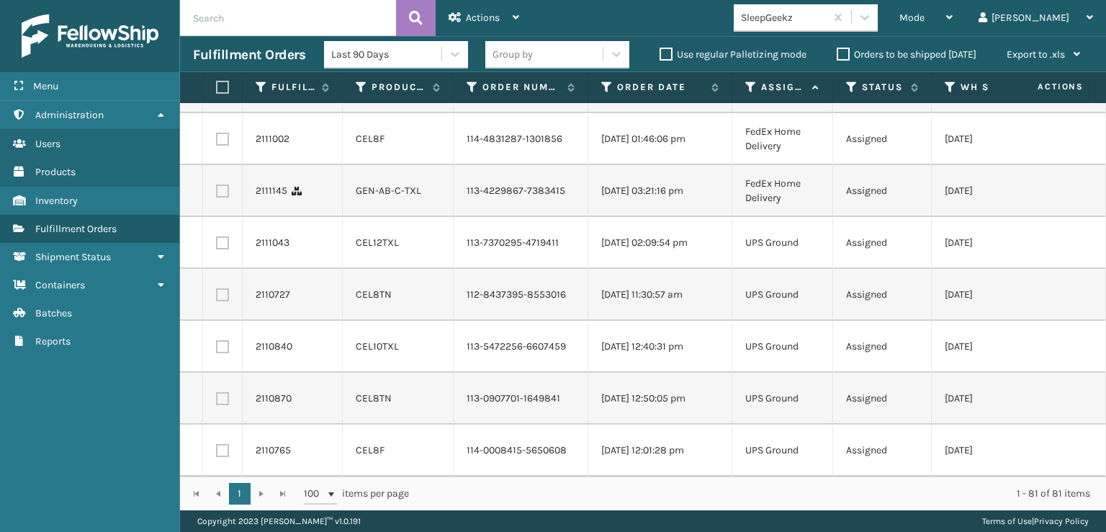
checkbox input "true"
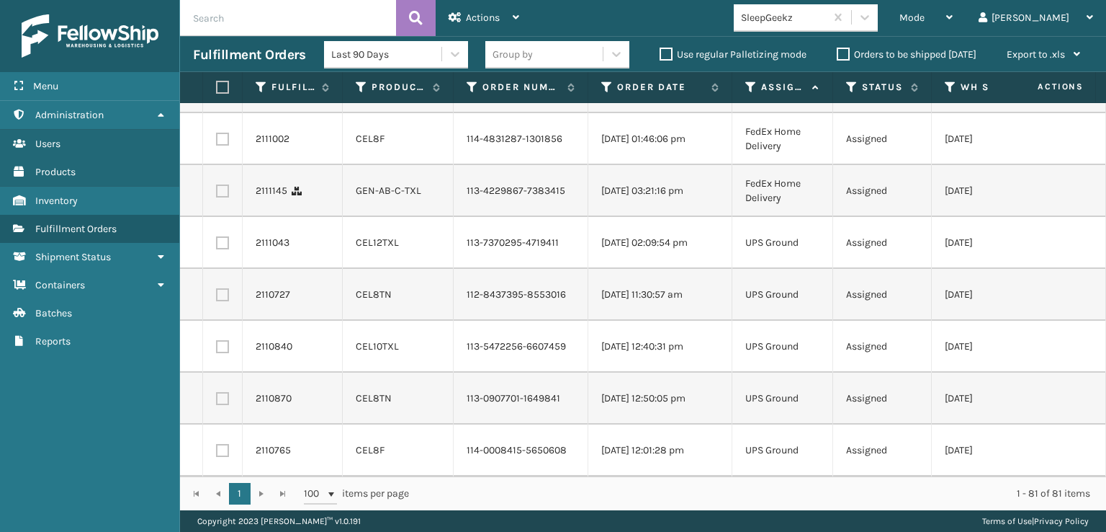
click at [224, 42] on label at bounding box center [222, 35] width 13 height 13
click at [217, 38] on input "checkbox" at bounding box center [216, 33] width 1 height 9
checkbox input "true"
click at [220, 94] on label at bounding box center [222, 87] width 13 height 13
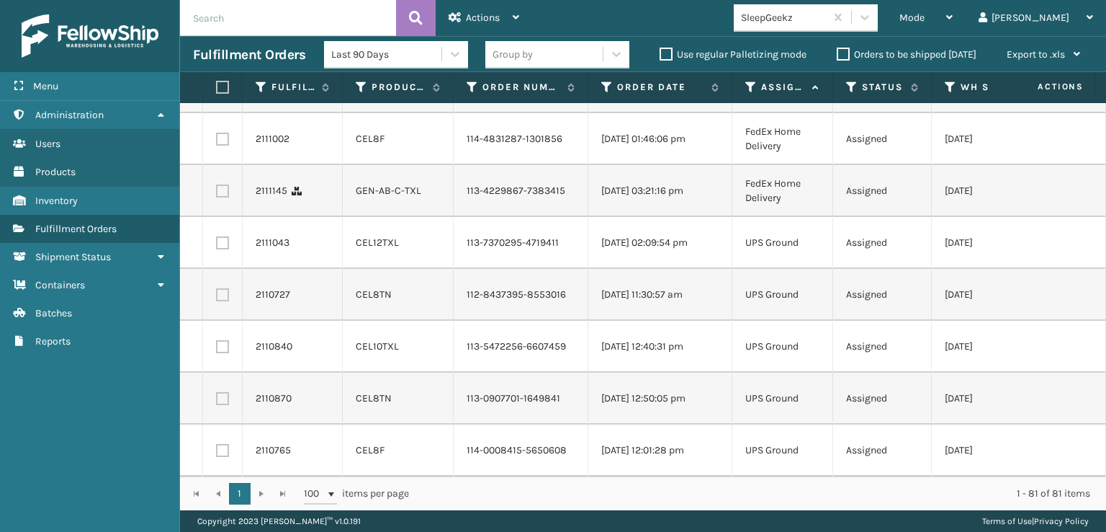
click at [217, 90] on input "checkbox" at bounding box center [216, 85] width 1 height 9
checkbox input "true"
click at [222, 145] on label at bounding box center [222, 139] width 13 height 13
click at [217, 142] on input "checkbox" at bounding box center [216, 137] width 1 height 9
checkbox input "true"
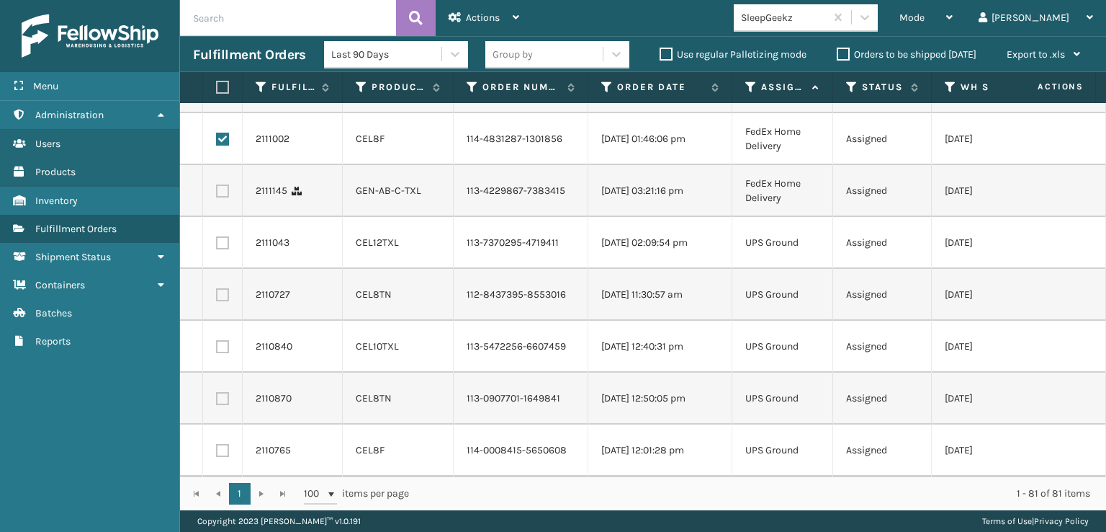
click at [223, 197] on label at bounding box center [222, 190] width 13 height 13
click at [217, 194] on input "checkbox" at bounding box center [216, 188] width 1 height 9
checkbox input "true"
click at [223, 249] on label at bounding box center [222, 242] width 13 height 13
click at [217, 246] on input "checkbox" at bounding box center [216, 240] width 1 height 9
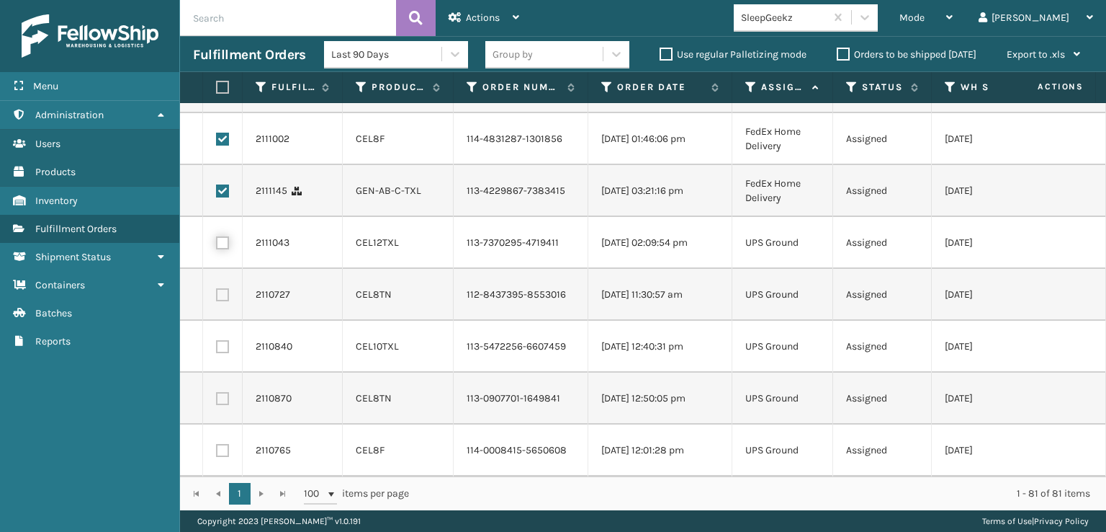
checkbox input "true"
click at [219, 288] on label at bounding box center [222, 294] width 13 height 13
click at [217, 288] on input "checkbox" at bounding box center [216, 292] width 1 height 9
checkbox input "true"
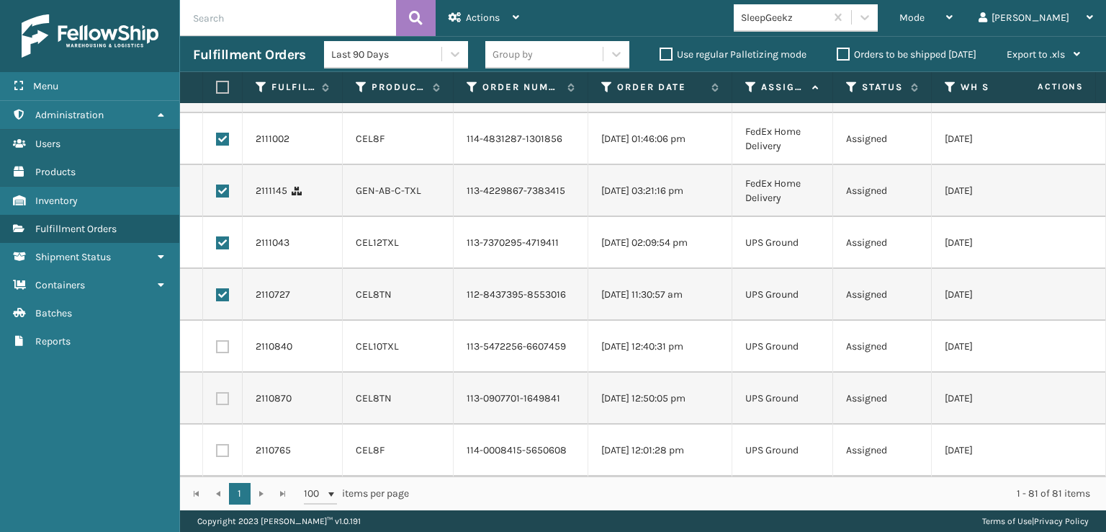
click at [222, 340] on label at bounding box center [222, 346] width 13 height 13
click at [217, 340] on input "checkbox" at bounding box center [216, 344] width 1 height 9
checkbox input "true"
click at [222, 392] on label at bounding box center [222, 398] width 13 height 13
click at [217, 392] on input "checkbox" at bounding box center [216, 396] width 1 height 9
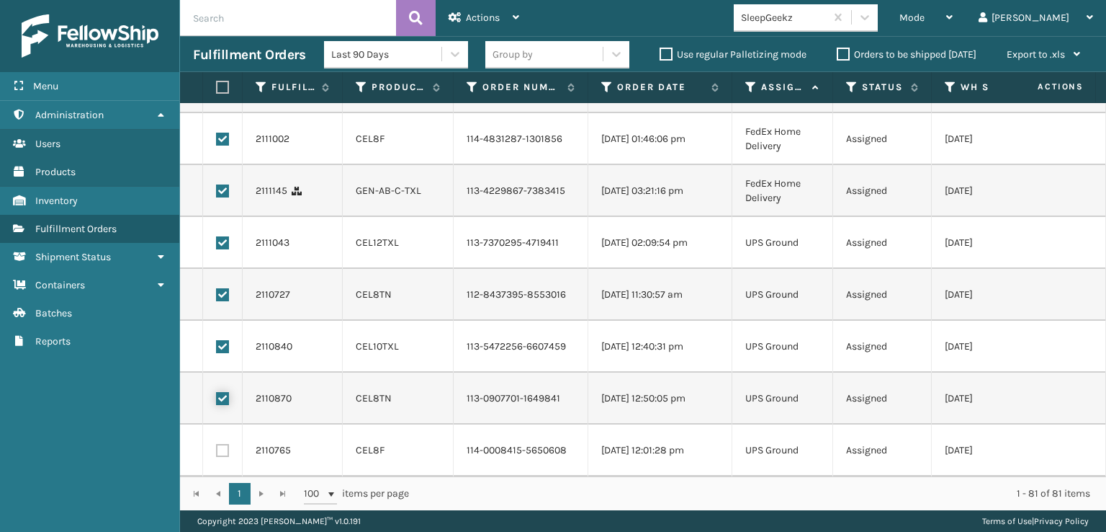
checkbox input "true"
click at [228, 444] on label at bounding box center [222, 450] width 13 height 13
click at [217, 444] on input "checkbox" at bounding box center [216, 448] width 1 height 9
checkbox input "true"
click at [467, 7] on div "Actions" at bounding box center [484, 18] width 71 height 36
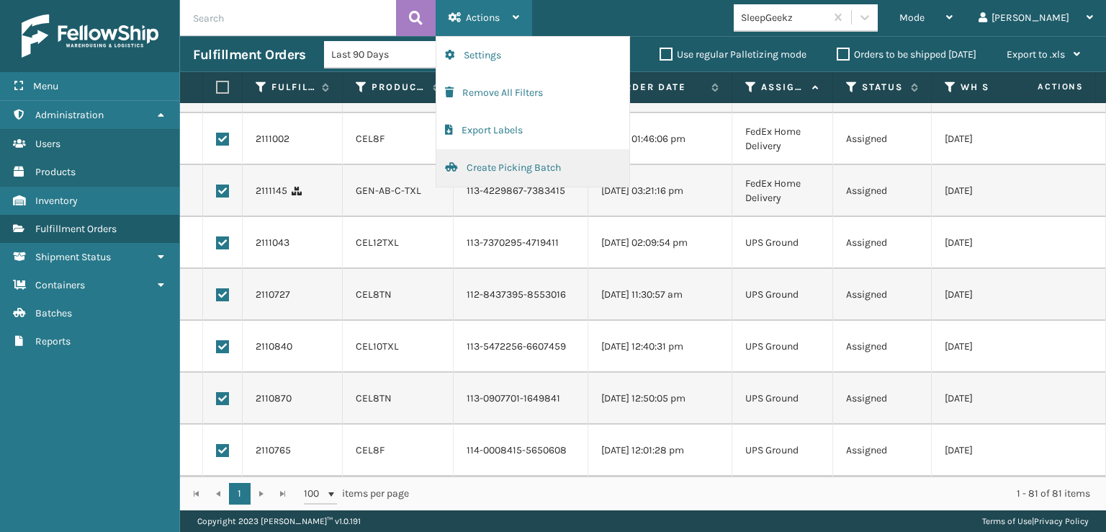
click at [465, 165] on button "Create Picking Batch" at bounding box center [532, 167] width 193 height 37
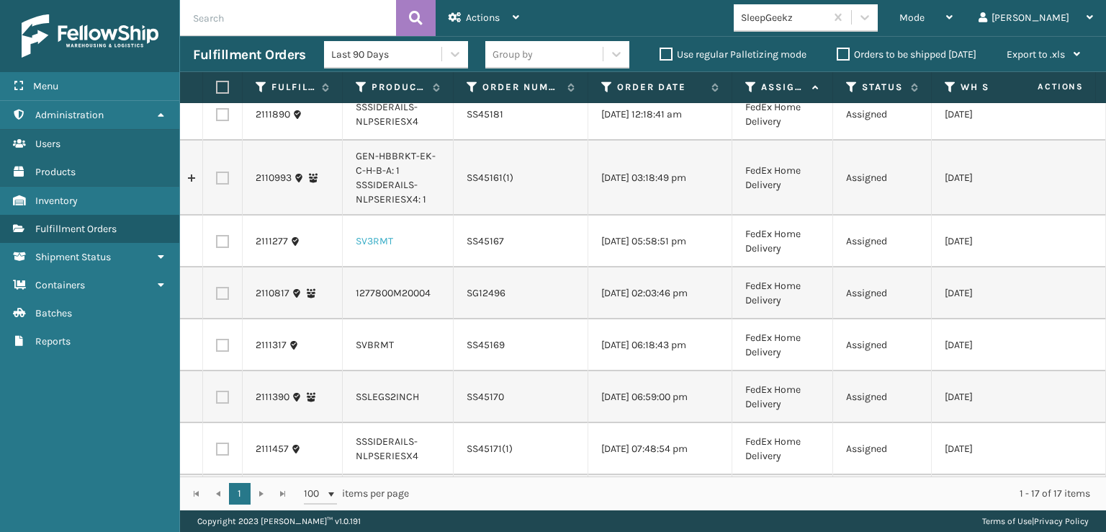
scroll to position [0, 0]
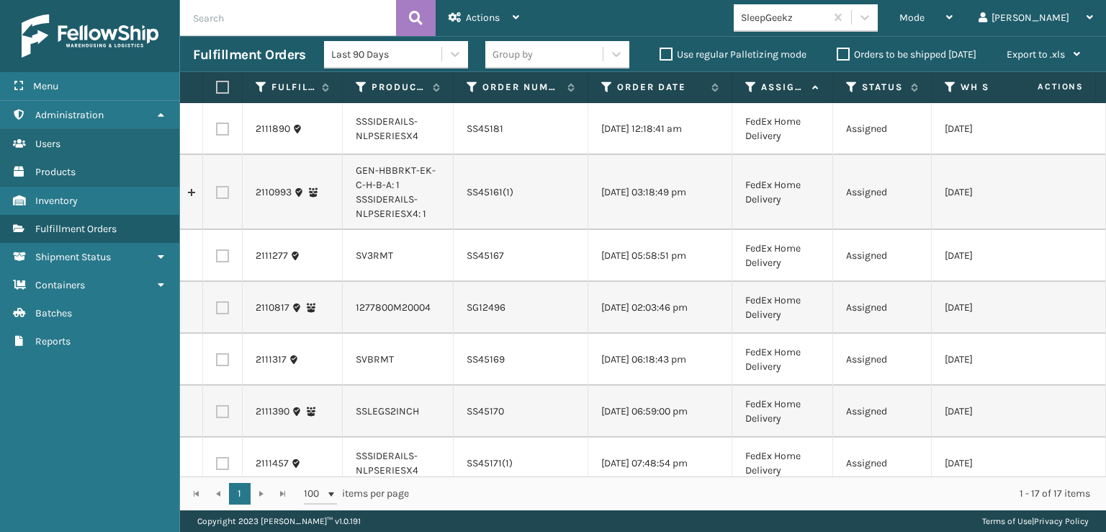
click at [225, 82] on label at bounding box center [220, 87] width 9 height 13
click at [217, 83] on input "checkbox" at bounding box center [216, 87] width 1 height 9
checkbox input "true"
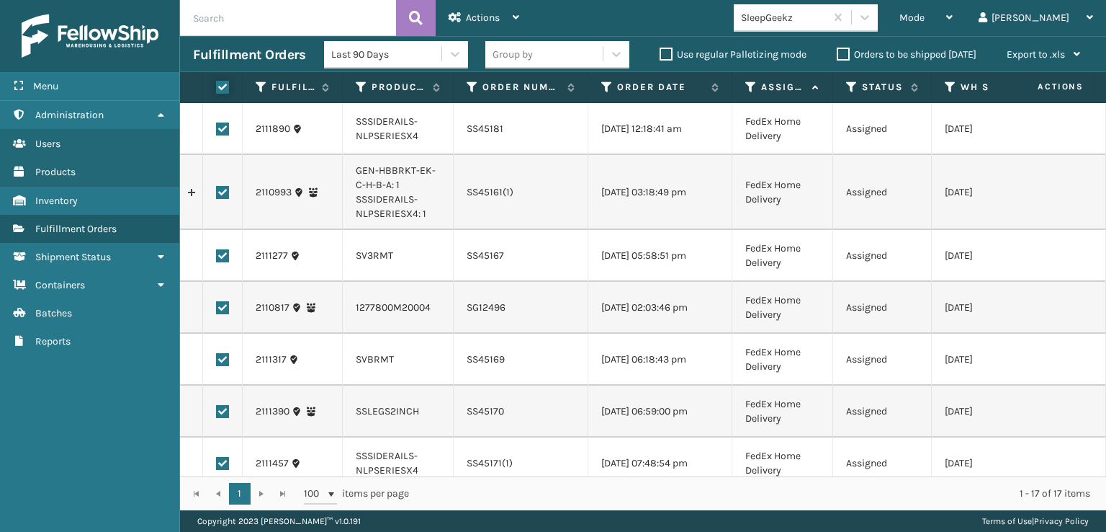
checkbox input "true"
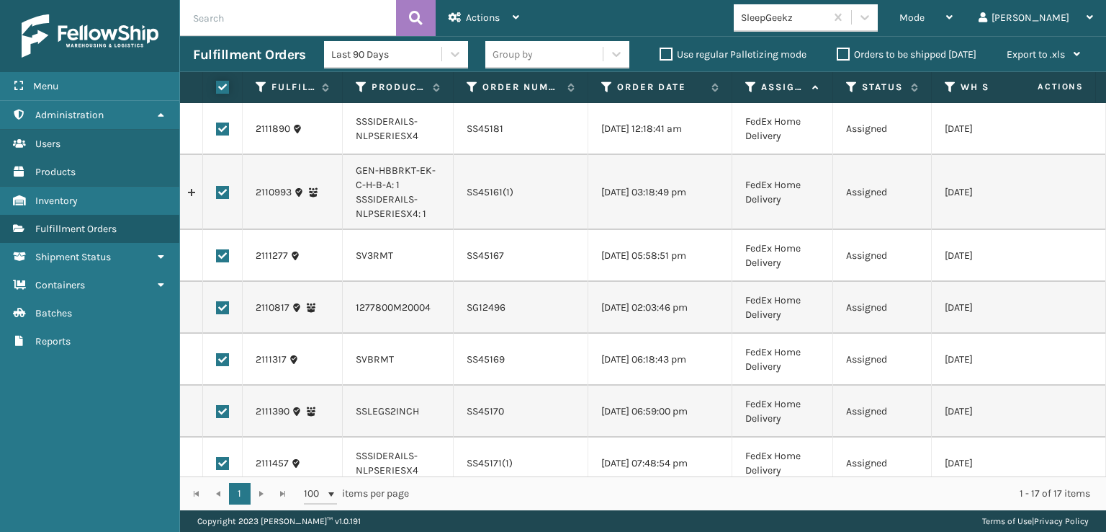
checkbox input "true"
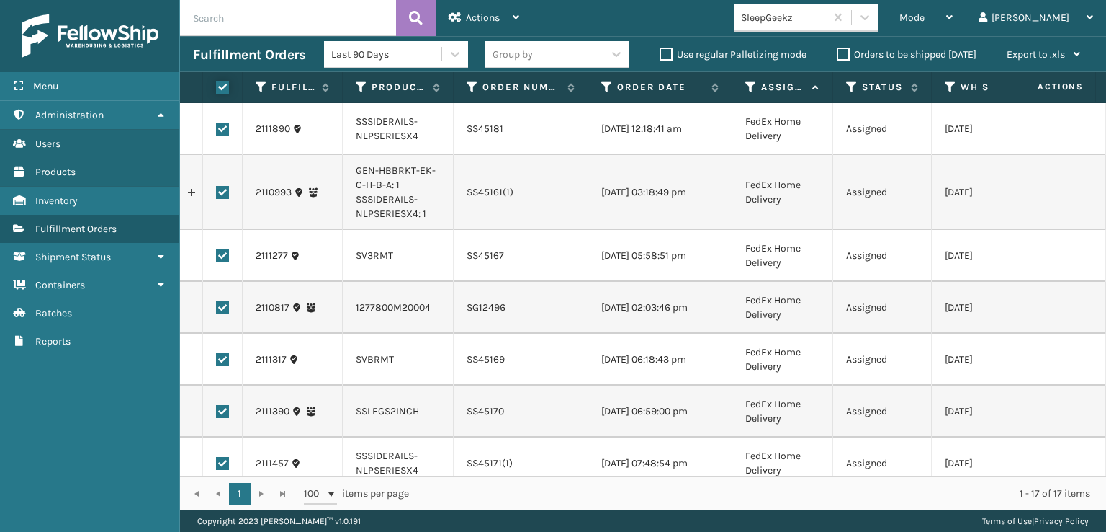
checkbox input "true"
click at [452, 12] on icon at bounding box center [455, 17] width 13 height 10
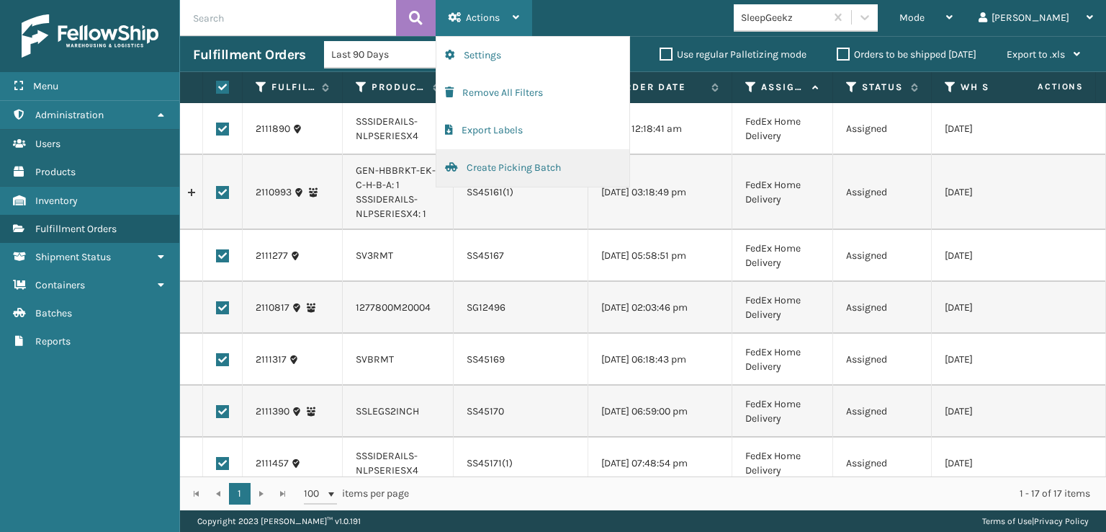
click at [504, 170] on button "Create Picking Batch" at bounding box center [532, 167] width 193 height 37
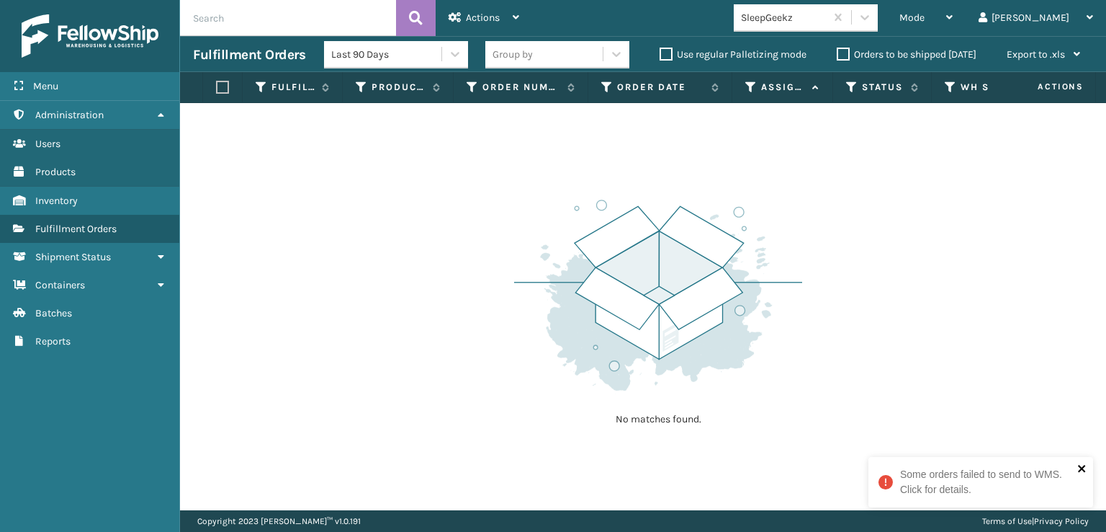
click at [1082, 466] on icon "close" at bounding box center [1081, 468] width 7 height 7
